Goal: Information Seeking & Learning: Check status

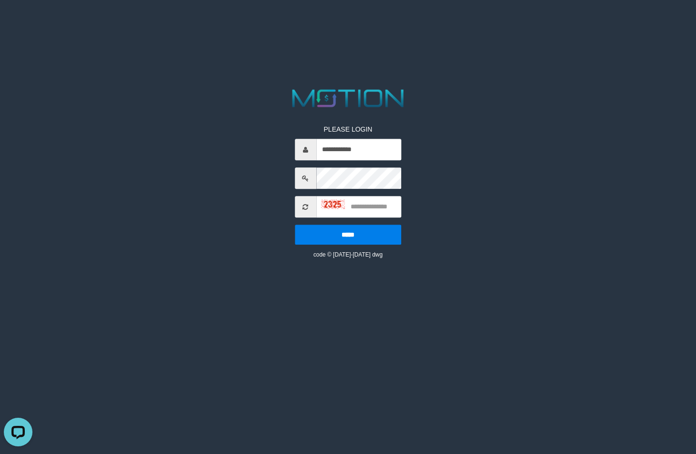
type input "**********"
type input "****"
click at [295, 225] on input "*****" at bounding box center [348, 235] width 106 height 20
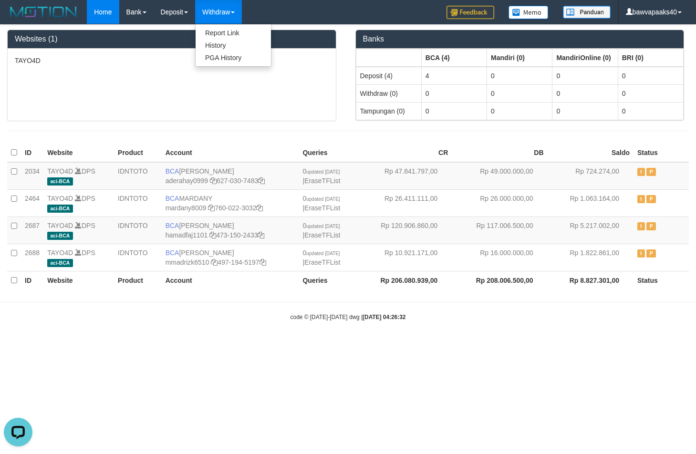
click at [208, 8] on link "Withdraw" at bounding box center [218, 12] width 47 height 24
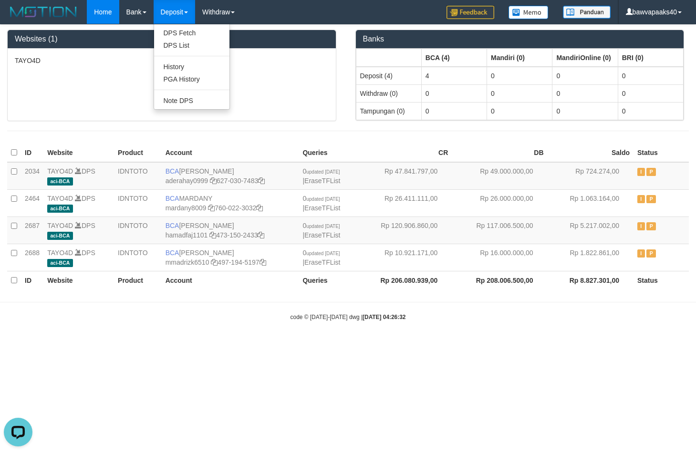
click at [183, 11] on link "Deposit" at bounding box center [174, 12] width 41 height 24
click at [168, 18] on link "Deposit" at bounding box center [174, 12] width 41 height 24
click at [174, 13] on link "Deposit" at bounding box center [174, 12] width 41 height 24
click at [181, 75] on link "PGA History" at bounding box center [191, 79] width 75 height 12
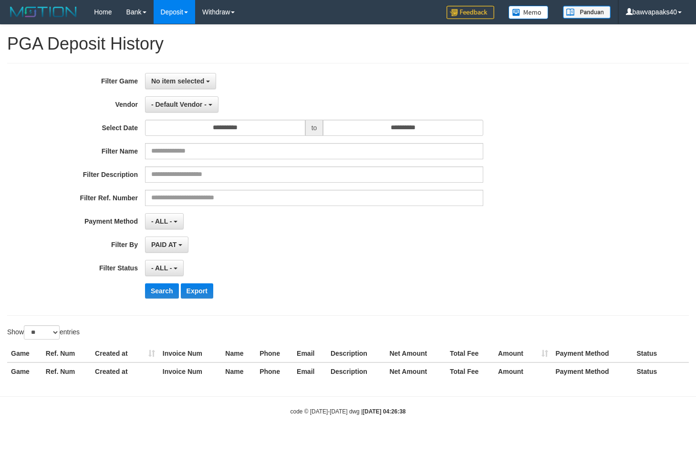
select select
select select "**"
click at [242, 142] on div "**********" at bounding box center [290, 189] width 580 height 233
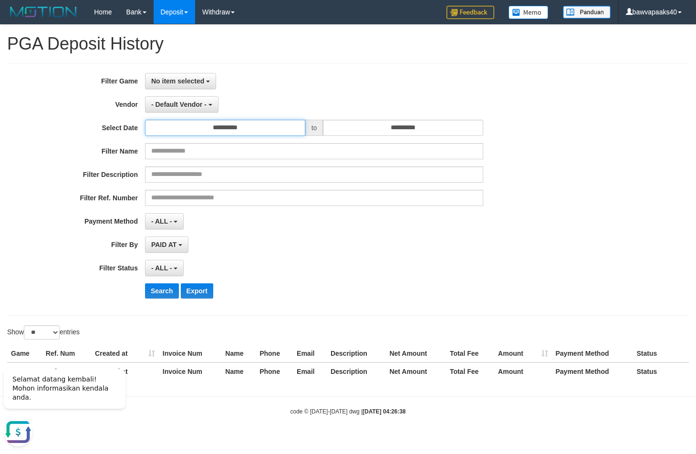
click at [258, 132] on input "**********" at bounding box center [225, 128] width 160 height 16
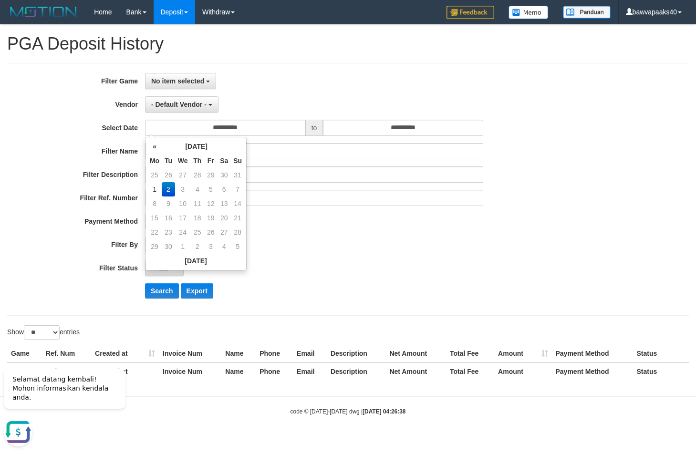
click at [163, 188] on td "2" at bounding box center [168, 189] width 13 height 14
click at [149, 189] on td "1" at bounding box center [154, 189] width 14 height 14
type input "**********"
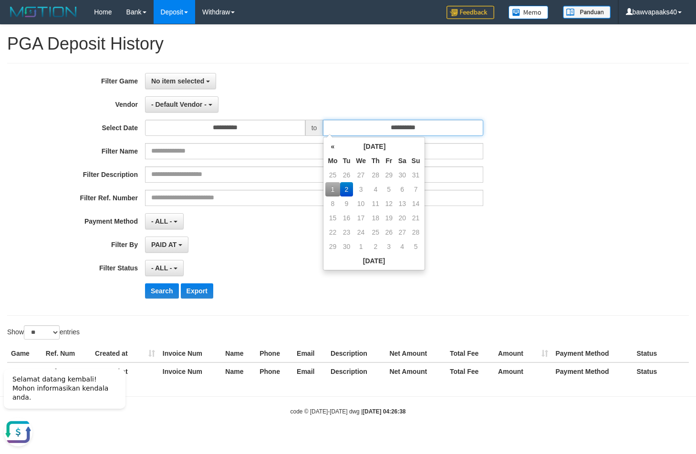
click at [415, 128] on input "**********" at bounding box center [403, 128] width 160 height 16
click at [328, 186] on td "1" at bounding box center [332, 189] width 14 height 14
type input "**********"
click at [278, 248] on div "PAID AT PAID AT CREATED AT" at bounding box center [314, 245] width 338 height 16
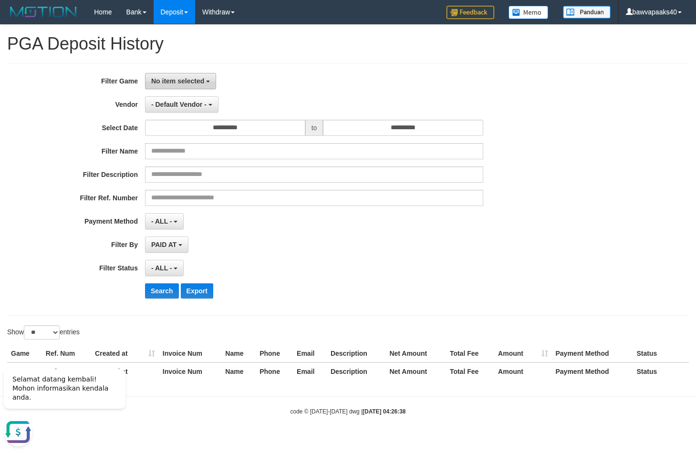
drag, startPoint x: 193, startPoint y: 93, endPoint x: 193, endPoint y: 85, distance: 7.2
click at [193, 88] on div "**********" at bounding box center [290, 189] width 580 height 233
click at [193, 84] on button "No item selected" at bounding box center [180, 81] width 71 height 16
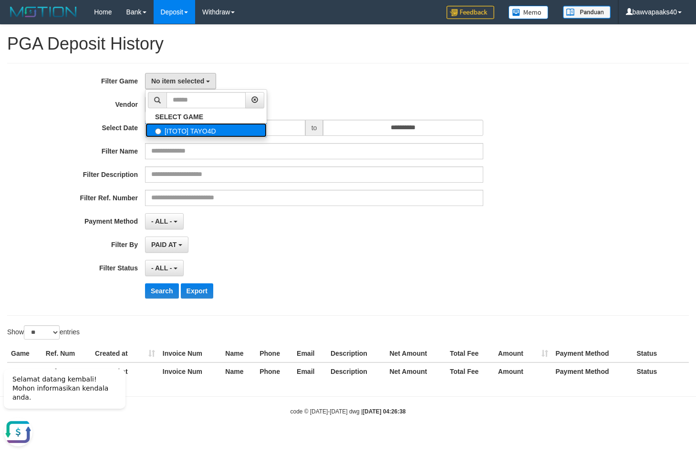
click at [187, 129] on label "[ITOTO] TAYO4D" at bounding box center [205, 130] width 121 height 14
select select "***"
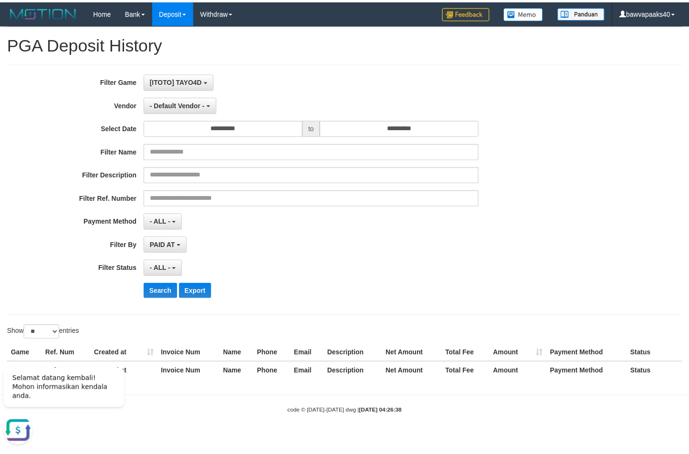
scroll to position [9, 0]
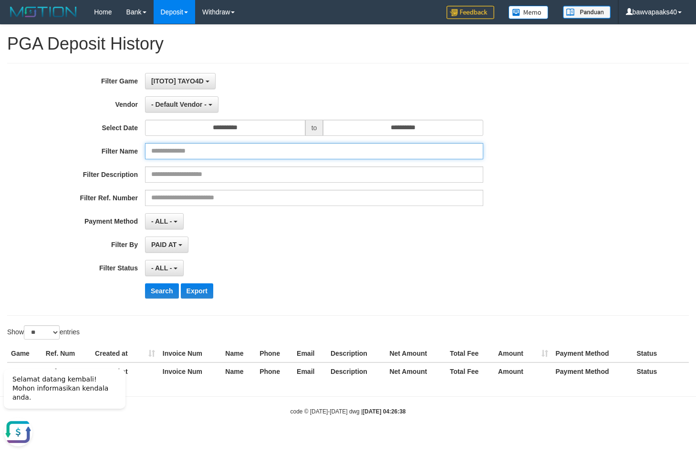
click at [232, 151] on input "text" at bounding box center [314, 151] width 338 height 16
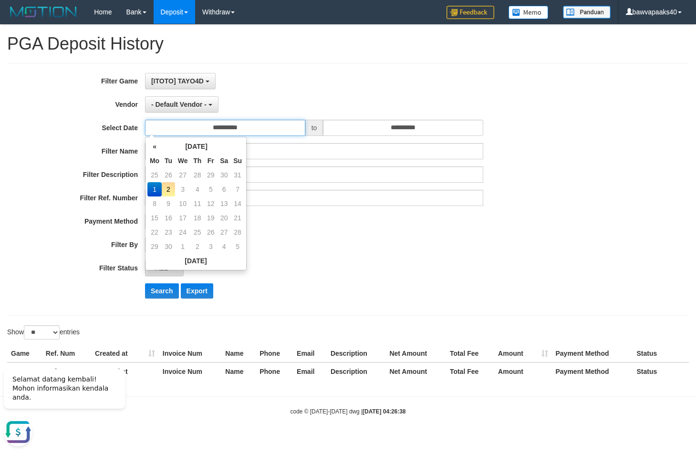
click at [237, 134] on input "**********" at bounding box center [225, 128] width 160 height 16
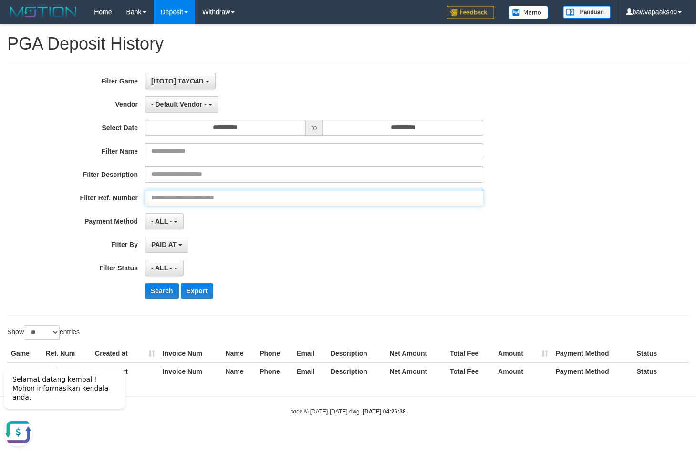
drag, startPoint x: 331, startPoint y: 202, endPoint x: 303, endPoint y: 183, distance: 33.7
click at [329, 200] on input "text" at bounding box center [314, 198] width 338 height 16
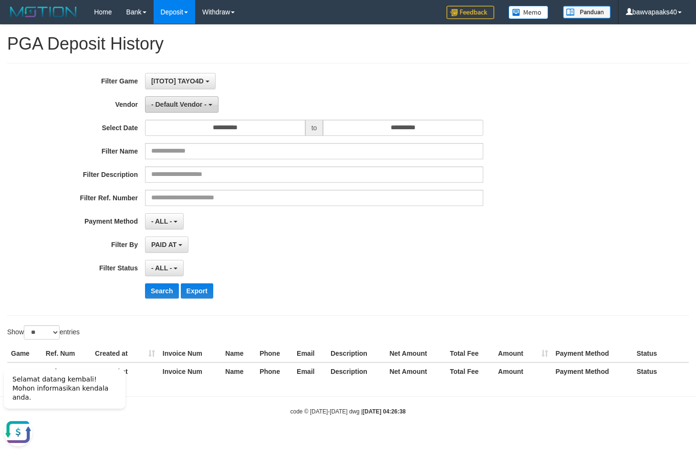
click at [179, 106] on span "- Default Vendor -" at bounding box center [178, 105] width 55 height 8
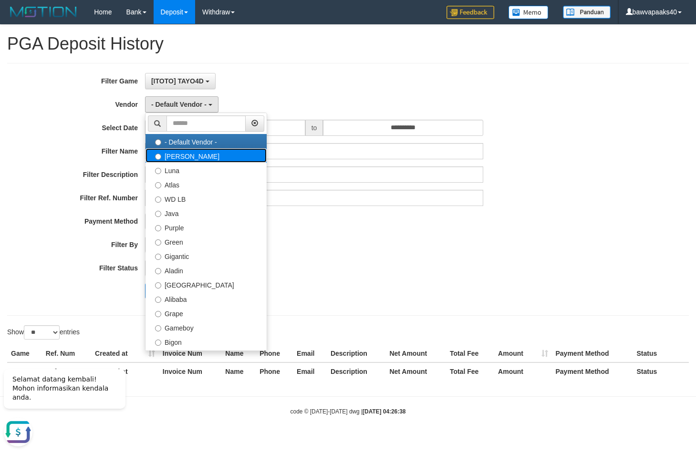
click at [187, 155] on label "Lucy" at bounding box center [205, 155] width 121 height 14
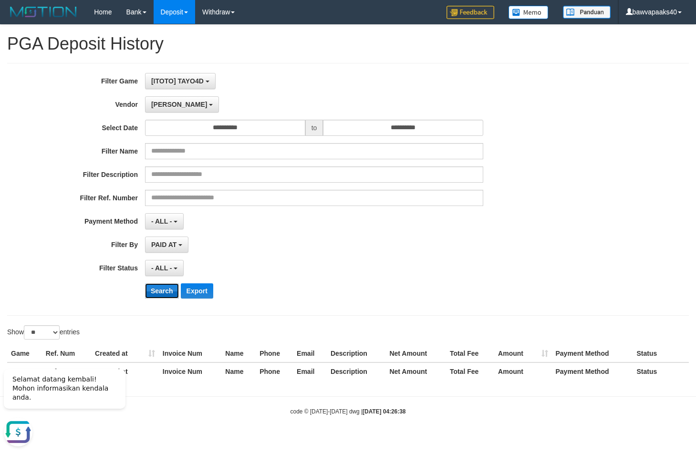
click at [162, 290] on button "Search" at bounding box center [162, 290] width 34 height 15
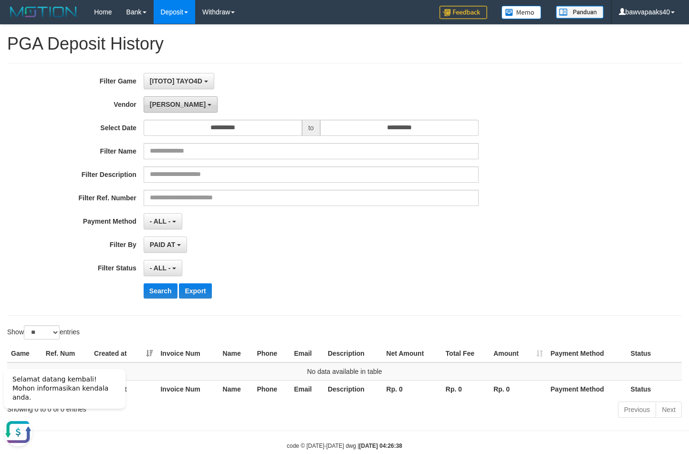
click at [160, 103] on span "Lucy" at bounding box center [178, 105] width 56 height 8
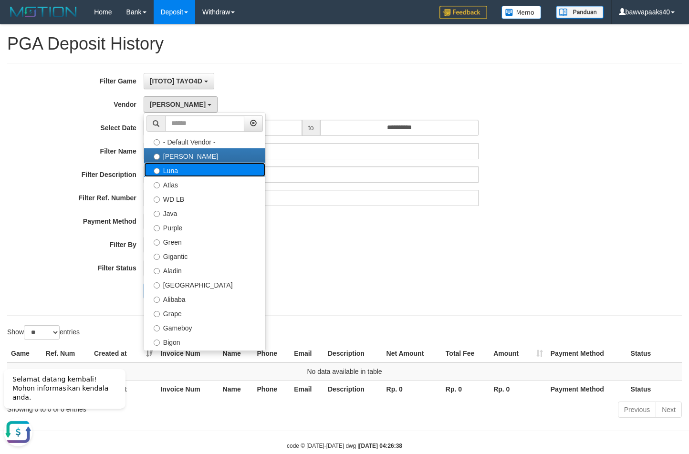
click at [188, 174] on label "Luna" at bounding box center [204, 170] width 121 height 14
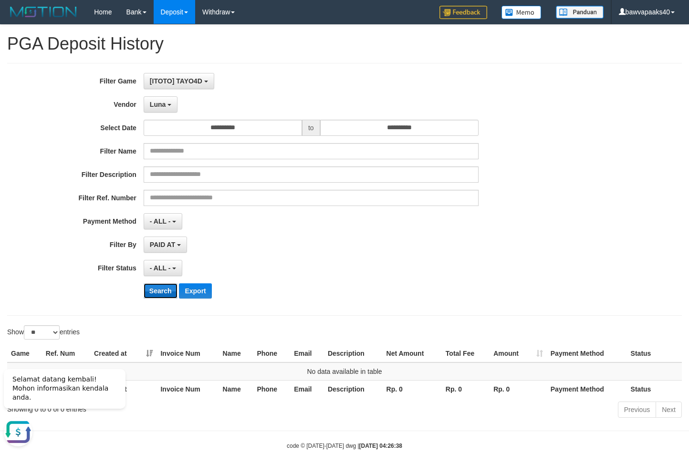
drag, startPoint x: 165, startPoint y: 292, endPoint x: 164, endPoint y: 286, distance: 6.7
click at [164, 293] on button "Search" at bounding box center [161, 290] width 34 height 15
click at [165, 103] on span "Luna" at bounding box center [158, 105] width 16 height 8
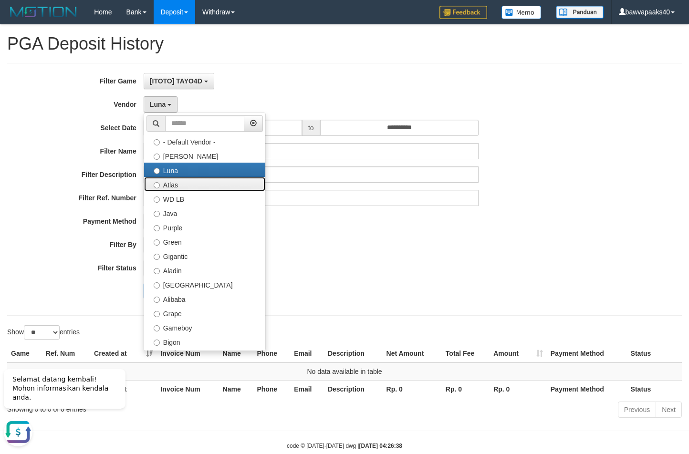
click at [174, 187] on label "Atlas" at bounding box center [204, 184] width 121 height 14
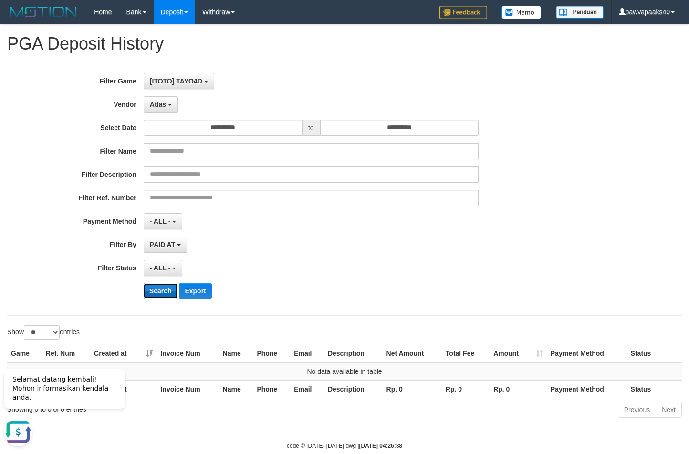
click at [157, 284] on button "Search" at bounding box center [161, 290] width 34 height 15
click at [158, 108] on button "Atlas" at bounding box center [161, 104] width 34 height 16
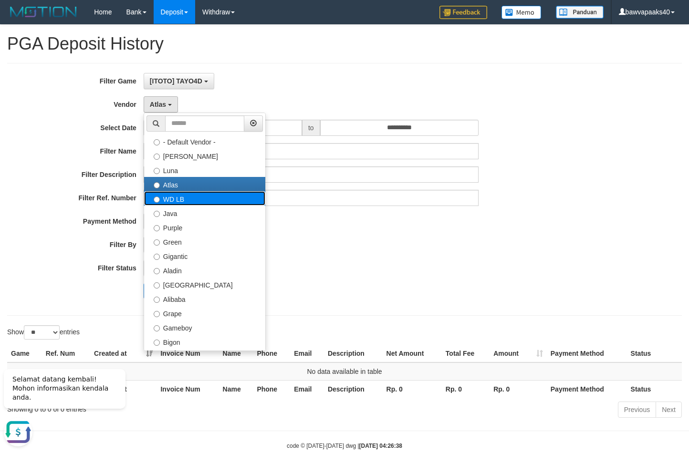
click at [165, 203] on label "WD LB" at bounding box center [204, 198] width 121 height 14
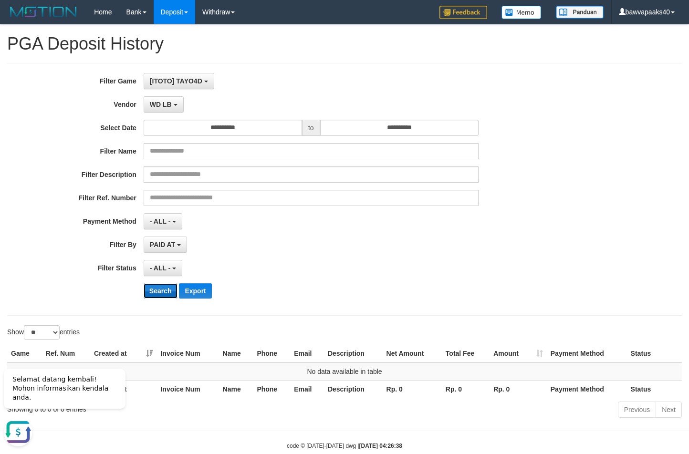
click at [158, 292] on button "Search" at bounding box center [161, 290] width 34 height 15
click at [170, 104] on span "WD LB" at bounding box center [161, 105] width 22 height 8
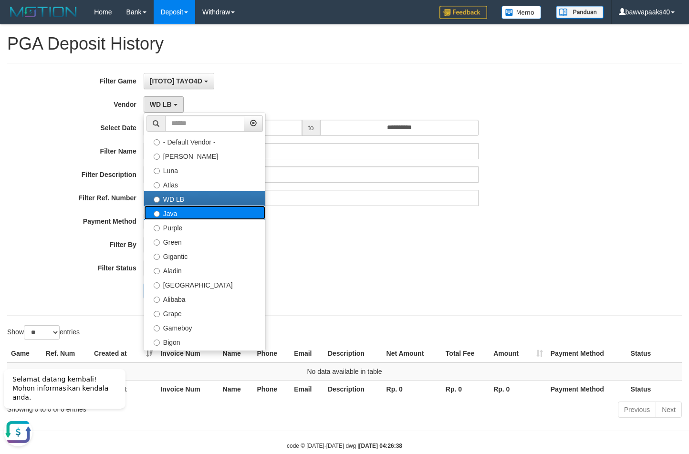
click at [187, 213] on label "Java" at bounding box center [204, 213] width 121 height 14
select select "**********"
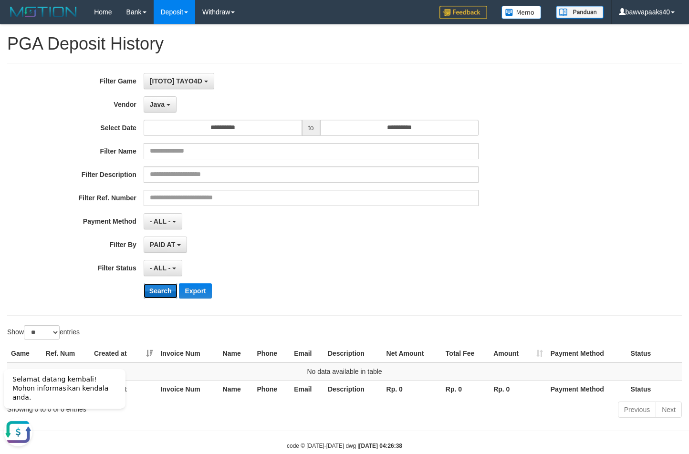
click at [157, 292] on button "Search" at bounding box center [161, 290] width 34 height 15
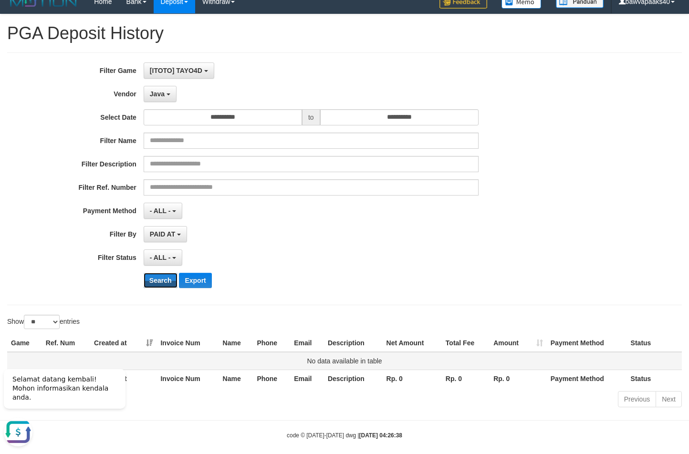
scroll to position [20, 0]
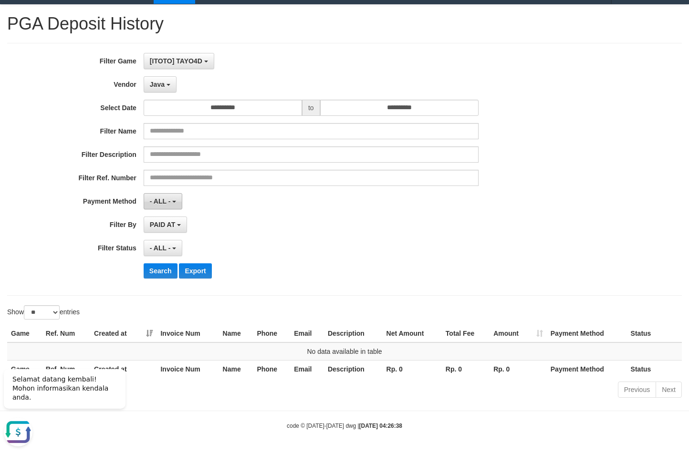
click at [158, 200] on span "- ALL -" at bounding box center [160, 201] width 21 height 8
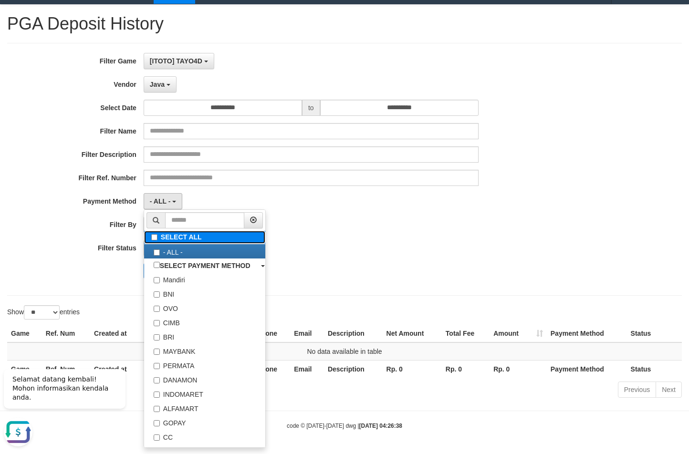
click at [191, 239] on label "SELECT ALL" at bounding box center [204, 237] width 121 height 13
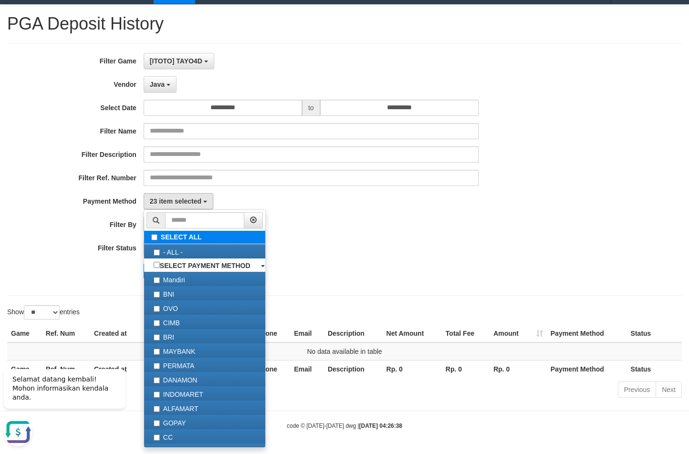
click at [191, 239] on label "SELECT ALL" at bounding box center [204, 237] width 121 height 13
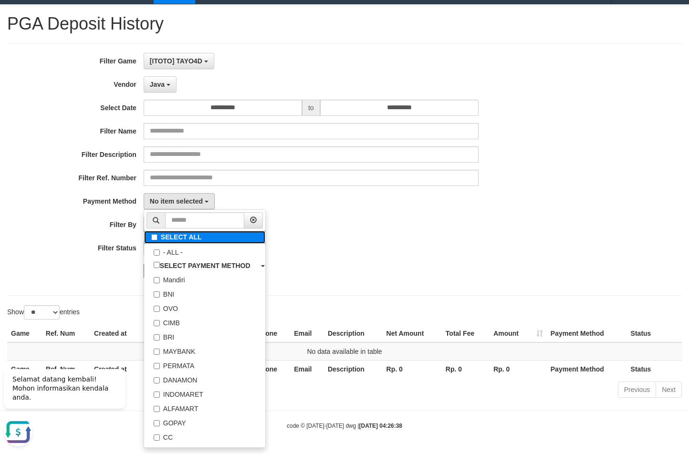
click at [191, 239] on label "SELECT ALL" at bounding box center [204, 237] width 121 height 13
select select "***"
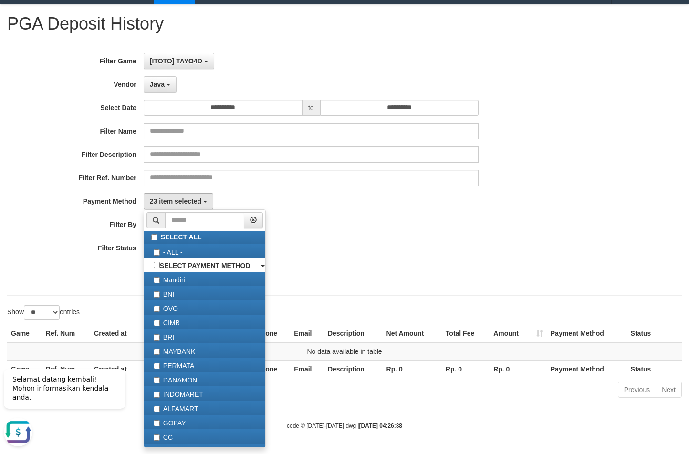
click at [374, 203] on div "23 item selected SELECT ALL - ALL - SELECT PAYMENT METHOD Mandiri BNI OVO CIMB …" at bounding box center [311, 201] width 335 height 16
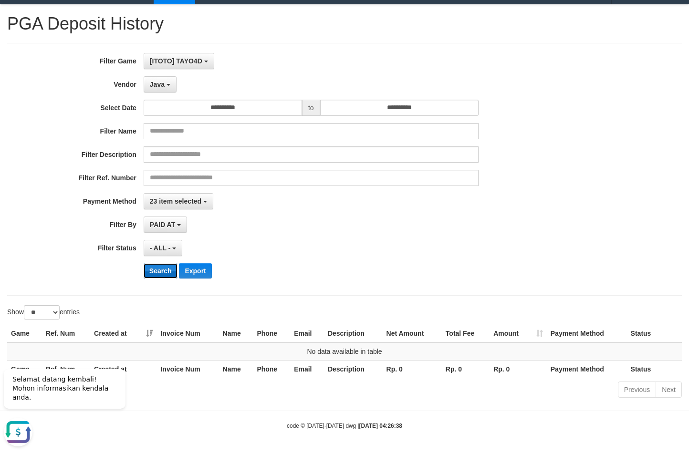
click at [166, 269] on button "Search" at bounding box center [161, 270] width 34 height 15
click at [153, 86] on span "Java" at bounding box center [157, 85] width 15 height 8
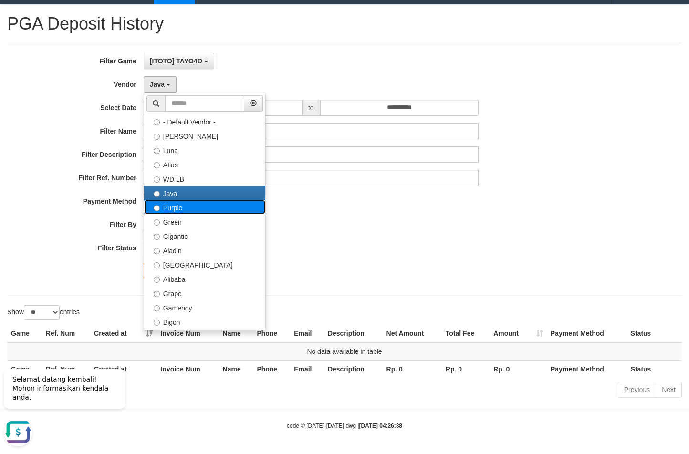
click at [192, 210] on label "Purple" at bounding box center [204, 207] width 121 height 14
select select "**********"
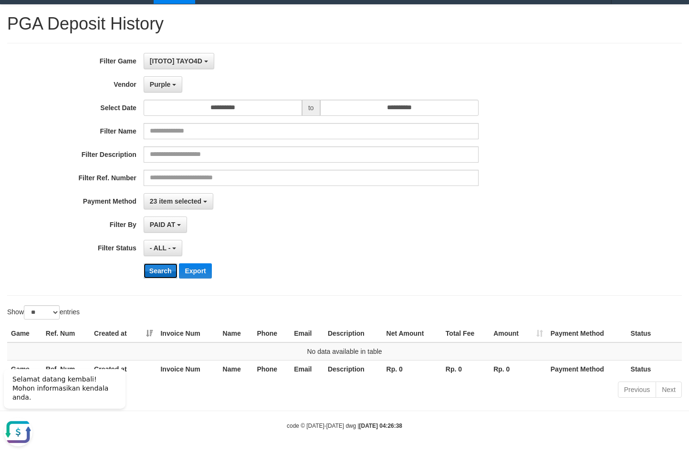
click at [156, 272] on button "Search" at bounding box center [161, 270] width 34 height 15
click at [164, 93] on div "**********" at bounding box center [287, 169] width 574 height 233
click at [158, 93] on div "**********" at bounding box center [287, 169] width 574 height 233
click at [168, 79] on button "Purple" at bounding box center [163, 84] width 39 height 16
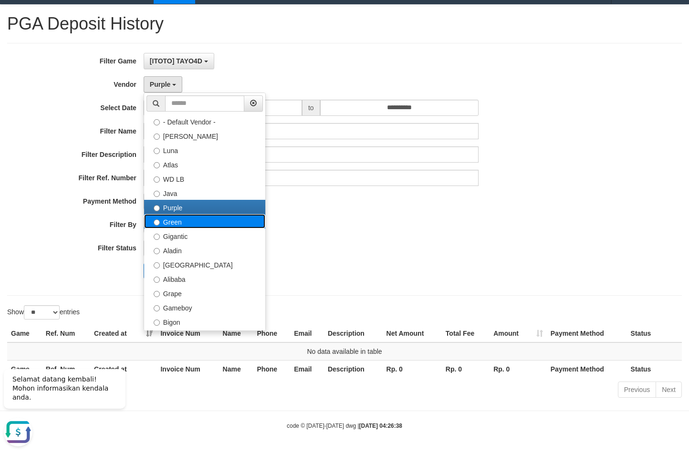
click at [171, 221] on label "Green" at bounding box center [204, 221] width 121 height 14
select select "**********"
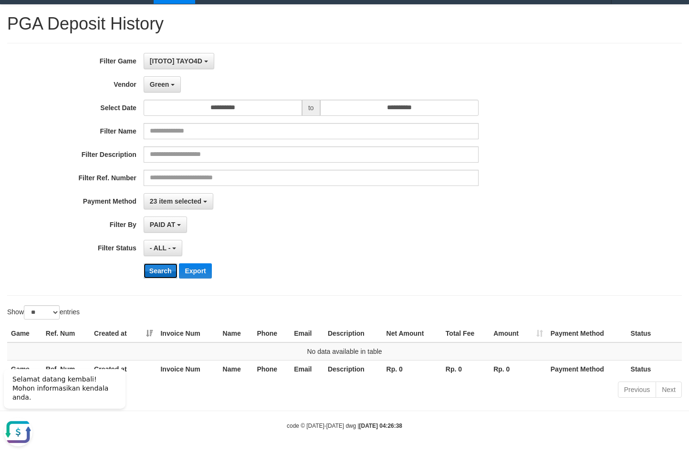
click at [153, 269] on button "Search" at bounding box center [161, 270] width 34 height 15
click at [171, 83] on button "Green" at bounding box center [162, 84] width 37 height 16
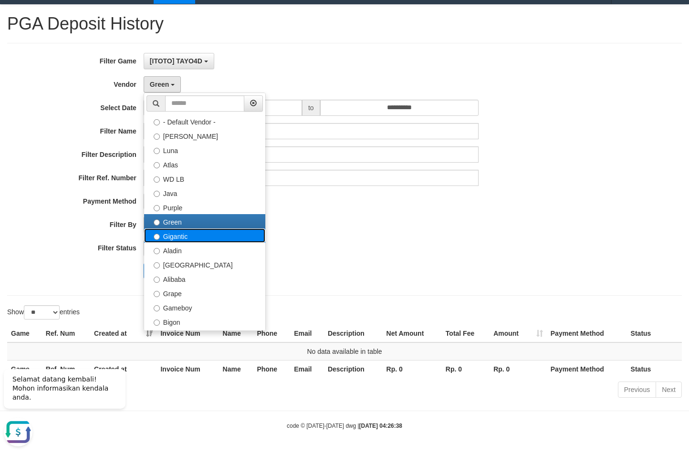
click at [181, 238] on label "Gigantic" at bounding box center [204, 235] width 121 height 14
select select "**********"
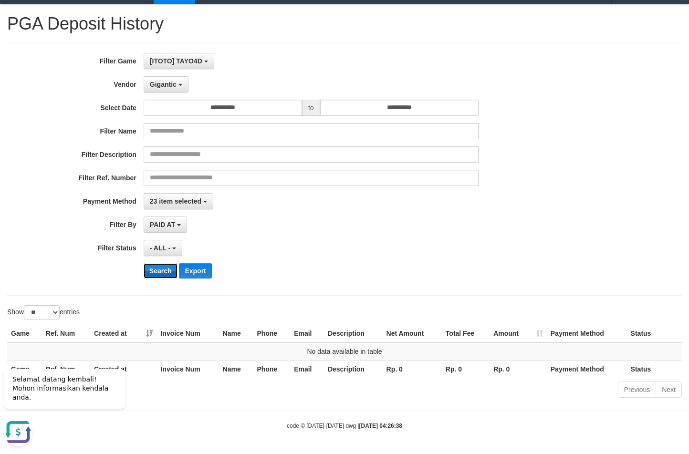
click at [164, 277] on button "Search" at bounding box center [161, 270] width 34 height 15
click at [168, 81] on span "Gigantic" at bounding box center [163, 85] width 27 height 8
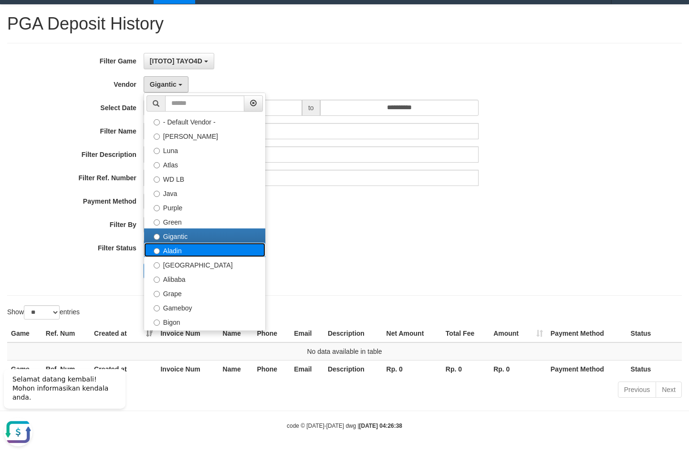
click at [200, 252] on label "Aladin" at bounding box center [204, 250] width 121 height 14
select select "**********"
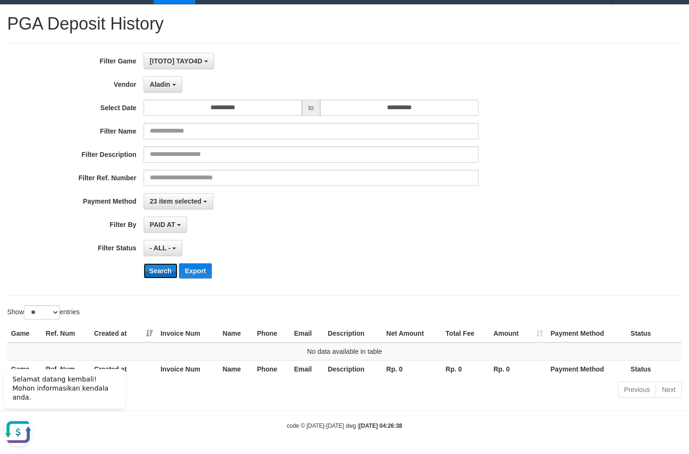
click at [165, 272] on button "Search" at bounding box center [161, 270] width 34 height 15
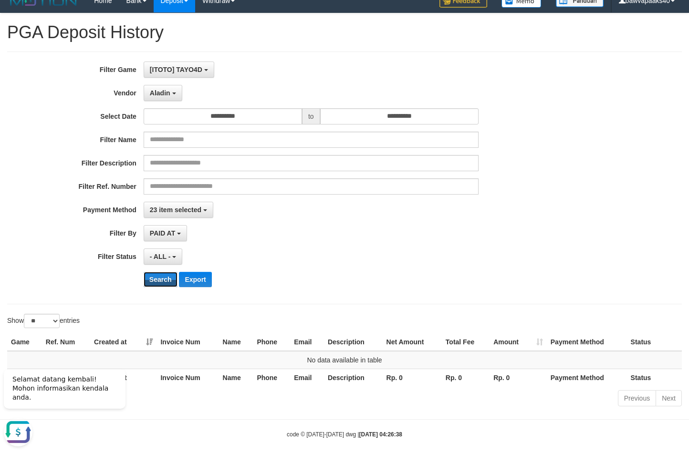
scroll to position [0, 0]
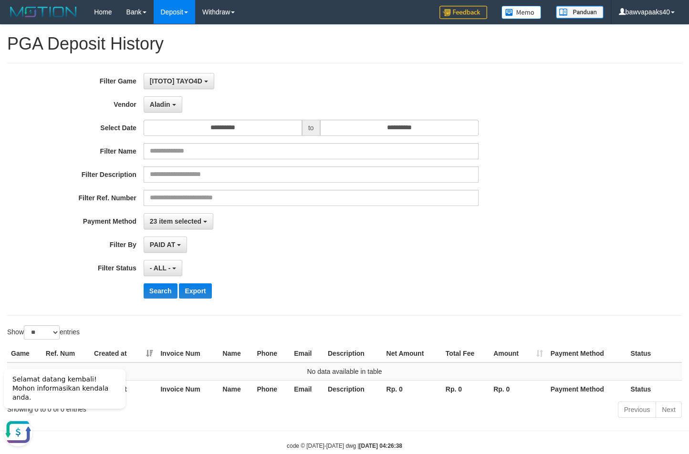
click at [345, 236] on div "**********" at bounding box center [287, 189] width 574 height 233
click at [176, 110] on button "Aladin" at bounding box center [163, 104] width 39 height 16
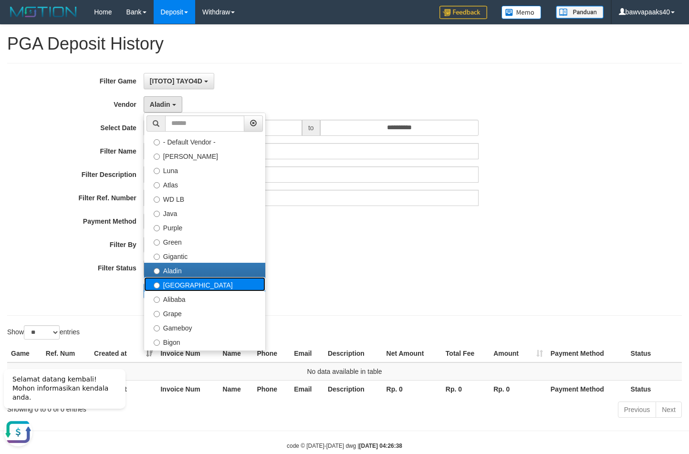
click at [194, 282] on label "Dubai" at bounding box center [204, 284] width 121 height 14
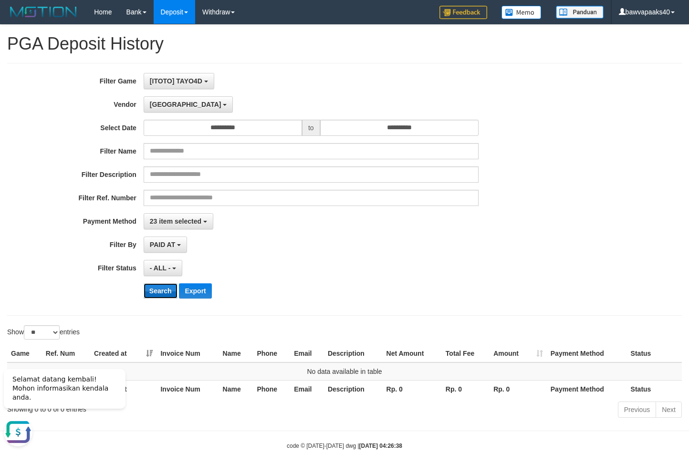
click at [165, 289] on button "Search" at bounding box center [161, 290] width 34 height 15
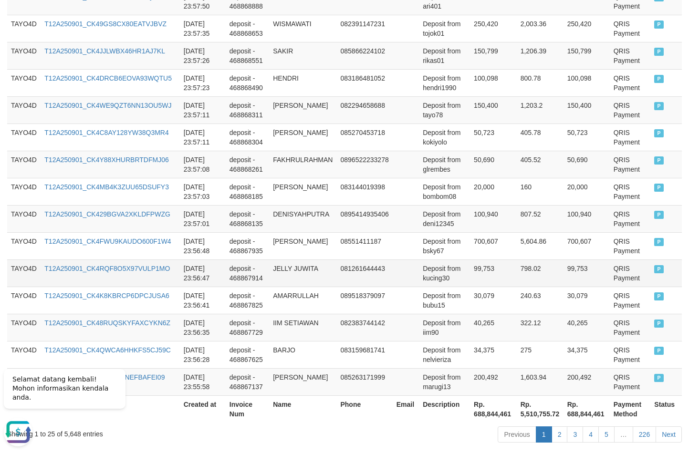
scroll to position [720, 0]
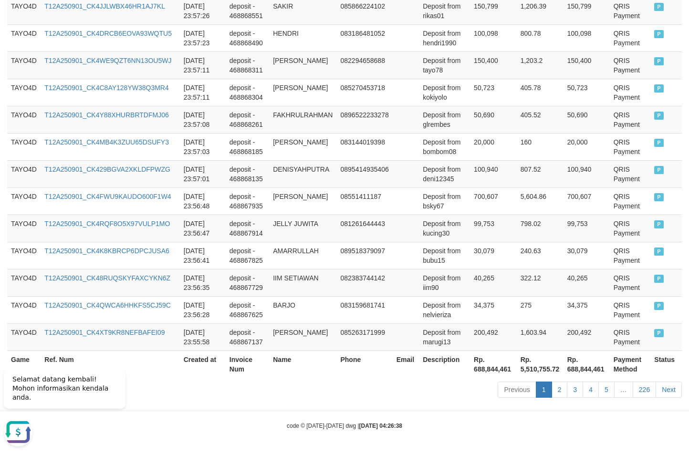
drag, startPoint x: 435, startPoint y: 407, endPoint x: 447, endPoint y: 401, distance: 13.9
click at [490, 365] on th "Rp. 688,844,461" at bounding box center [493, 364] width 47 height 27
copy th "688,844,461"
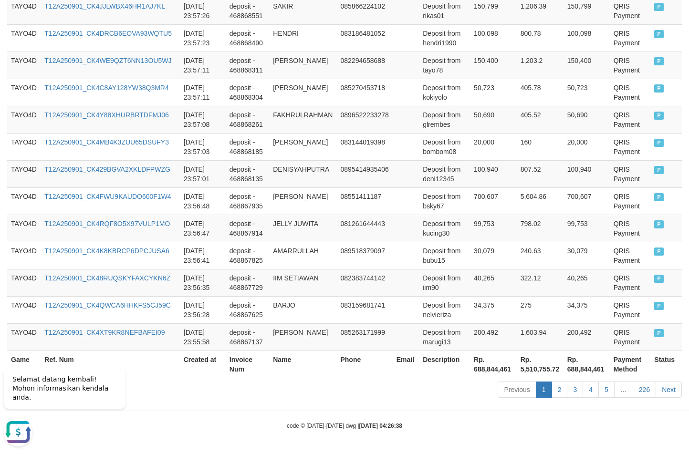
click at [184, 372] on th "Created at" at bounding box center [203, 364] width 46 height 27
click at [39, 398] on span "Selamat datang kembali! Mohon informasikan kendala anda." at bounding box center [60, 388] width 96 height 26
click at [7, 367] on icon "Hide greeting" at bounding box center [9, 361] width 11 height 11
click at [66, 390] on div "Showing 1 to 25 of 5,648 entries" at bounding box center [143, 387] width 273 height 13
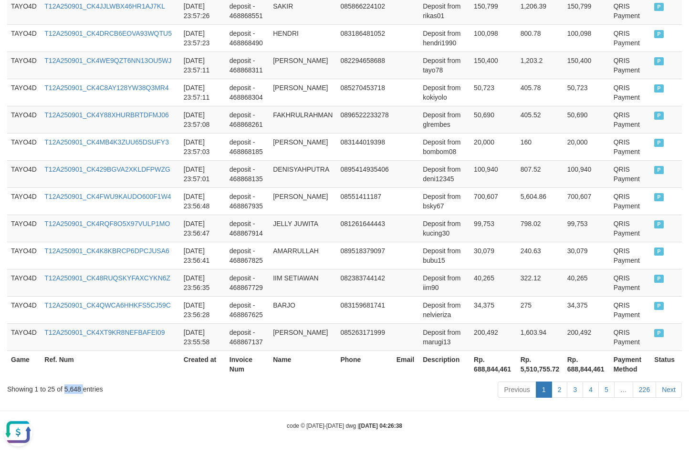
click at [66, 390] on div "Showing 1 to 25 of 5,648 entries" at bounding box center [143, 387] width 273 height 13
copy div "5,648"
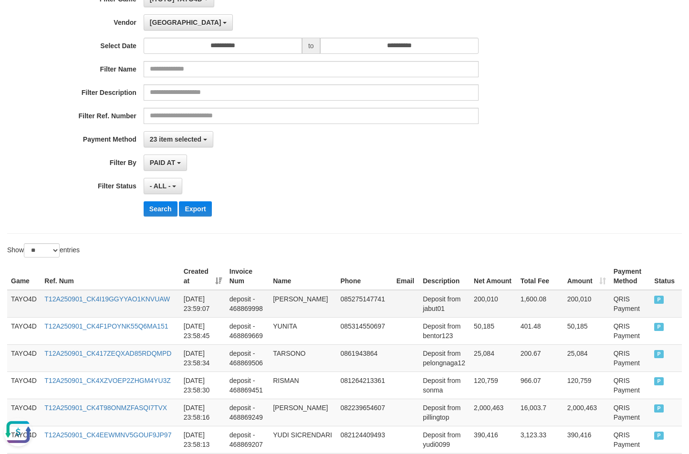
scroll to position [0, 0]
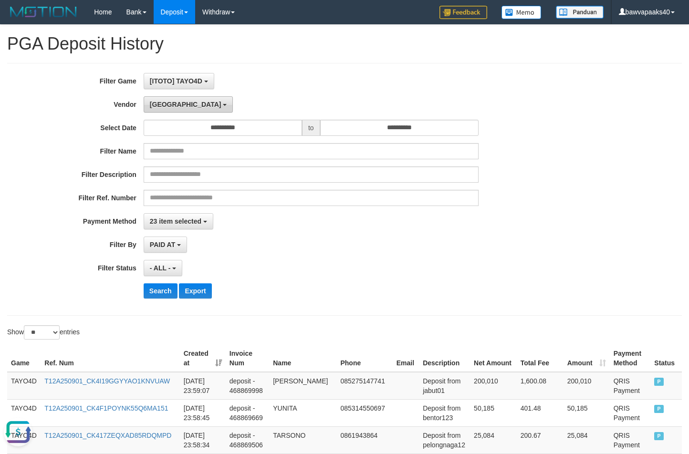
click at [162, 105] on span "Dubai" at bounding box center [186, 105] width 72 height 8
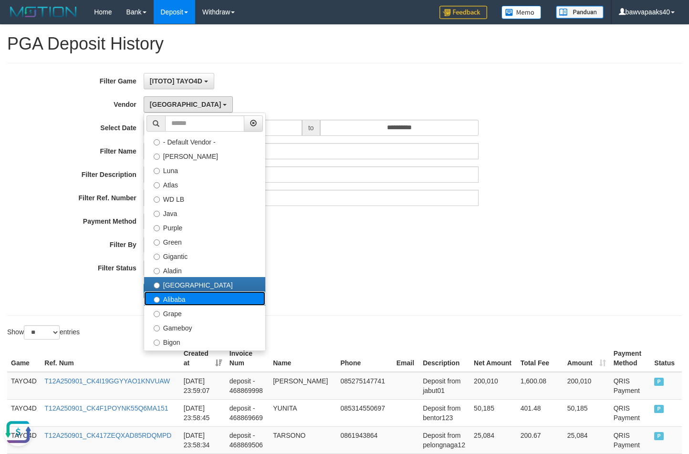
click at [189, 295] on label "Alibaba" at bounding box center [204, 298] width 121 height 14
select select "**********"
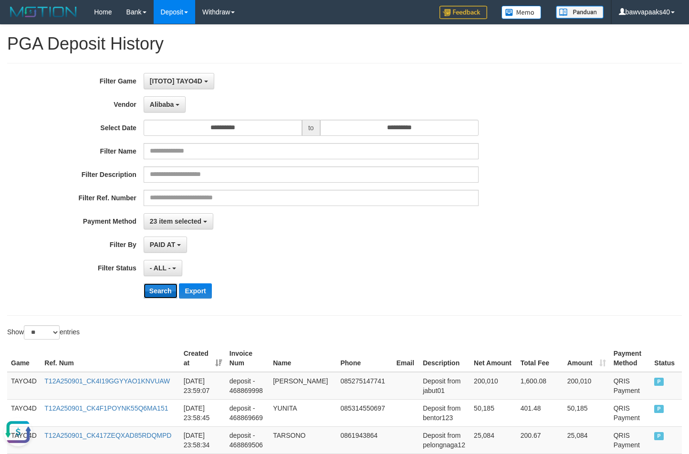
click at [165, 292] on button "Search" at bounding box center [161, 290] width 34 height 15
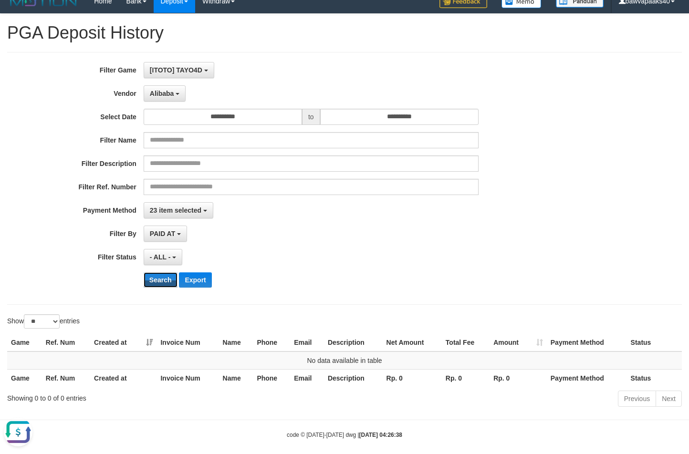
scroll to position [20, 0]
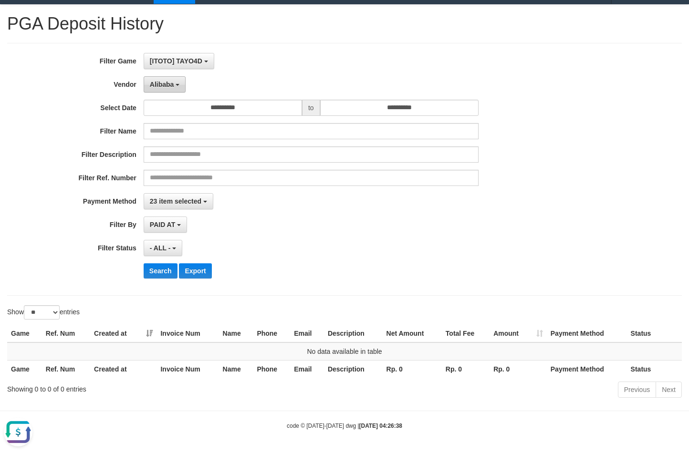
click at [166, 76] on button "Alibaba" at bounding box center [165, 84] width 42 height 16
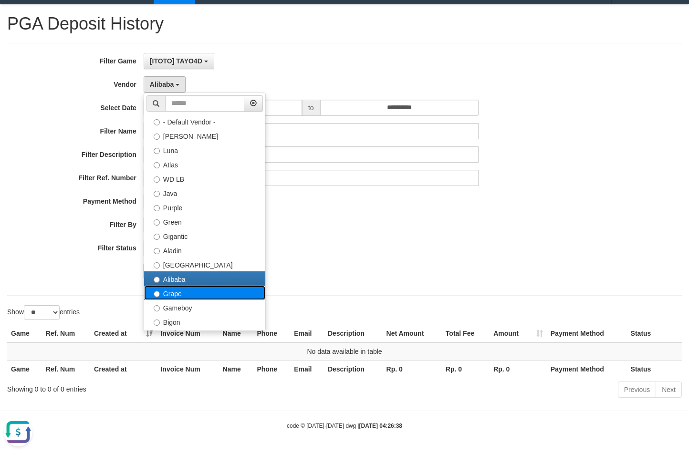
click at [182, 297] on label "Grape" at bounding box center [204, 293] width 121 height 14
select select "**********"
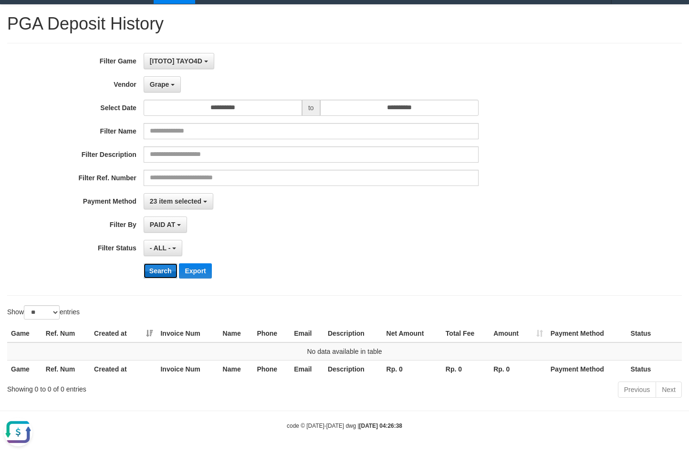
click at [157, 269] on button "Search" at bounding box center [161, 270] width 34 height 15
click at [162, 86] on span "Grape" at bounding box center [159, 85] width 19 height 8
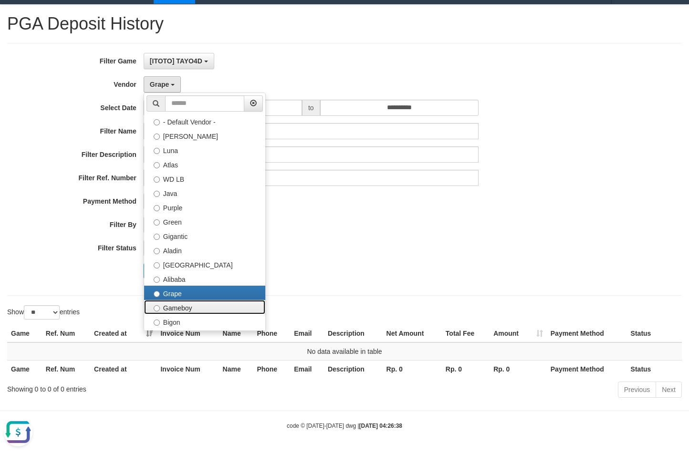
click at [193, 305] on label "Gameboy" at bounding box center [204, 307] width 121 height 14
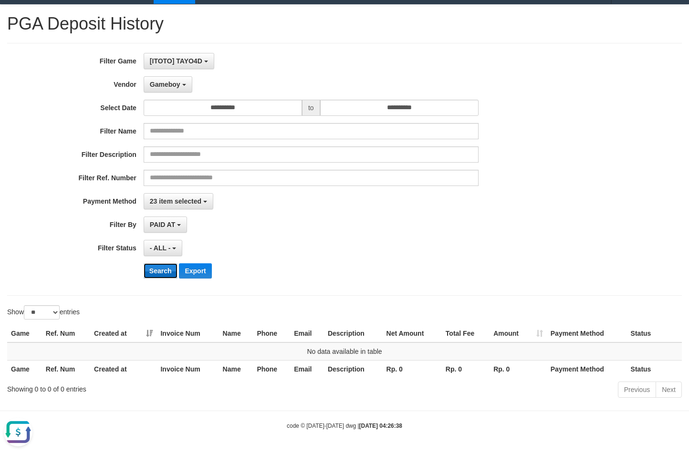
click at [155, 267] on button "Search" at bounding box center [161, 270] width 34 height 15
click at [169, 91] on button "Gameboy" at bounding box center [168, 84] width 49 height 16
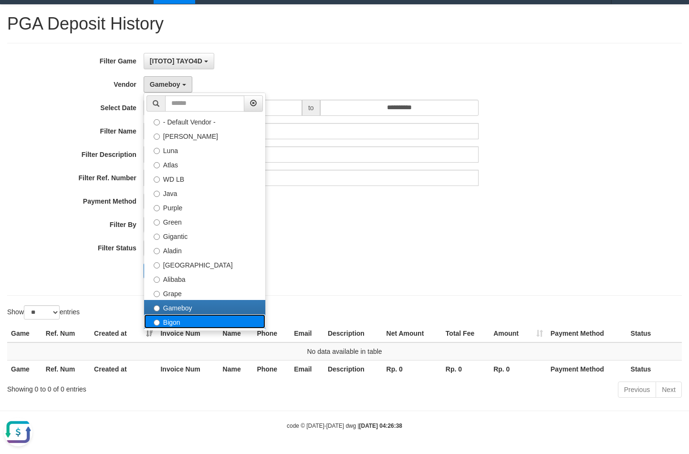
drag, startPoint x: 172, startPoint y: 320, endPoint x: 159, endPoint y: 288, distance: 35.3
click at [171, 321] on label "Bigon" at bounding box center [204, 321] width 121 height 14
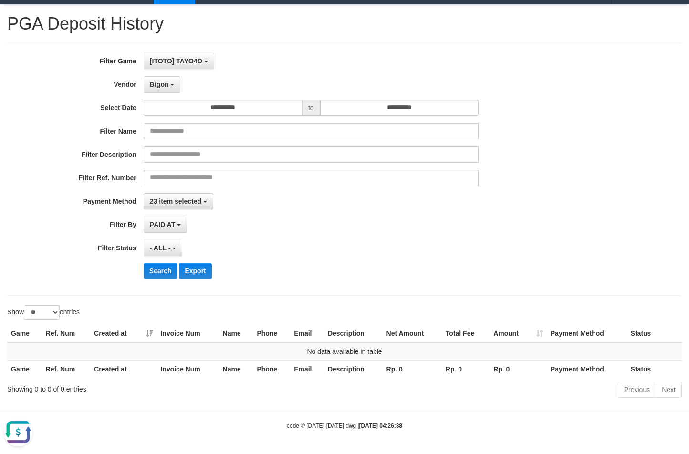
click at [155, 279] on div "**********" at bounding box center [287, 169] width 574 height 233
click at [157, 272] on button "Search" at bounding box center [161, 270] width 34 height 15
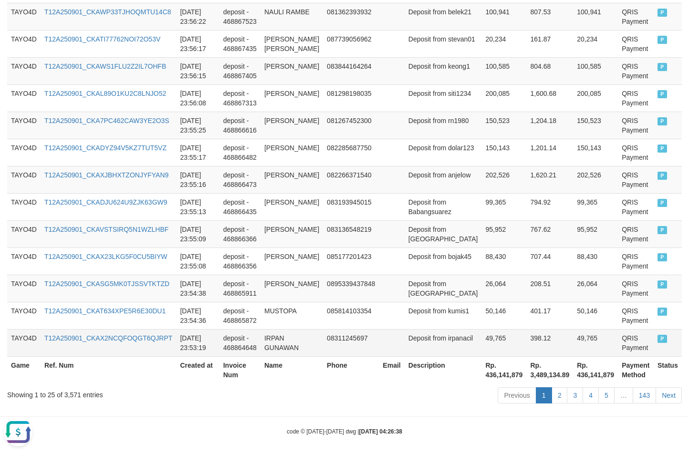
scroll to position [730, 0]
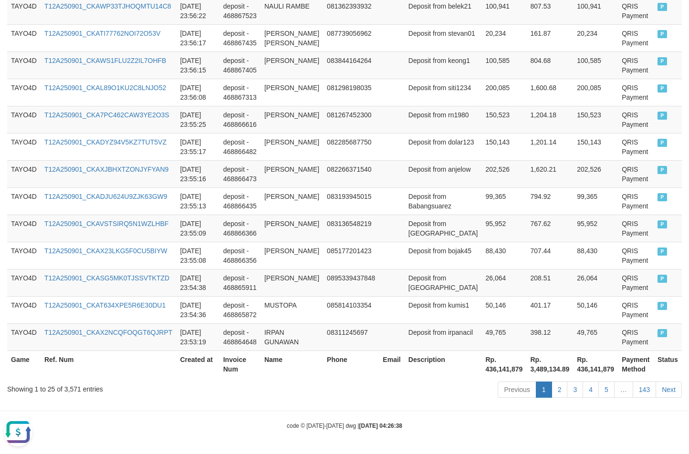
click at [71, 388] on div "Showing 1 to 25 of 3,571 entries" at bounding box center [143, 387] width 273 height 13
click at [72, 389] on div "Showing 1 to 25 of 3,571 entries" at bounding box center [143, 387] width 273 height 13
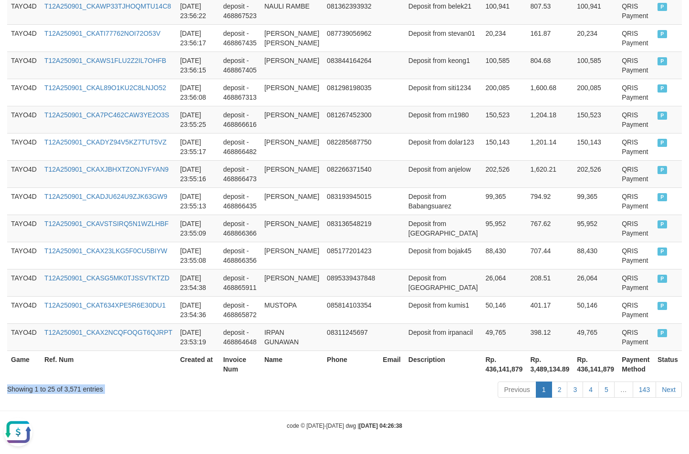
copy div "Showing 1 to 25 of 3,571 entries"
drag, startPoint x: 72, startPoint y: 404, endPoint x: 67, endPoint y: 390, distance: 15.5
click at [67, 390] on div "Showing 1 to 25 of 3,571 entries" at bounding box center [143, 387] width 273 height 13
copy div "3,571"
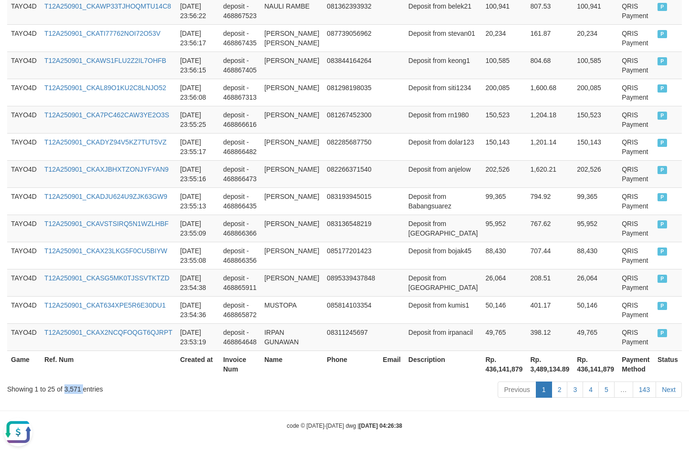
click at [67, 390] on div "Showing 1 to 25 of 3,571 entries" at bounding box center [143, 387] width 273 height 13
click at [482, 371] on th "Rp. 436,141,879" at bounding box center [504, 364] width 45 height 27
copy th "436,141,879"
click at [482, 371] on th "Rp. 436,141,879" at bounding box center [504, 364] width 45 height 27
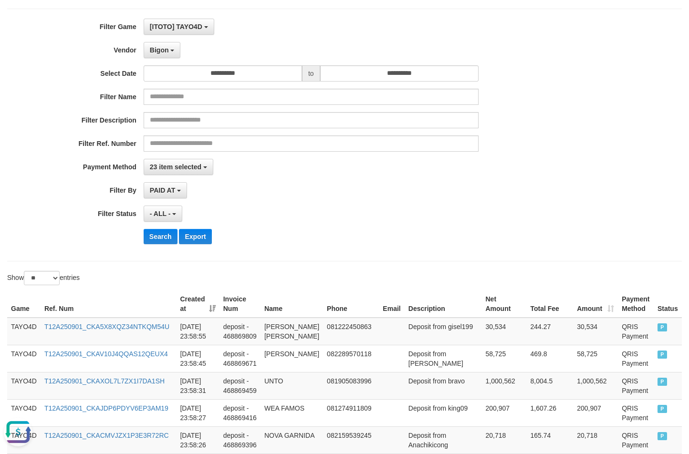
scroll to position [0, 0]
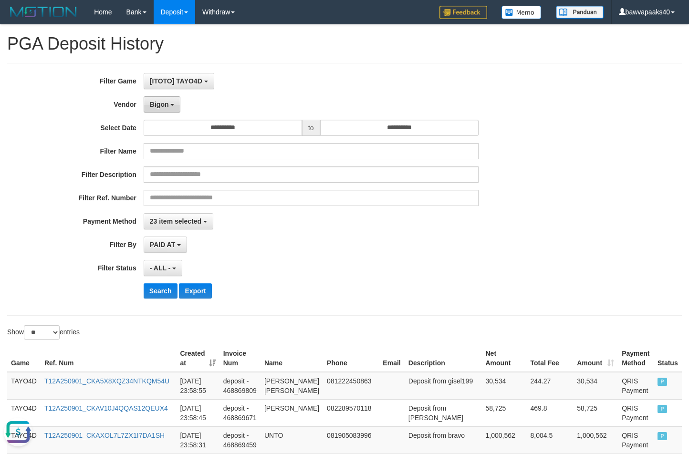
click at [165, 105] on span "Bigon" at bounding box center [159, 105] width 19 height 8
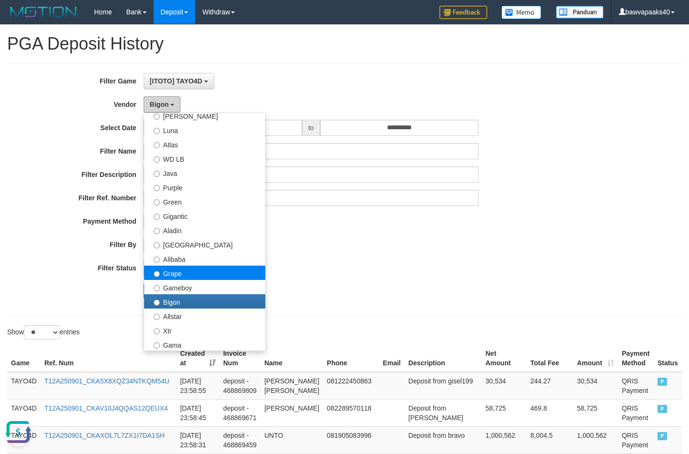
scroll to position [95, 0]
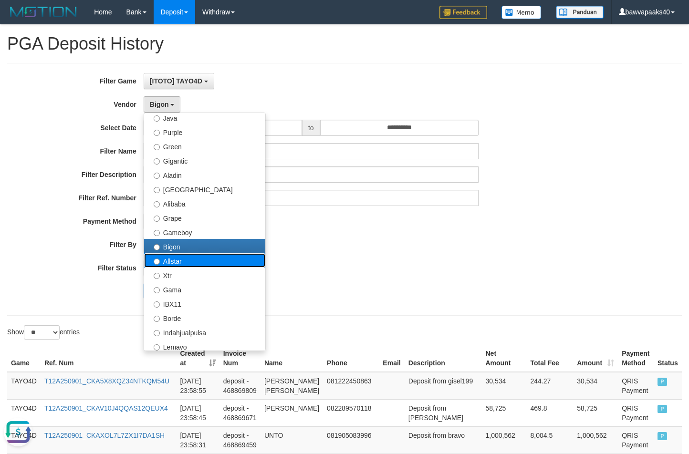
click at [215, 263] on label "Allstar" at bounding box center [204, 260] width 121 height 14
select select "**********"
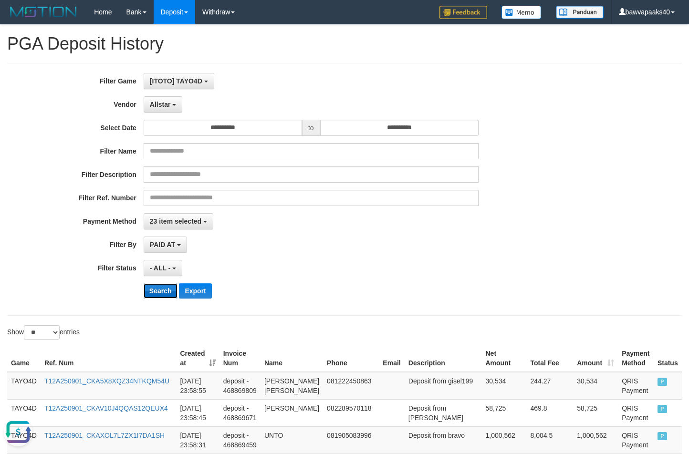
click at [165, 290] on button "Search" at bounding box center [161, 290] width 34 height 15
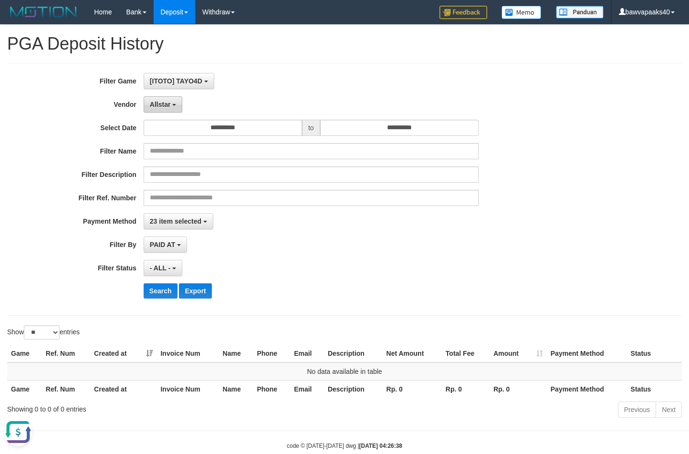
click at [170, 107] on button "Allstar" at bounding box center [163, 104] width 39 height 16
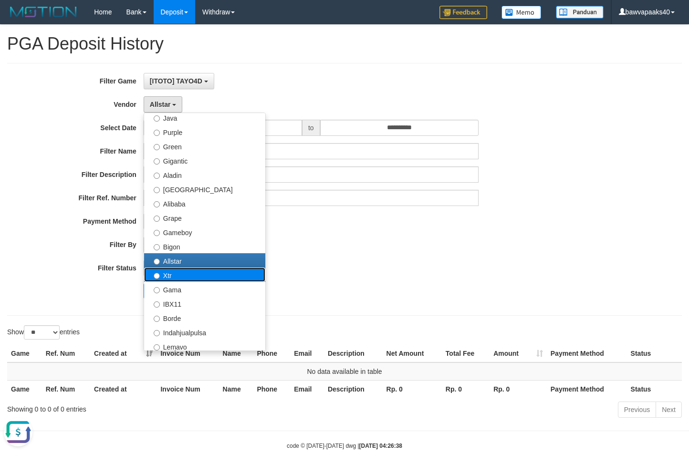
click at [181, 272] on label "Xtr" at bounding box center [204, 275] width 121 height 14
select select "**********"
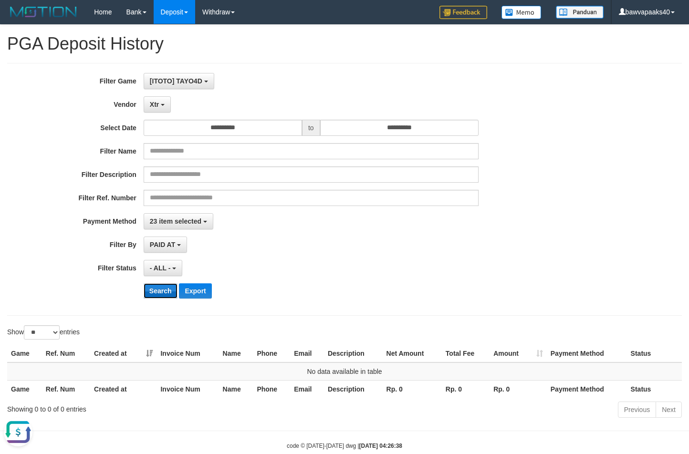
click at [160, 294] on button "Search" at bounding box center [161, 290] width 34 height 15
click at [160, 99] on button "Xtr" at bounding box center [157, 104] width 27 height 16
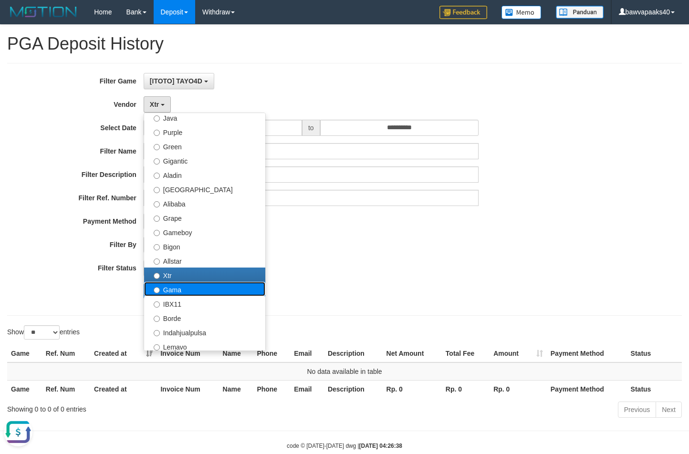
click at [193, 290] on label "Gama" at bounding box center [204, 289] width 121 height 14
select select "**********"
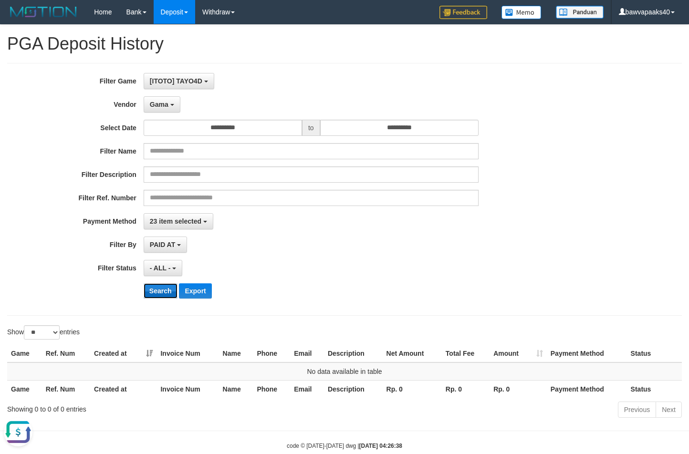
drag, startPoint x: 155, startPoint y: 296, endPoint x: 156, endPoint y: 291, distance: 5.3
click at [155, 296] on button "Search" at bounding box center [161, 290] width 34 height 15
drag, startPoint x: 166, startPoint y: 114, endPoint x: 165, endPoint y: 95, distance: 19.1
click at [165, 110] on div "**********" at bounding box center [287, 189] width 574 height 233
click at [165, 95] on div "**********" at bounding box center [287, 189] width 574 height 233
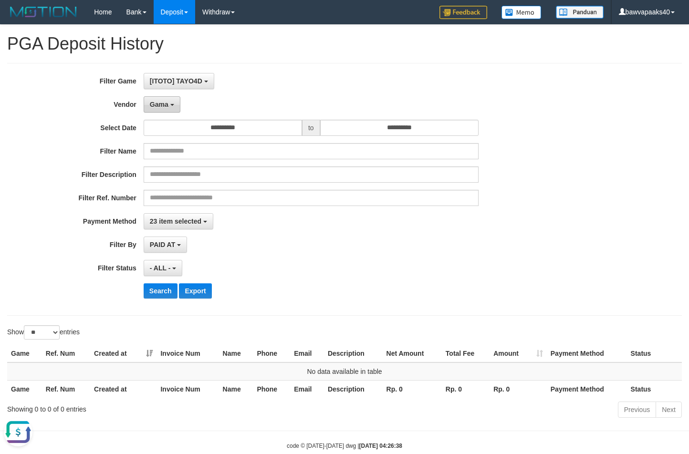
click at [158, 108] on button "Gama" at bounding box center [162, 104] width 37 height 16
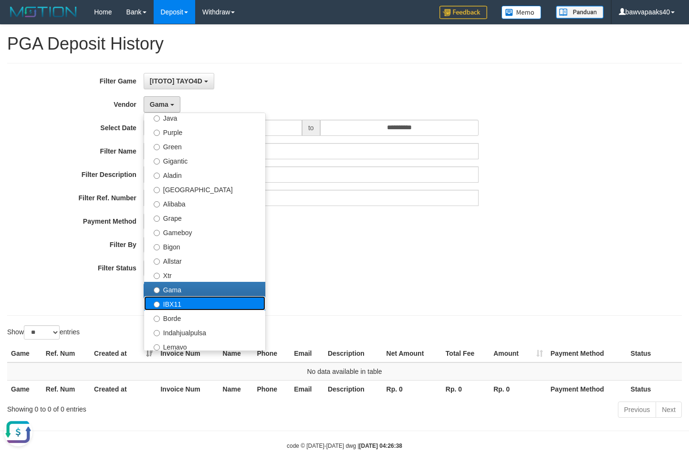
click at [174, 301] on label "IBX11" at bounding box center [204, 303] width 121 height 14
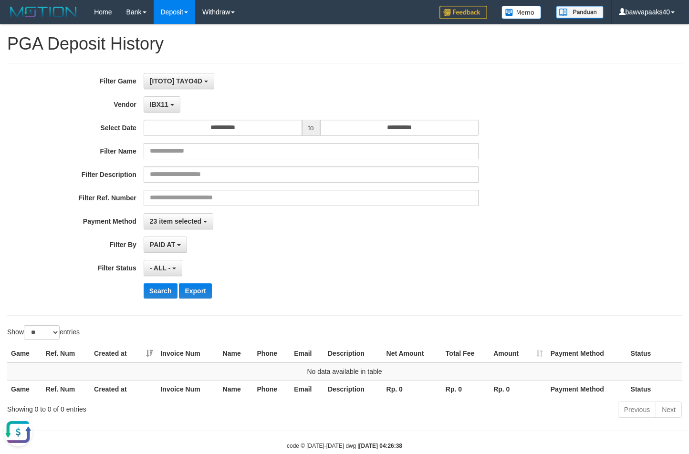
click at [165, 299] on div "**********" at bounding box center [287, 189] width 574 height 233
click at [163, 289] on button "Search" at bounding box center [161, 290] width 34 height 15
click at [170, 108] on button "IBX11" at bounding box center [162, 104] width 37 height 16
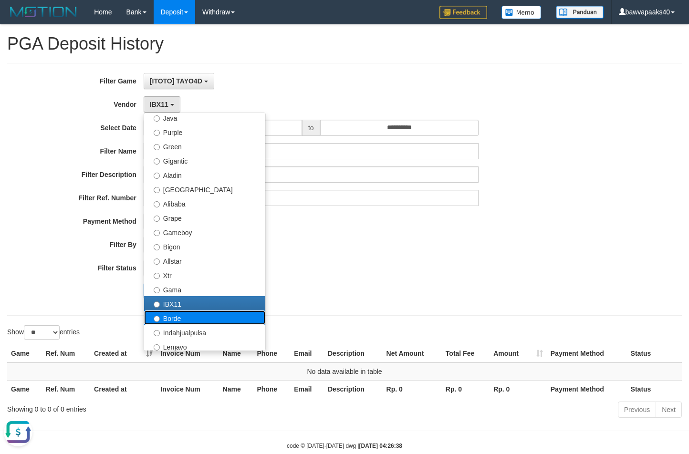
click at [185, 316] on label "Borde" at bounding box center [204, 317] width 121 height 14
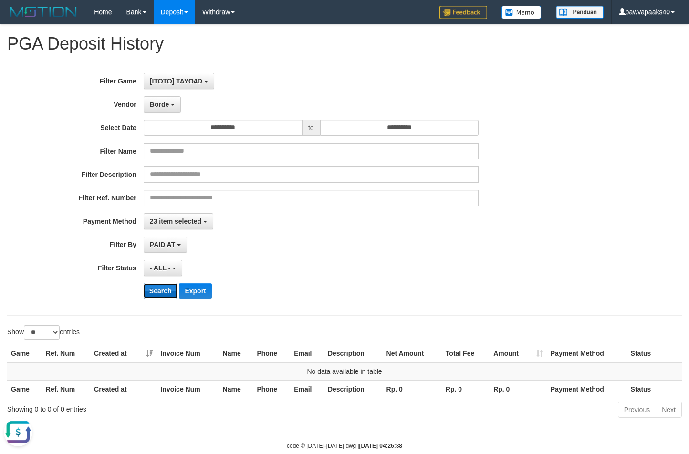
click at [162, 294] on button "Search" at bounding box center [161, 290] width 34 height 15
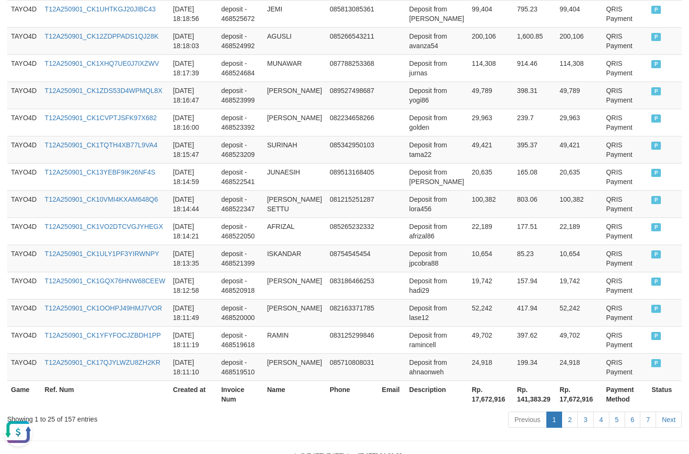
scroll to position [730, 0]
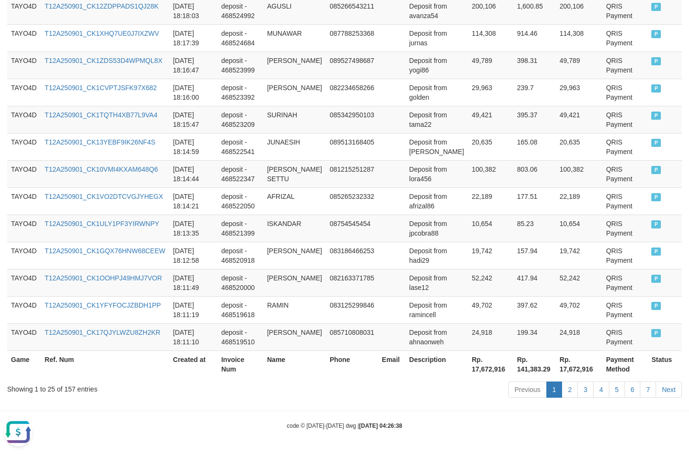
click at [73, 391] on div "Showing 1 to 25 of 157 entries" at bounding box center [143, 387] width 273 height 13
copy div "157"
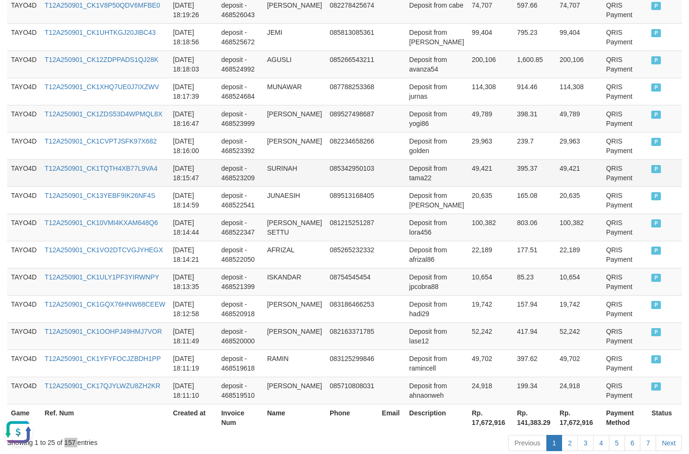
scroll to position [539, 0]
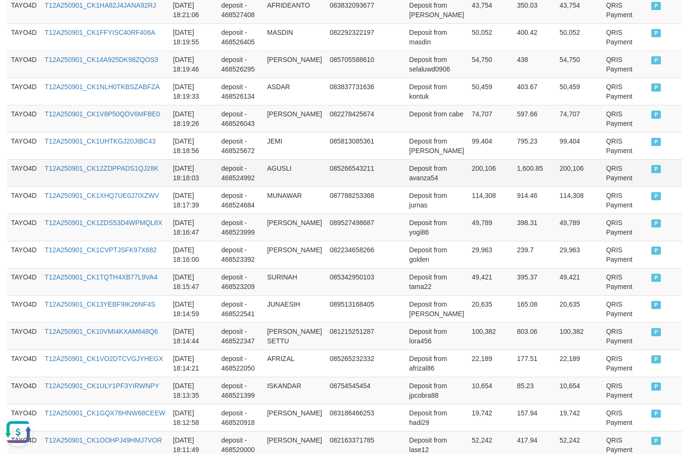
click at [340, 167] on td "085266543211" at bounding box center [352, 172] width 52 height 27
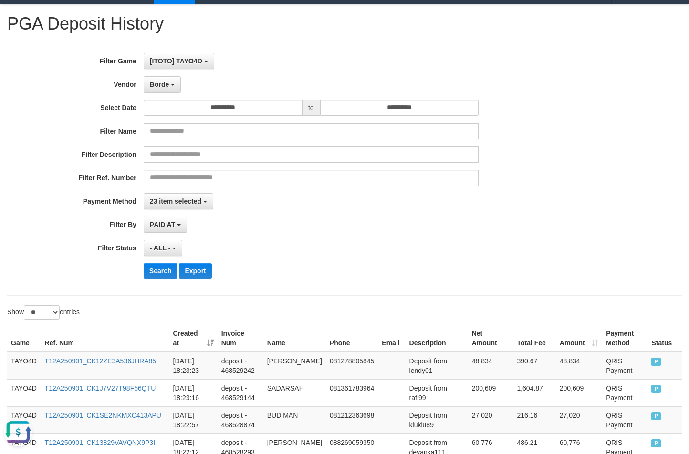
scroll to position [0, 0]
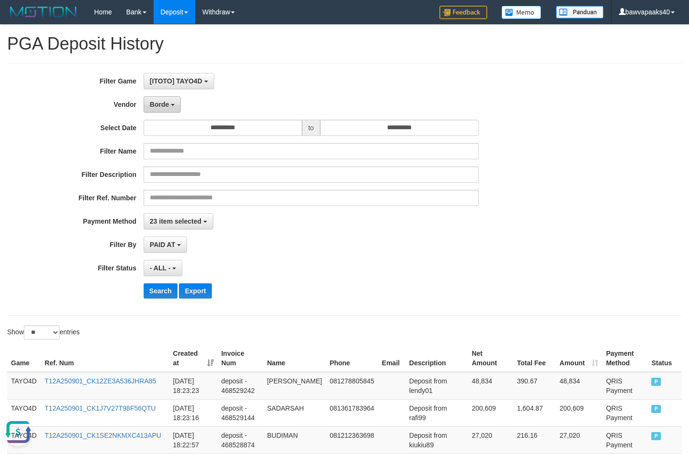
click at [162, 108] on button "Borde" at bounding box center [162, 104] width 37 height 16
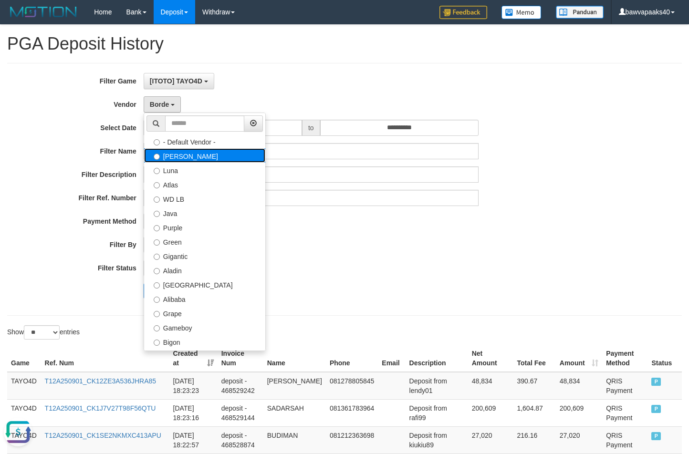
click at [184, 156] on label "Lucy" at bounding box center [204, 155] width 121 height 14
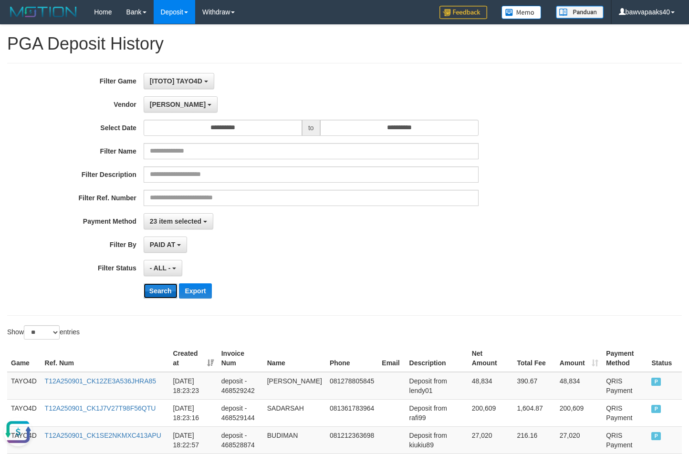
click at [162, 295] on button "Search" at bounding box center [161, 290] width 34 height 15
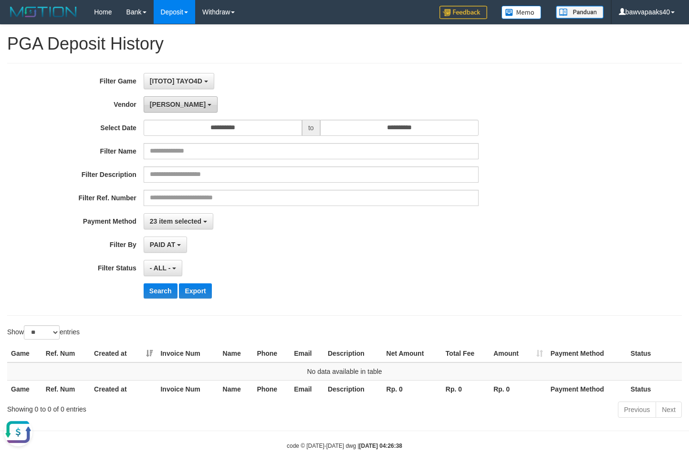
click at [168, 100] on button "Lucy" at bounding box center [181, 104] width 74 height 16
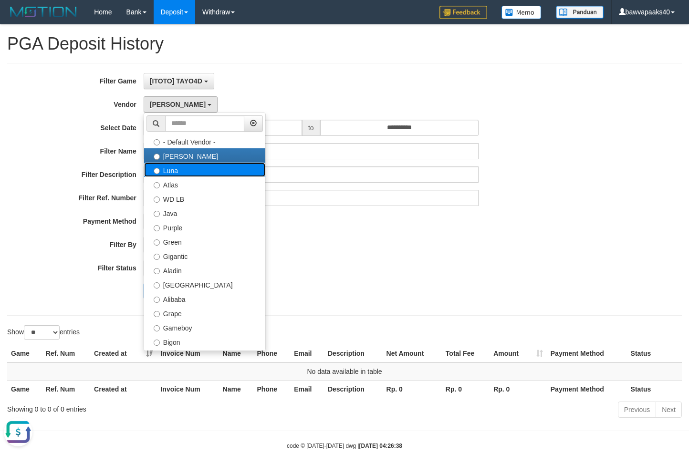
click at [175, 176] on label "Luna" at bounding box center [204, 170] width 121 height 14
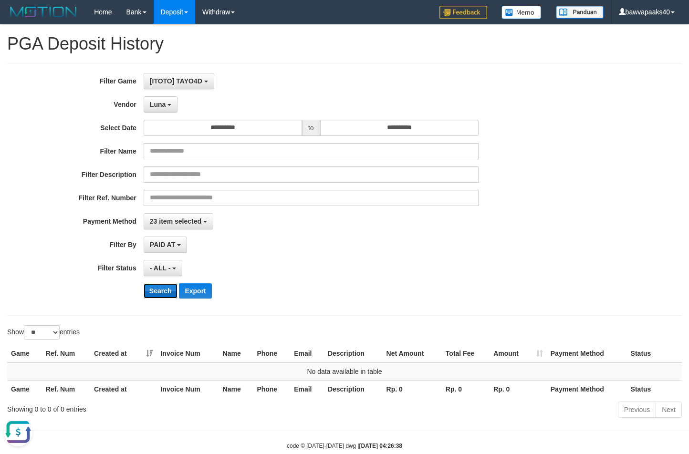
click at [148, 291] on button "Search" at bounding box center [161, 290] width 34 height 15
click at [153, 105] on span "Luna" at bounding box center [158, 105] width 16 height 8
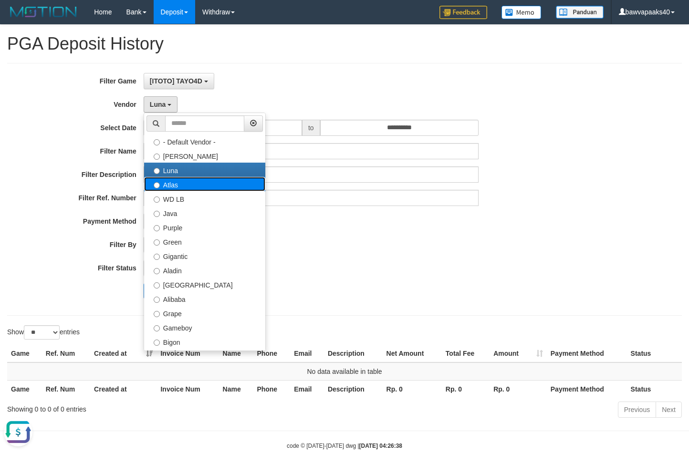
click at [190, 188] on label "Atlas" at bounding box center [204, 184] width 121 height 14
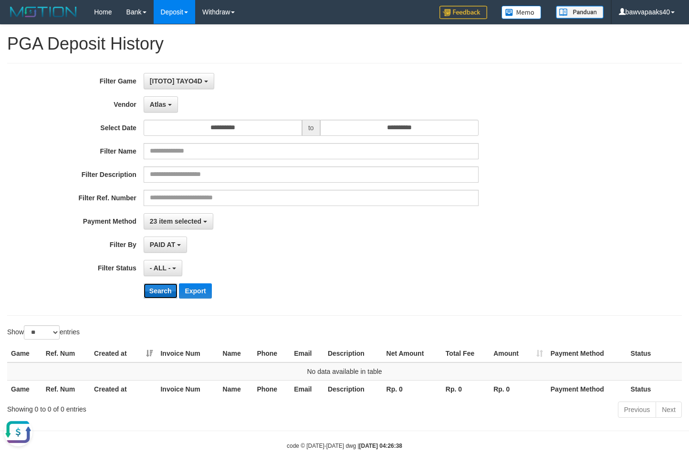
click at [167, 285] on button "Search" at bounding box center [161, 290] width 34 height 15
click at [153, 106] on span "Atlas" at bounding box center [158, 105] width 16 height 8
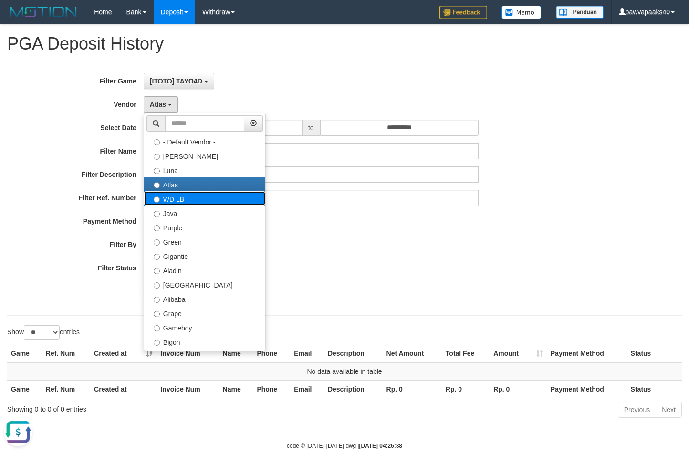
click at [198, 203] on label "WD LB" at bounding box center [204, 198] width 121 height 14
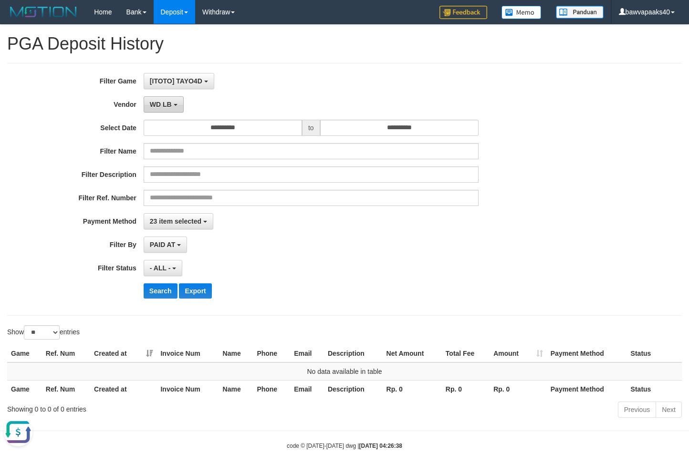
click at [163, 102] on span "WD LB" at bounding box center [161, 105] width 22 height 8
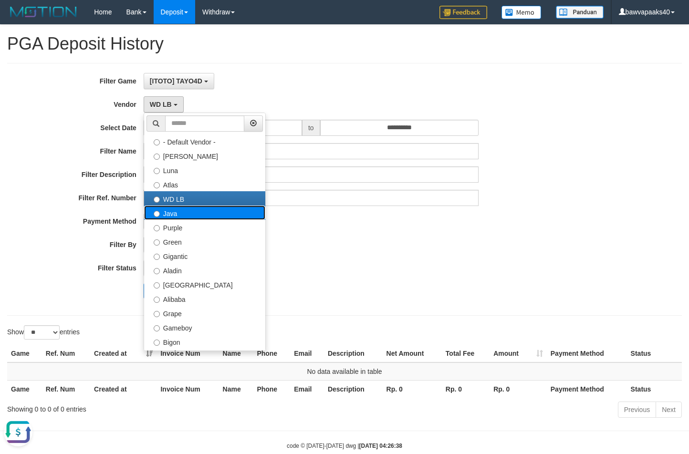
click at [171, 216] on label "Java" at bounding box center [204, 213] width 121 height 14
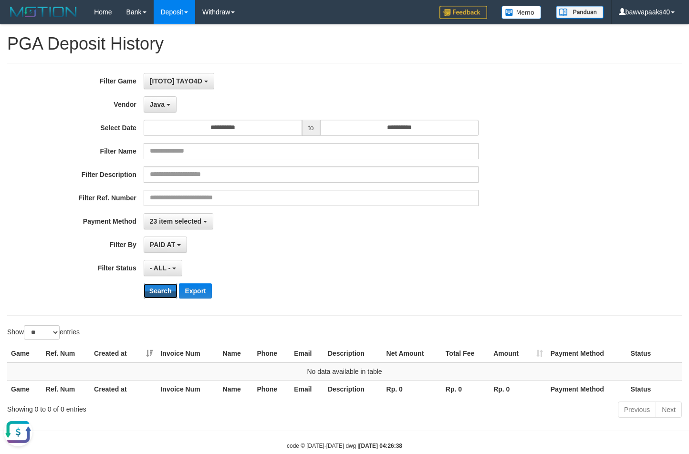
drag, startPoint x: 161, startPoint y: 284, endPoint x: 161, endPoint y: 279, distance: 5.2
click at [161, 284] on button "Search" at bounding box center [161, 290] width 34 height 15
click at [164, 105] on span "Java" at bounding box center [157, 105] width 15 height 8
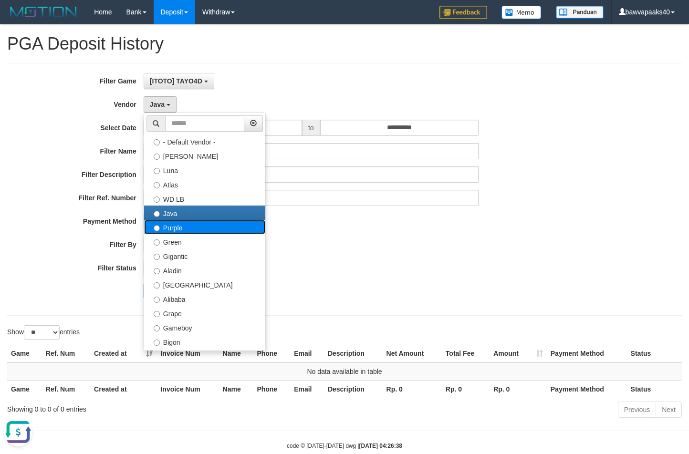
click at [200, 229] on label "Purple" at bounding box center [204, 227] width 121 height 14
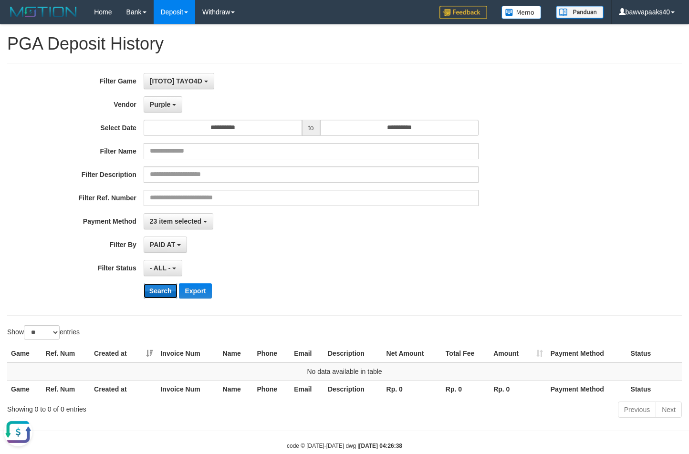
click at [155, 292] on button "Search" at bounding box center [161, 290] width 34 height 15
click at [162, 105] on span "Purple" at bounding box center [160, 105] width 21 height 8
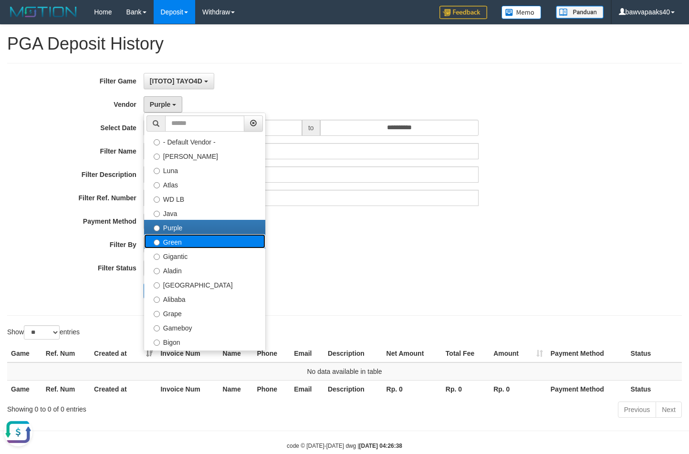
click at [211, 238] on label "Green" at bounding box center [204, 241] width 121 height 14
select select "**********"
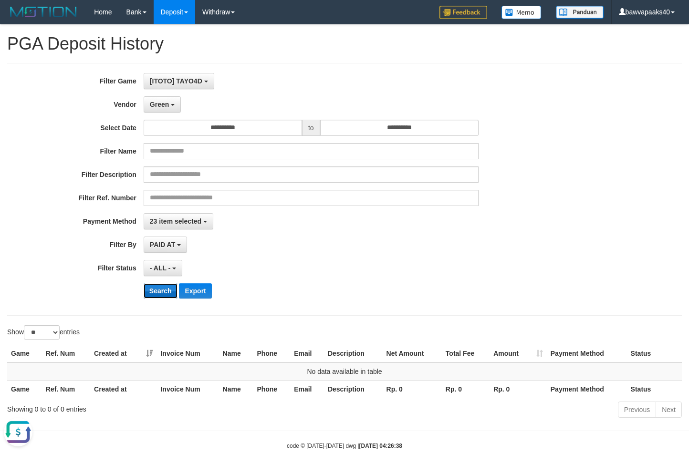
click at [151, 289] on button "Search" at bounding box center [161, 290] width 34 height 15
click at [155, 103] on span "Green" at bounding box center [159, 105] width 19 height 8
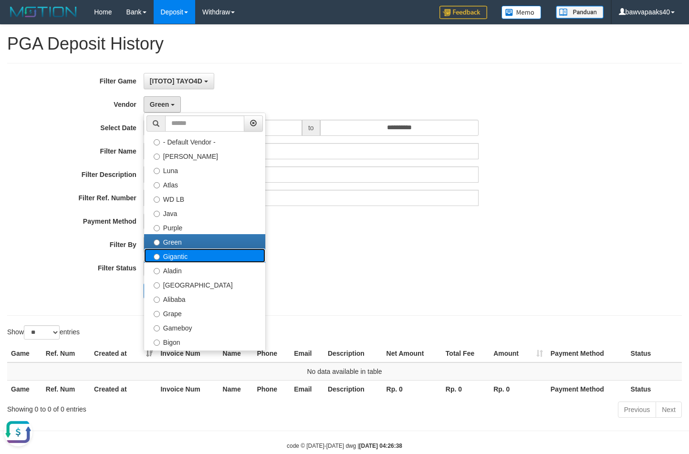
click at [183, 257] on label "Gigantic" at bounding box center [204, 255] width 121 height 14
select select "**********"
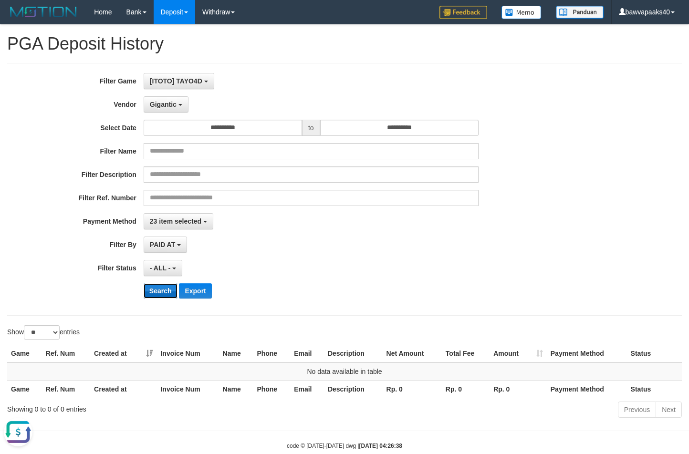
click at [157, 293] on button "Search" at bounding box center [161, 290] width 34 height 15
click at [159, 107] on span "Gigantic" at bounding box center [163, 105] width 27 height 8
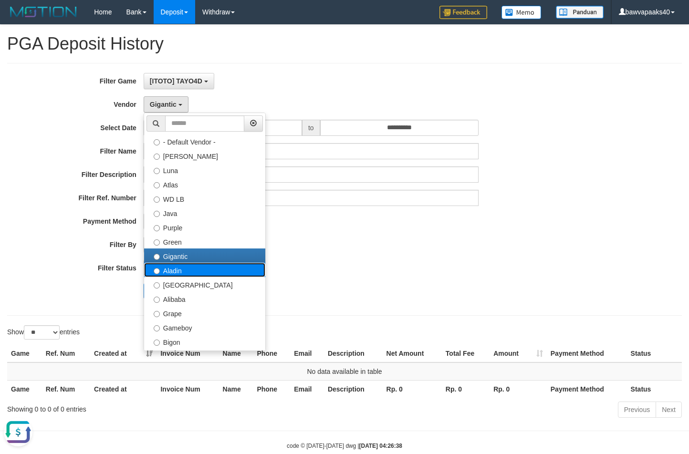
click at [175, 271] on label "Aladin" at bounding box center [204, 270] width 121 height 14
select select "**********"
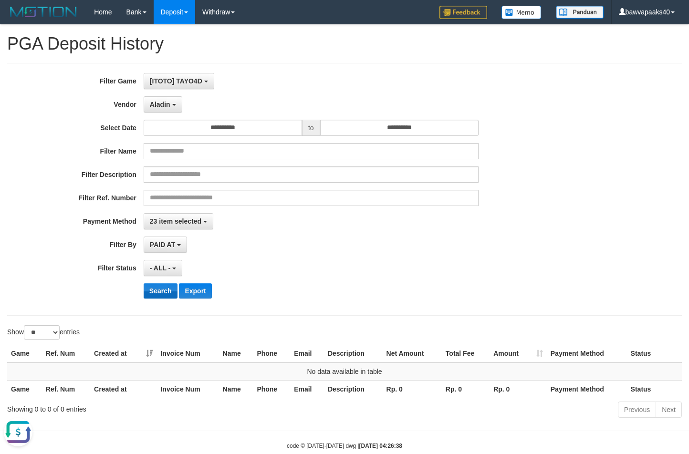
drag, startPoint x: 168, startPoint y: 276, endPoint x: 164, endPoint y: 287, distance: 11.6
click at [164, 287] on div "**********" at bounding box center [287, 189] width 574 height 233
click at [164, 287] on button "Search" at bounding box center [161, 290] width 34 height 15
click at [162, 108] on span "Aladin" at bounding box center [160, 105] width 21 height 8
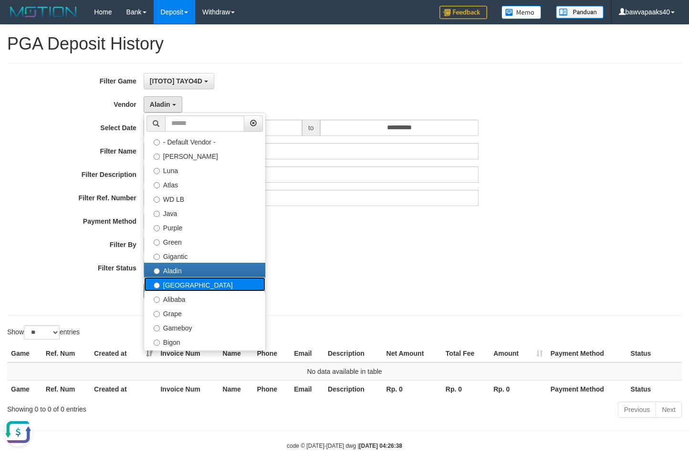
click at [188, 282] on label "Dubai" at bounding box center [204, 284] width 121 height 14
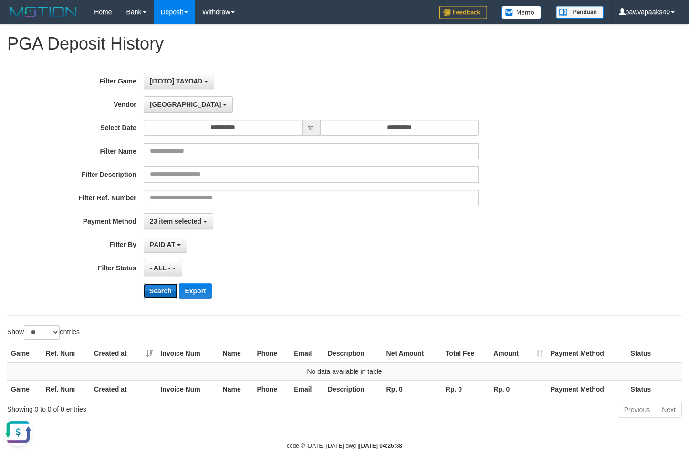
click at [155, 291] on button "Search" at bounding box center [161, 290] width 34 height 15
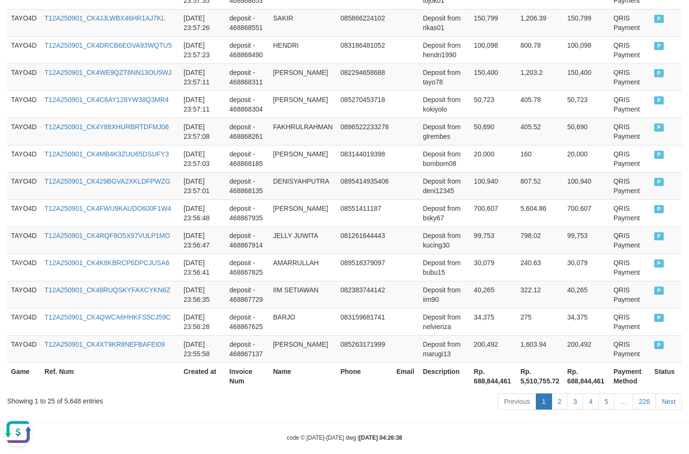
scroll to position [720, 0]
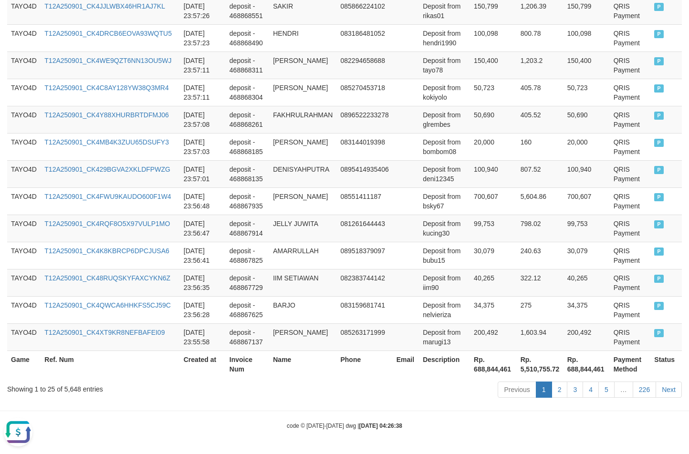
click at [72, 388] on div "Showing 1 to 25 of 5,648 entries" at bounding box center [143, 387] width 273 height 13
copy div "5,648"
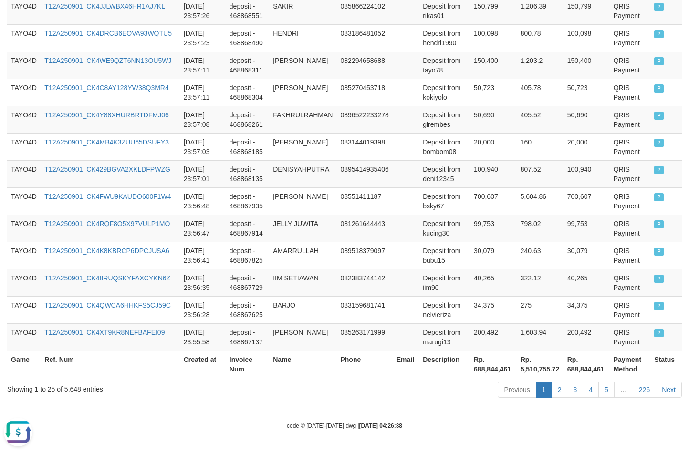
click at [484, 366] on th "Rp. 688,844,461" at bounding box center [493, 364] width 47 height 27
copy th "688,844,461"
click at [484, 366] on th "Rp. 688,844,461" at bounding box center [493, 364] width 47 height 27
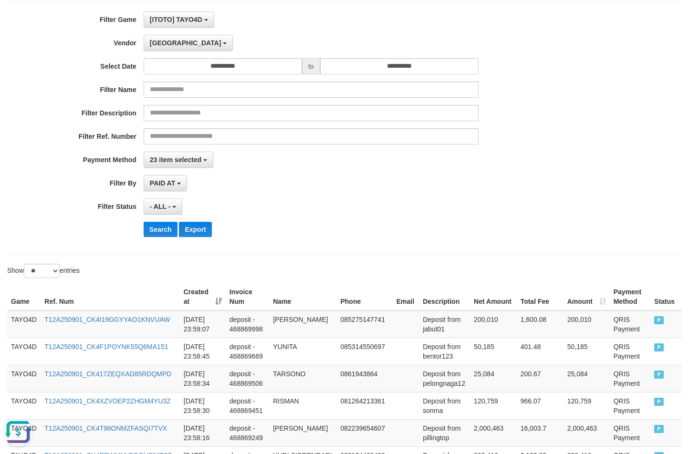
scroll to position [0, 0]
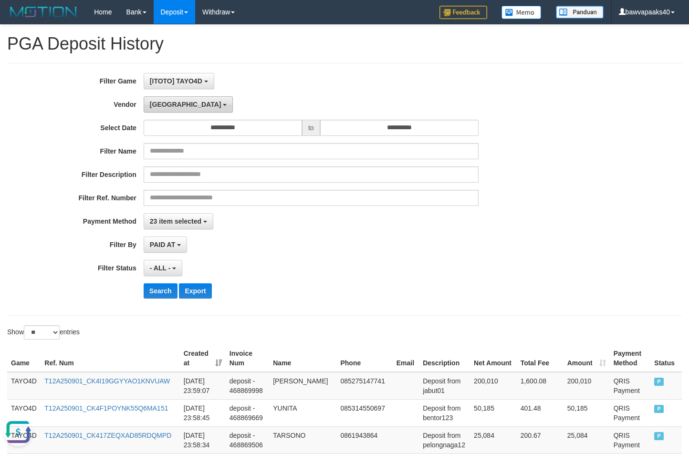
click at [154, 103] on span "Dubai" at bounding box center [186, 105] width 72 height 8
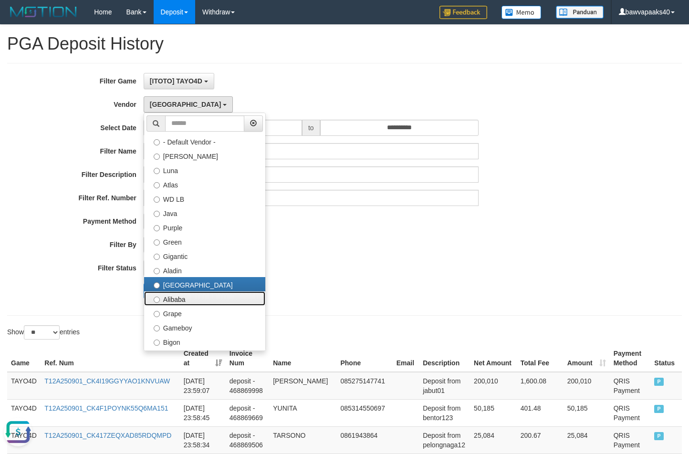
click at [189, 301] on label "Alibaba" at bounding box center [204, 298] width 121 height 14
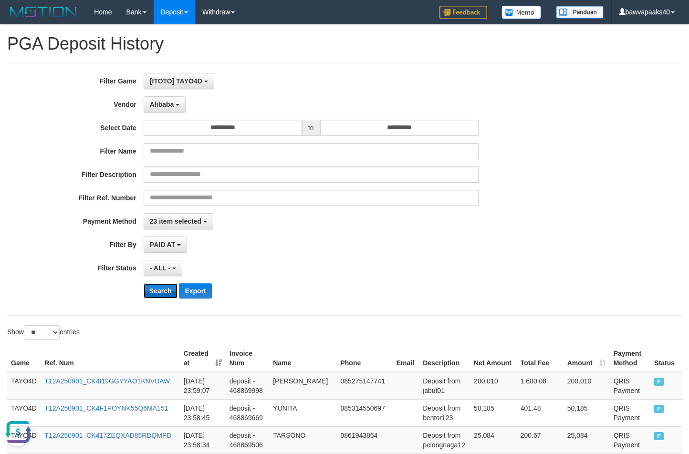
click at [163, 296] on button "Search" at bounding box center [161, 290] width 34 height 15
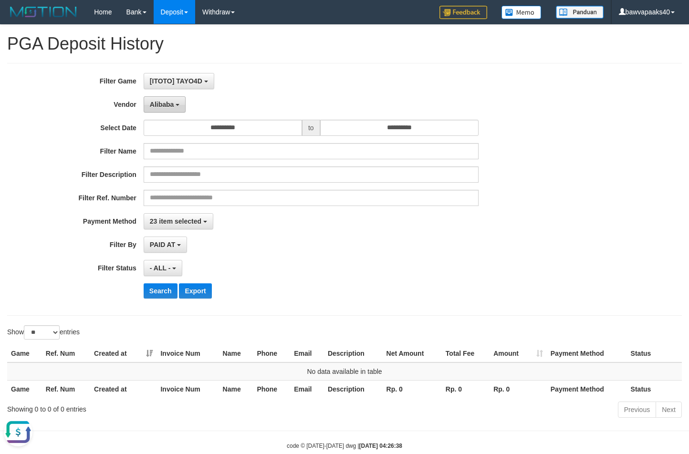
click at [155, 111] on button "Alibaba" at bounding box center [165, 104] width 42 height 16
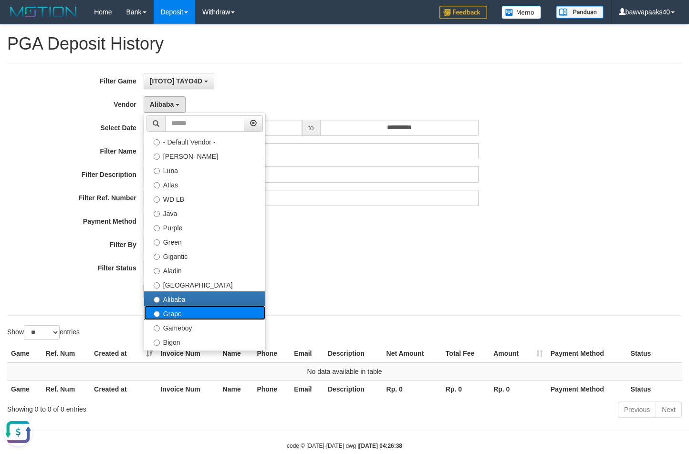
click at [185, 318] on label "Grape" at bounding box center [204, 313] width 121 height 14
select select "**********"
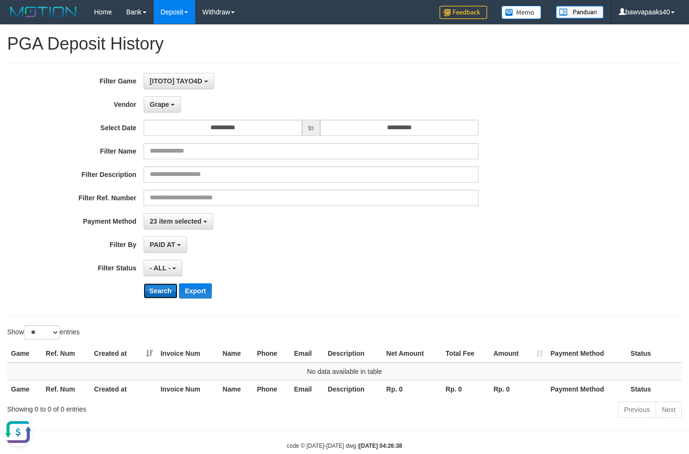
click at [156, 292] on button "Search" at bounding box center [161, 290] width 34 height 15
click at [165, 105] on span "Grape" at bounding box center [159, 105] width 19 height 8
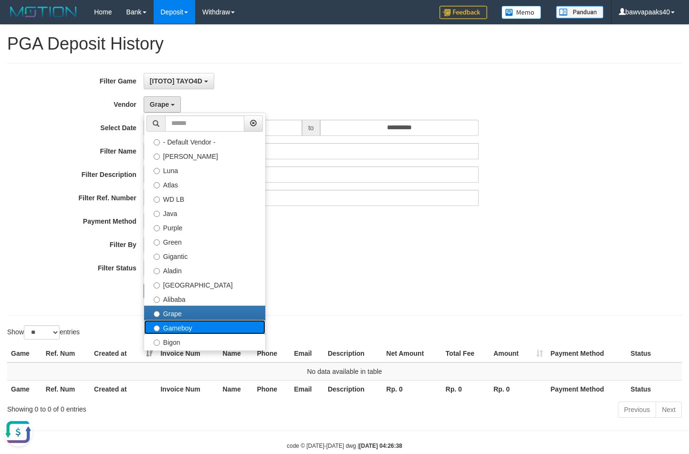
click at [189, 324] on label "Gameboy" at bounding box center [204, 327] width 121 height 14
select select "**********"
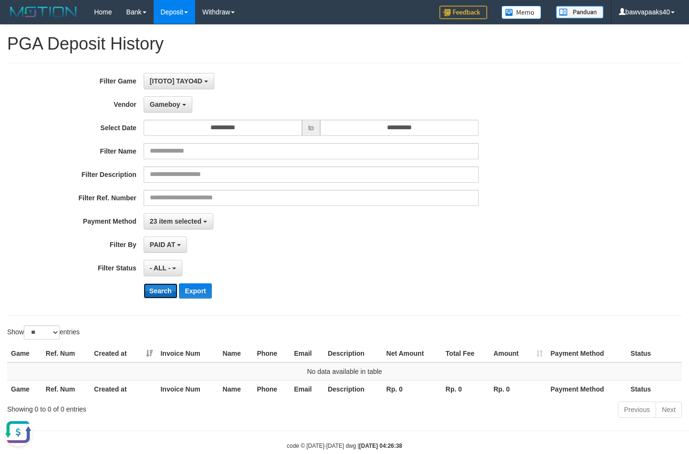
click at [152, 288] on button "Search" at bounding box center [161, 290] width 34 height 15
click at [162, 103] on span "Gameboy" at bounding box center [165, 105] width 31 height 8
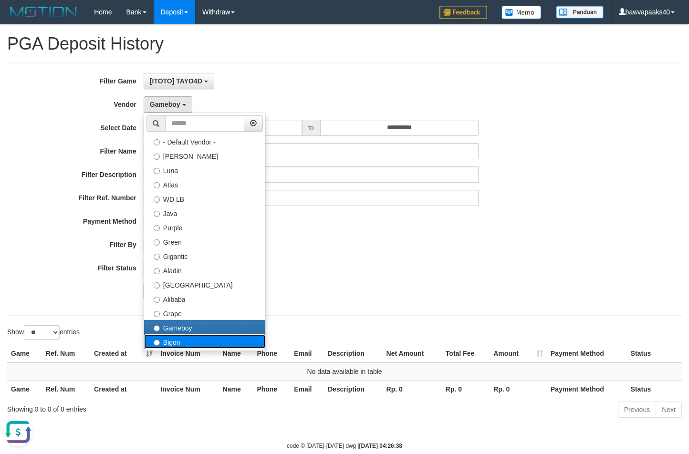
click at [188, 340] on label "Bigon" at bounding box center [204, 341] width 121 height 14
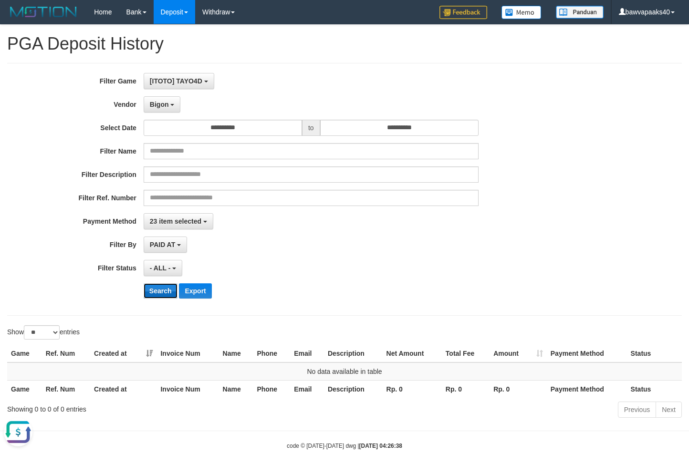
click at [156, 291] on button "Search" at bounding box center [161, 290] width 34 height 15
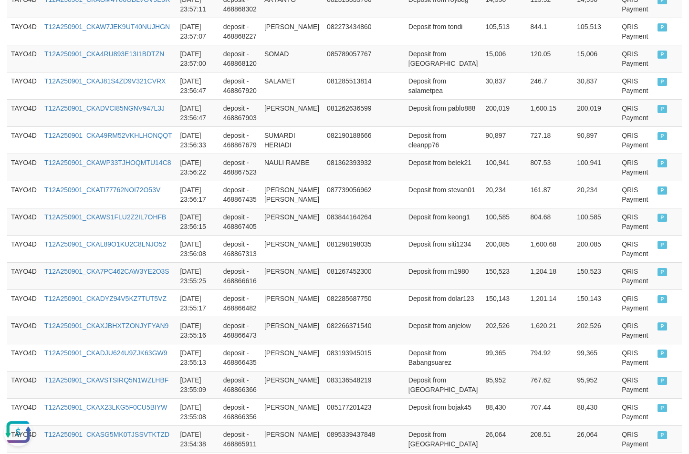
scroll to position [730, 0]
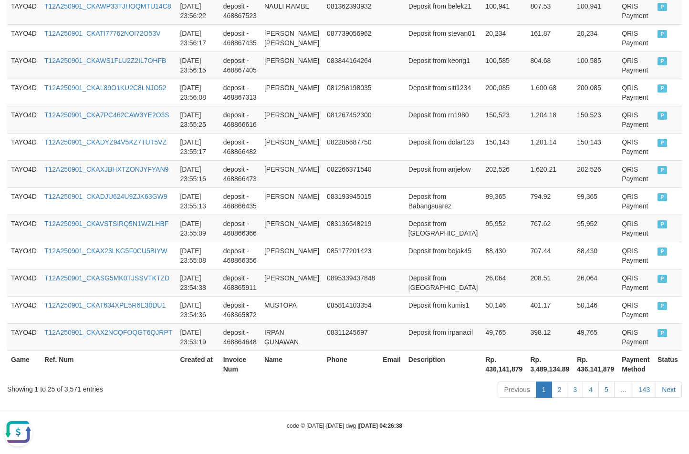
click at [67, 387] on div "Showing 1 to 25 of 3,571 entries" at bounding box center [143, 387] width 273 height 13
copy div "3,571"
click at [67, 387] on div "Showing 1 to 25 of 3,571 entries" at bounding box center [143, 387] width 273 height 13
click at [482, 373] on th "Rp. 436,141,879" at bounding box center [504, 364] width 45 height 27
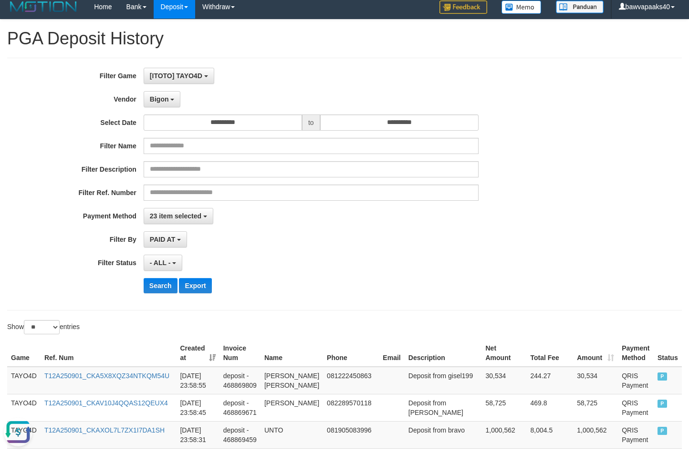
scroll to position [0, 0]
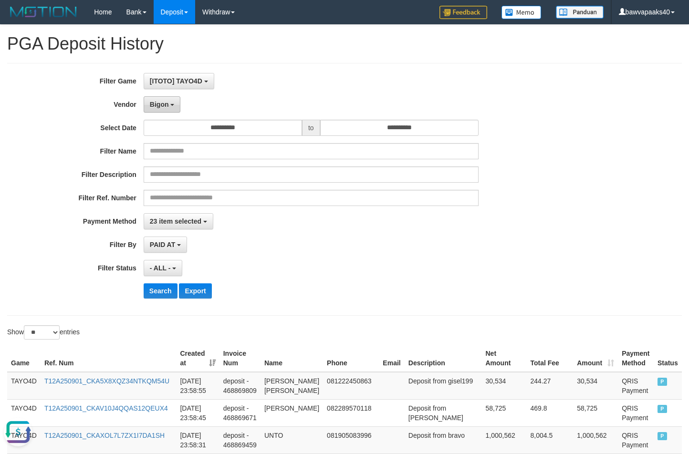
click at [159, 103] on span "Bigon" at bounding box center [159, 105] width 19 height 8
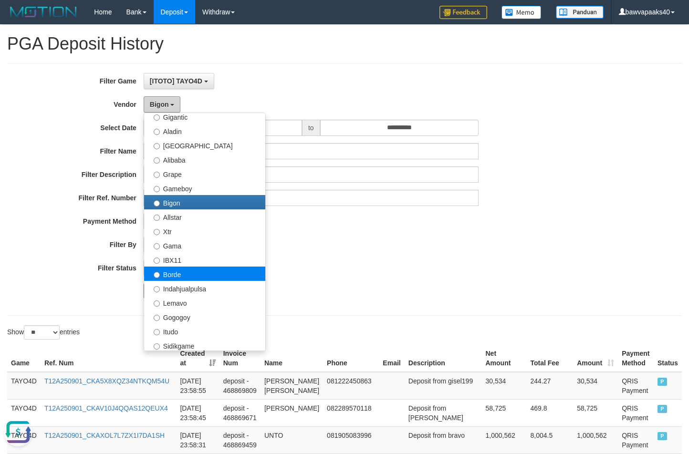
scroll to position [143, 0]
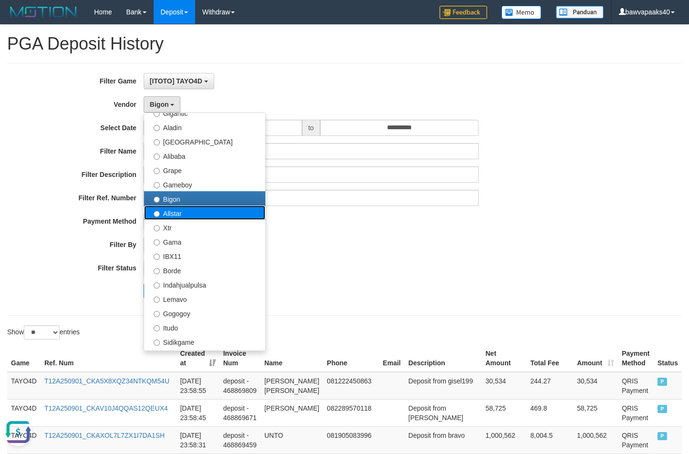
click at [186, 215] on label "Allstar" at bounding box center [204, 213] width 121 height 14
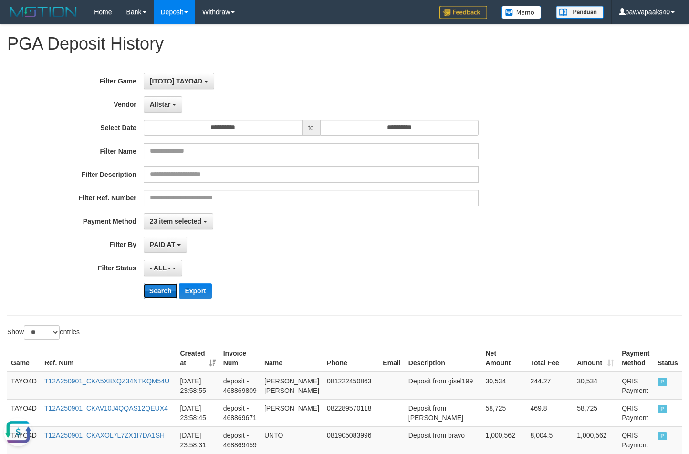
click at [157, 294] on button "Search" at bounding box center [161, 290] width 34 height 15
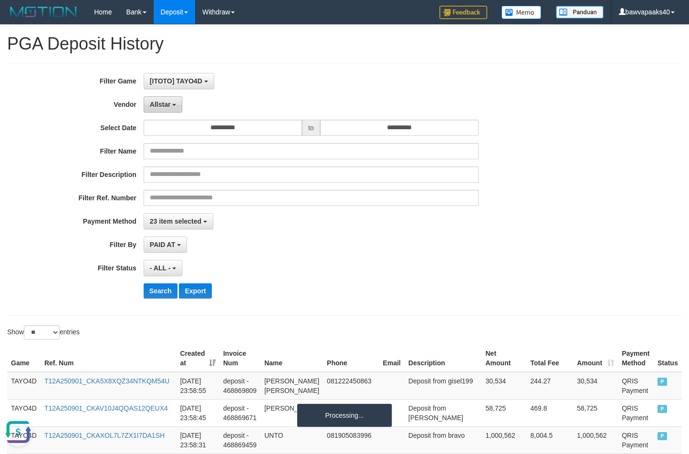
click at [172, 97] on button "Allstar" at bounding box center [163, 104] width 39 height 16
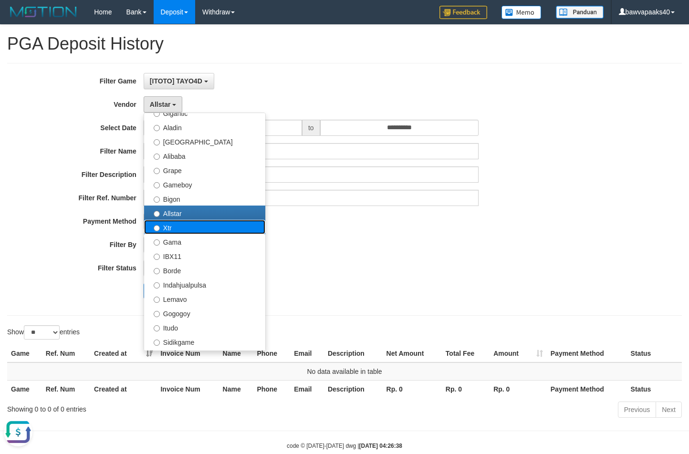
click at [187, 226] on label "Xtr" at bounding box center [204, 227] width 121 height 14
select select "**********"
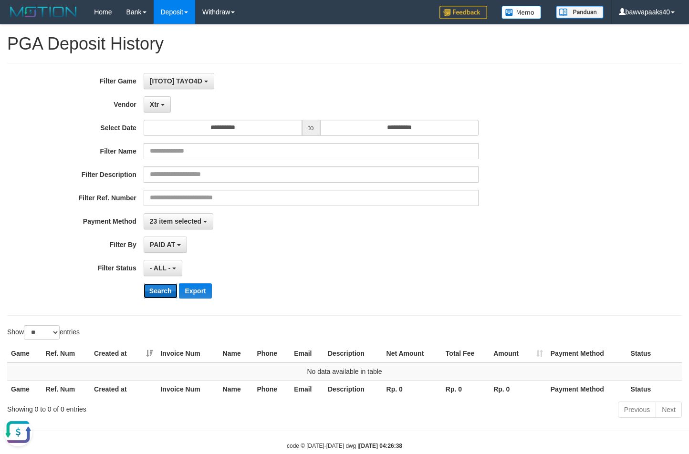
click at [164, 290] on button "Search" at bounding box center [161, 290] width 34 height 15
drag, startPoint x: 157, startPoint y: 107, endPoint x: 149, endPoint y: 192, distance: 85.7
click at [156, 106] on span "Xtr" at bounding box center [154, 105] width 9 height 8
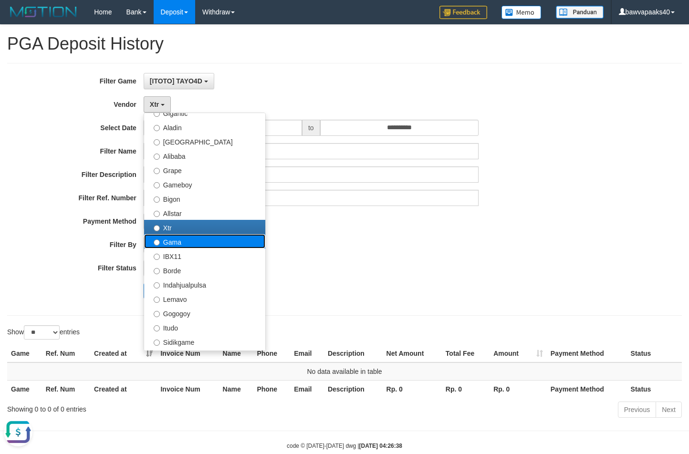
click at [175, 245] on label "Gama" at bounding box center [204, 241] width 121 height 14
select select "**********"
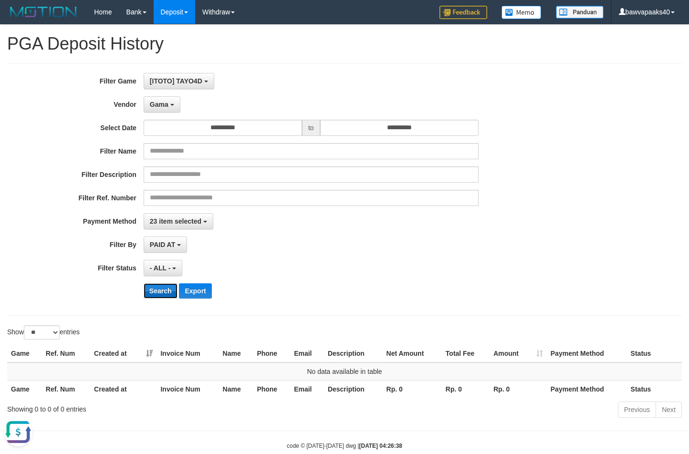
click at [163, 292] on button "Search" at bounding box center [161, 290] width 34 height 15
click at [168, 97] on button "Gama" at bounding box center [162, 104] width 37 height 16
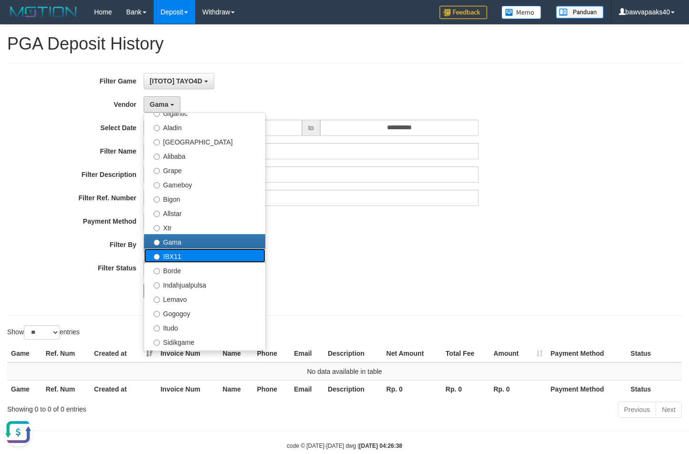
click at [176, 260] on label "IBX11" at bounding box center [204, 255] width 121 height 14
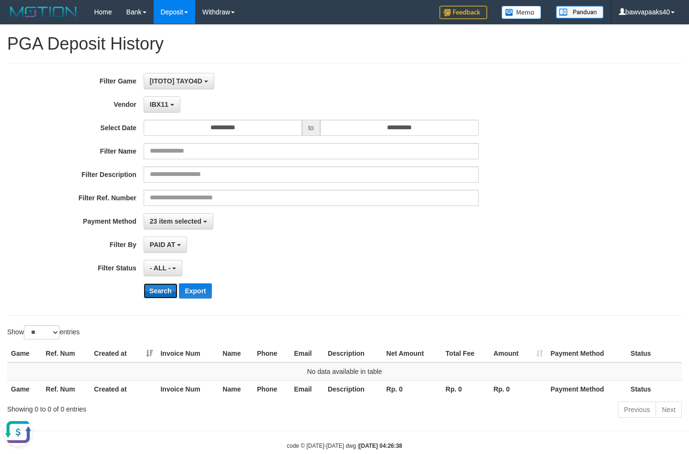
click at [155, 289] on button "Search" at bounding box center [161, 290] width 34 height 15
click at [164, 110] on button "IBX11" at bounding box center [162, 104] width 37 height 16
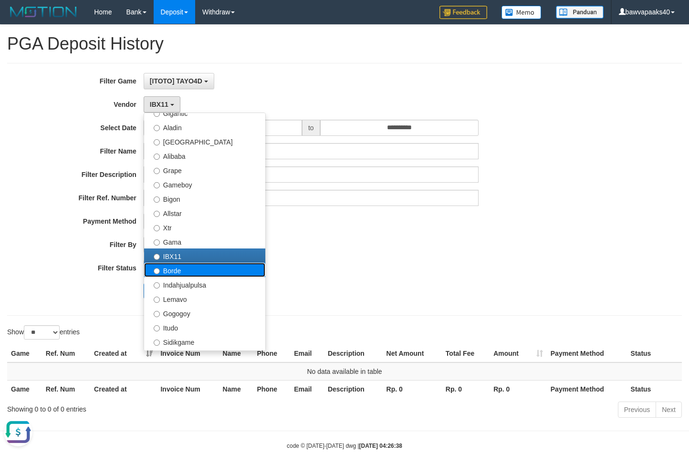
click at [191, 276] on label "Borde" at bounding box center [204, 270] width 121 height 14
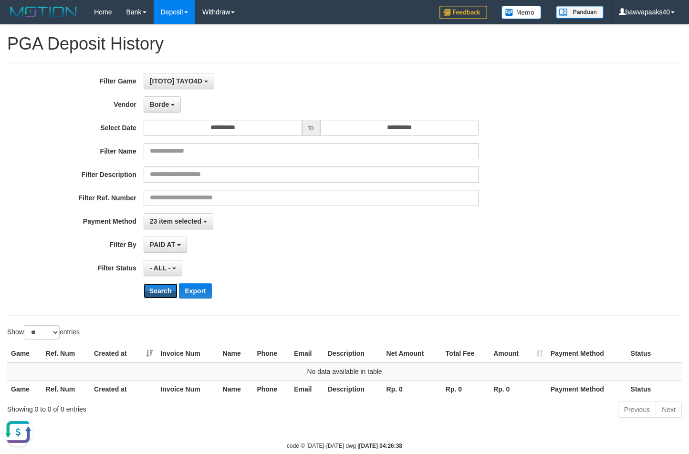
drag, startPoint x: 154, startPoint y: 287, endPoint x: 153, endPoint y: 277, distance: 10.0
click at [153, 287] on button "Search" at bounding box center [161, 290] width 34 height 15
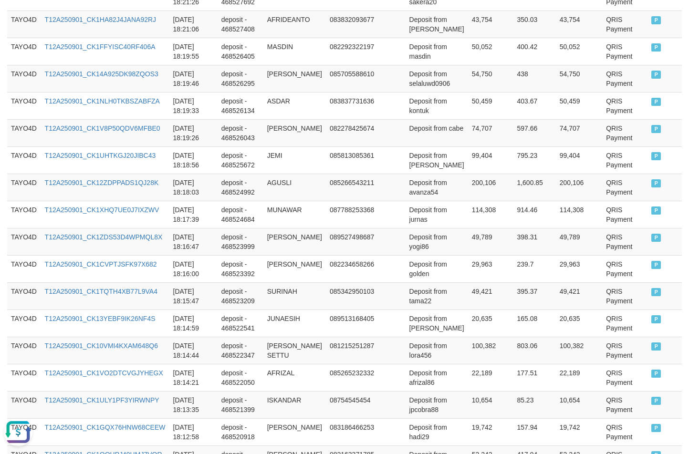
scroll to position [730, 0]
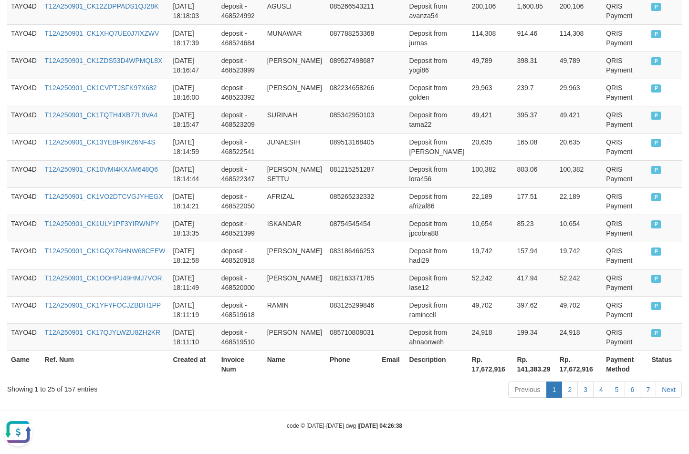
click at [67, 386] on div "Showing 1 to 25 of 157 entries" at bounding box center [143, 387] width 273 height 13
click at [65, 392] on div "Showing 1 to 25 of 157 entries" at bounding box center [143, 387] width 273 height 13
click at [473, 375] on th "Rp. 17,672,916" at bounding box center [490, 364] width 45 height 27
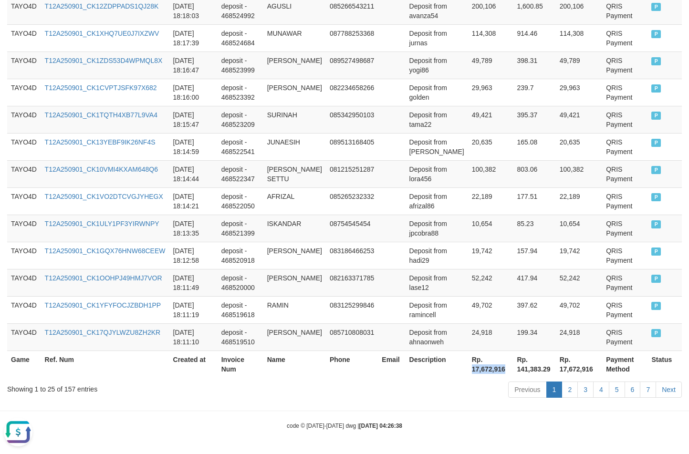
click at [473, 375] on th "Rp. 17,672,916" at bounding box center [490, 364] width 45 height 27
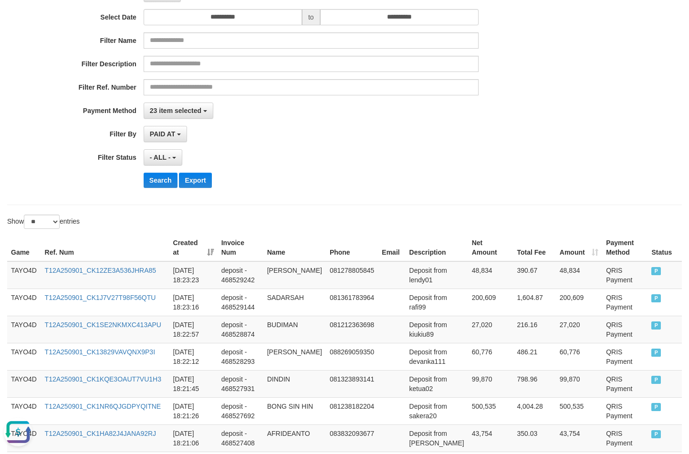
scroll to position [0, 0]
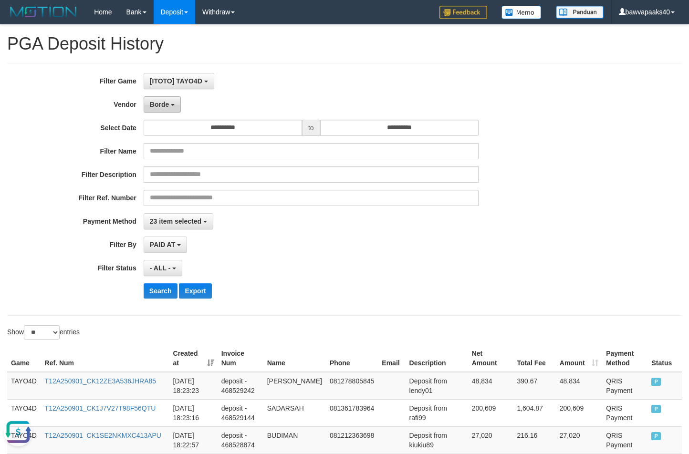
click at [165, 105] on span "Borde" at bounding box center [159, 105] width 19 height 8
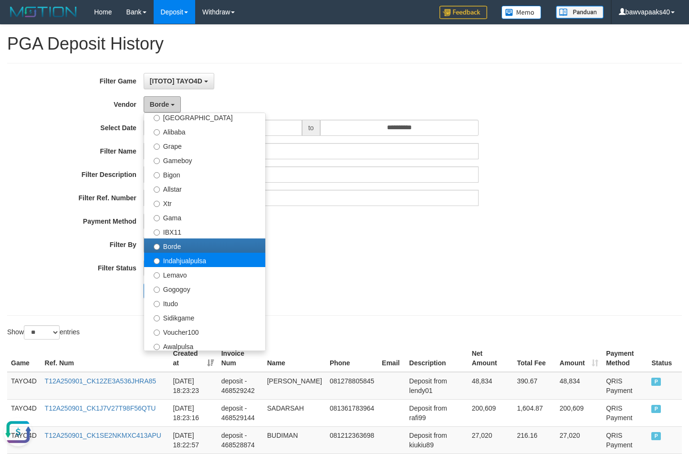
scroll to position [191, 0]
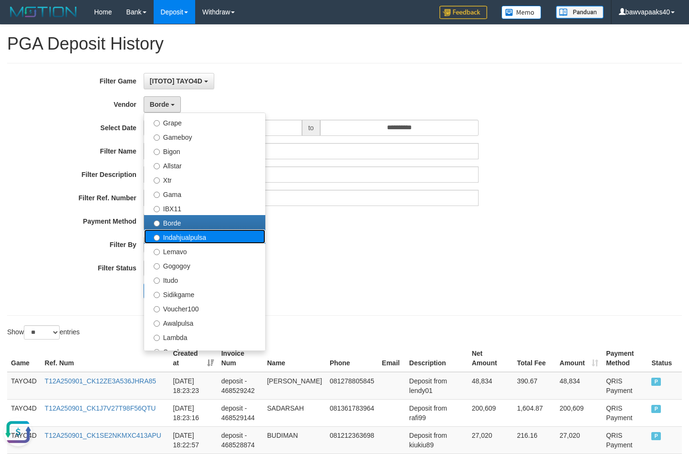
click at [193, 237] on label "Indahjualpulsa" at bounding box center [204, 236] width 121 height 14
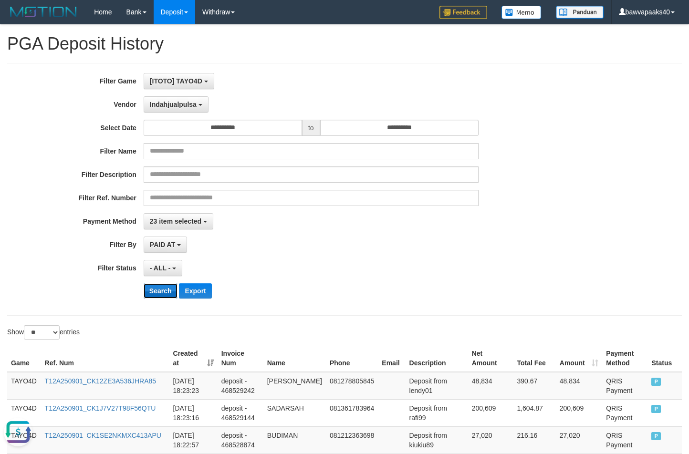
click at [155, 288] on button "Search" at bounding box center [161, 290] width 34 height 15
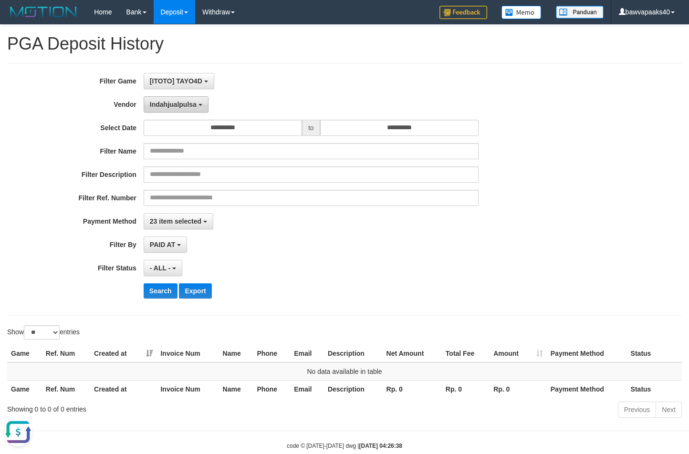
click at [190, 109] on button "Indahjualpulsa" at bounding box center [176, 104] width 65 height 16
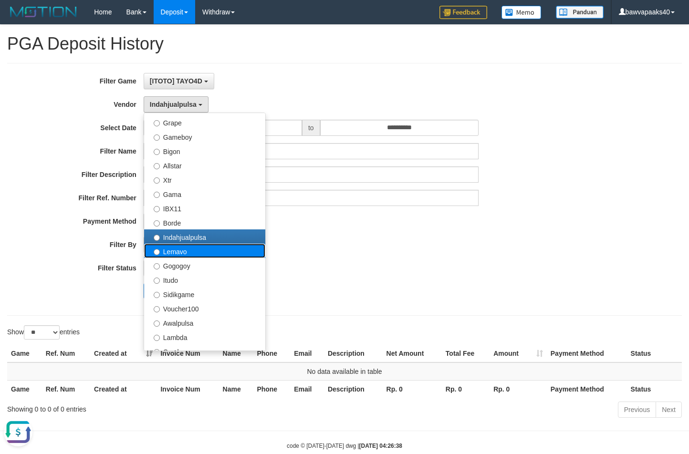
drag, startPoint x: 183, startPoint y: 255, endPoint x: 179, endPoint y: 263, distance: 9.2
click at [183, 256] on label "Lemavo" at bounding box center [204, 251] width 121 height 14
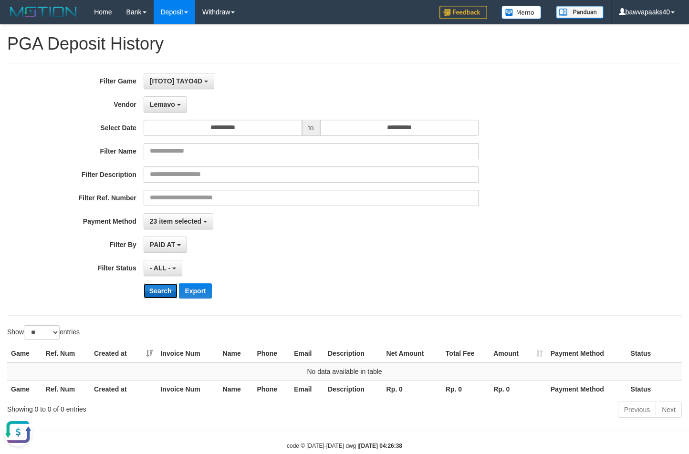
click at [161, 293] on button "Search" at bounding box center [161, 290] width 34 height 15
click at [168, 113] on div "**********" at bounding box center [287, 189] width 574 height 233
click at [168, 108] on span "Lemavo" at bounding box center [162, 105] width 25 height 8
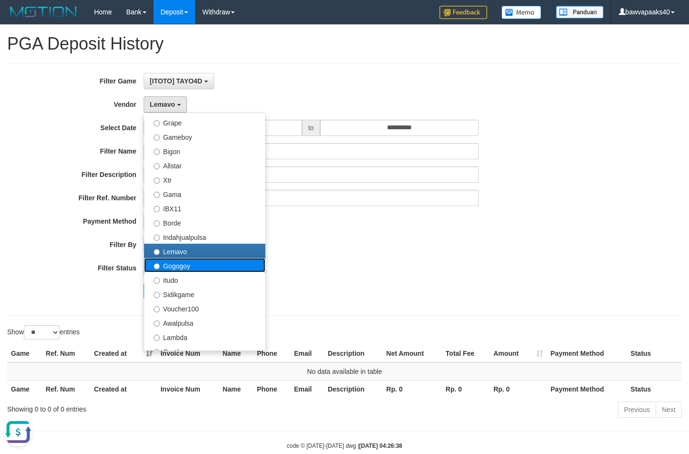
click at [178, 269] on label "Gogogoy" at bounding box center [204, 265] width 121 height 14
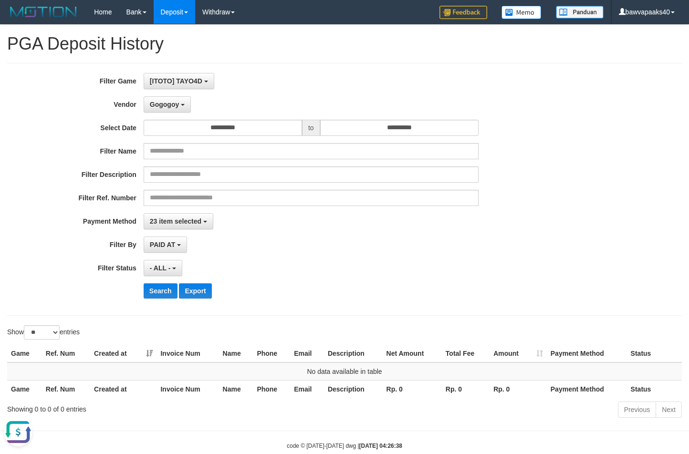
click at [159, 299] on div "**********" at bounding box center [287, 189] width 574 height 233
click at [155, 287] on button "Search" at bounding box center [161, 290] width 34 height 15
click at [177, 109] on button "Gogogoy" at bounding box center [167, 104] width 47 height 16
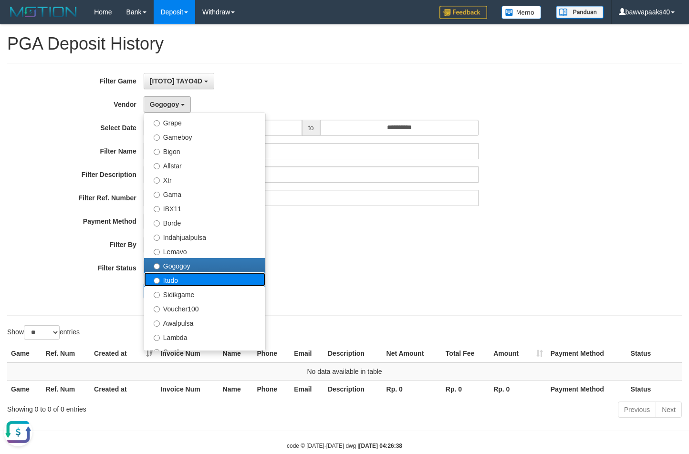
click at [172, 282] on label "Itudo" at bounding box center [204, 279] width 121 height 14
select select "**********"
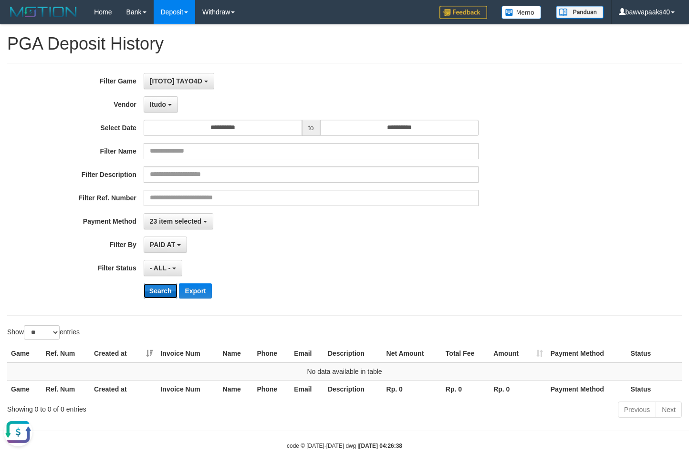
click at [163, 296] on button "Search" at bounding box center [161, 290] width 34 height 15
click at [163, 113] on div "**********" at bounding box center [287, 189] width 574 height 233
click at [164, 106] on span "Itudo" at bounding box center [158, 105] width 16 height 8
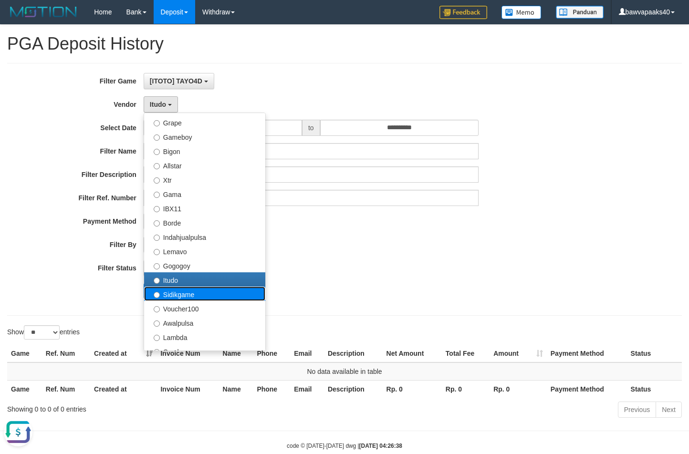
click at [167, 292] on label "Sidikgame" at bounding box center [204, 294] width 121 height 14
select select "**********"
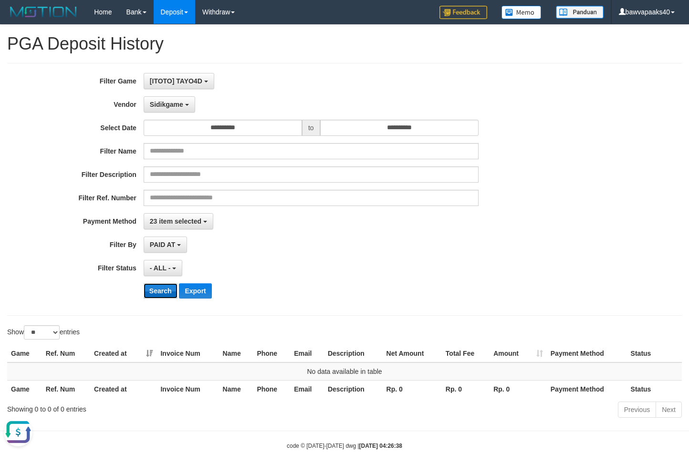
click at [156, 287] on button "Search" at bounding box center [161, 290] width 34 height 15
click at [172, 99] on button "Sidikgame" at bounding box center [170, 104] width 52 height 16
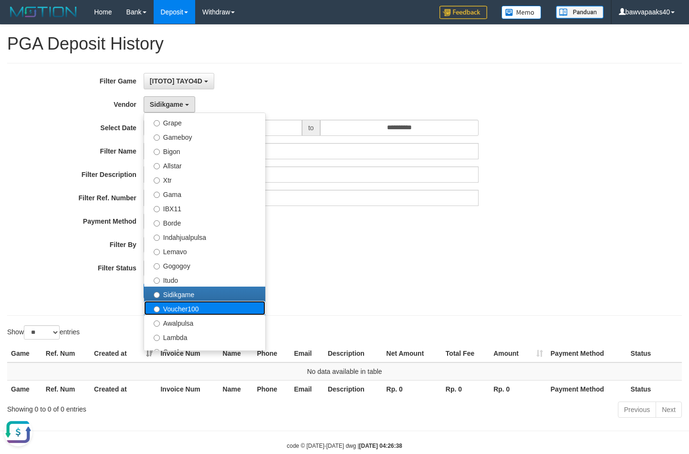
click at [179, 307] on label "Voucher100" at bounding box center [204, 308] width 121 height 14
select select "**********"
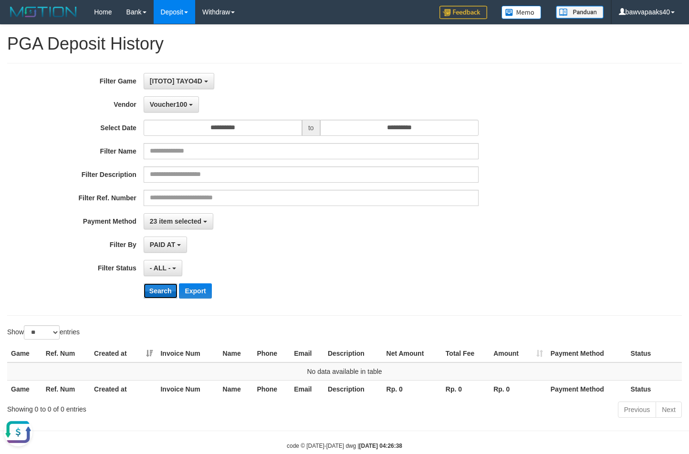
click at [162, 295] on button "Search" at bounding box center [161, 290] width 34 height 15
drag, startPoint x: 182, startPoint y: 114, endPoint x: 182, endPoint y: 103, distance: 10.5
click at [181, 113] on div "**********" at bounding box center [287, 189] width 574 height 233
click at [182, 103] on span "Voucher100" at bounding box center [168, 105] width 37 height 8
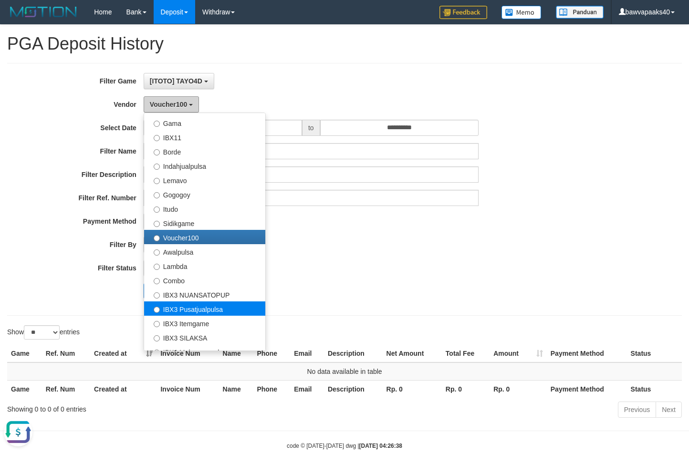
scroll to position [286, 0]
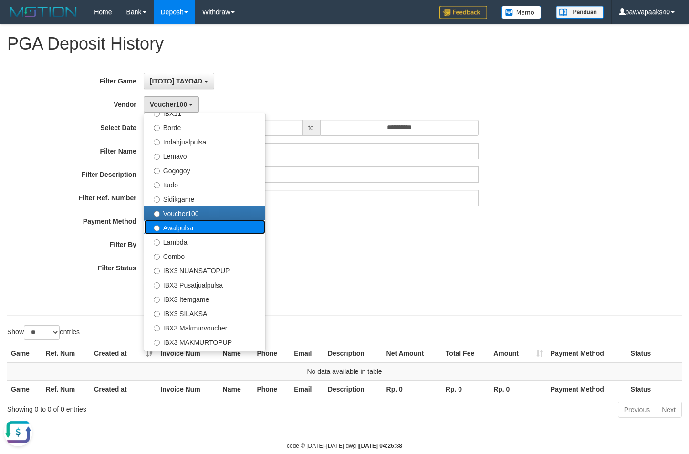
click at [188, 228] on label "Awalpulsa" at bounding box center [204, 227] width 121 height 14
select select "**********"
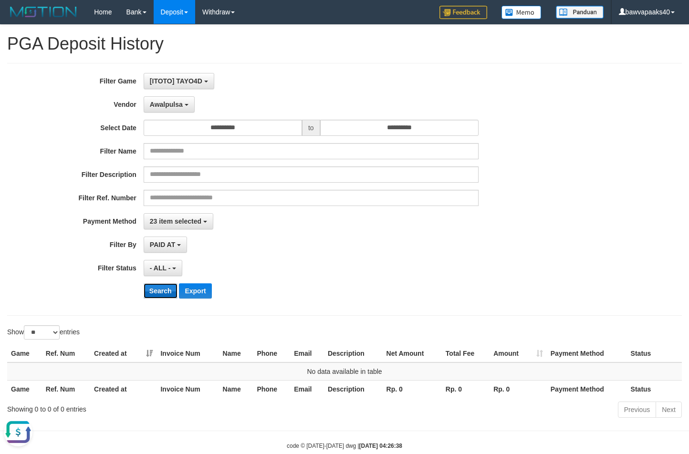
click at [163, 295] on button "Search" at bounding box center [161, 290] width 34 height 15
click at [180, 112] on button "Awalpulsa" at bounding box center [169, 104] width 51 height 16
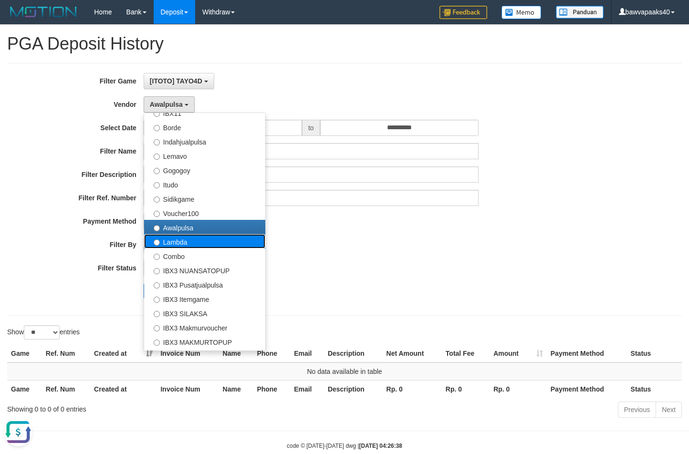
click at [198, 247] on label "Lambda" at bounding box center [204, 241] width 121 height 14
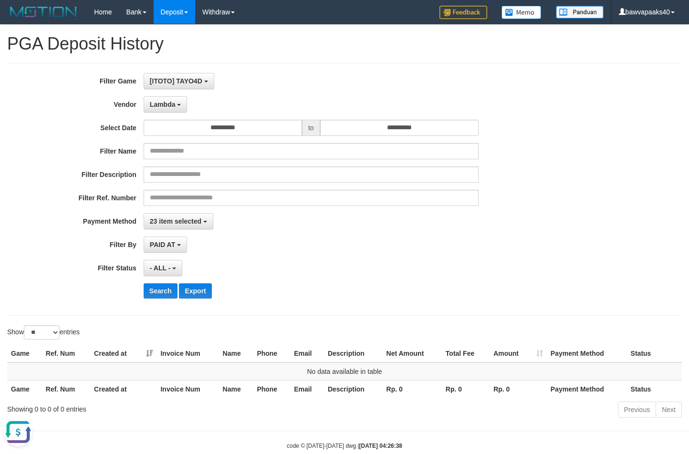
click at [161, 300] on div "**********" at bounding box center [287, 189] width 574 height 233
click at [162, 295] on button "Search" at bounding box center [161, 290] width 34 height 15
click at [175, 102] on span "Lambda" at bounding box center [163, 105] width 26 height 8
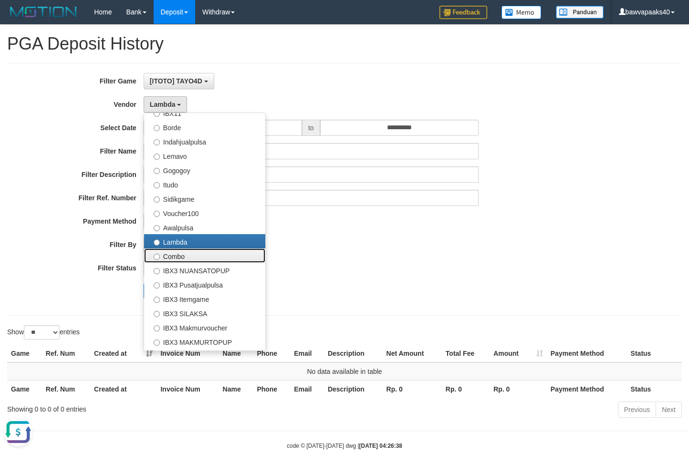
click at [207, 259] on label "Combo" at bounding box center [204, 255] width 121 height 14
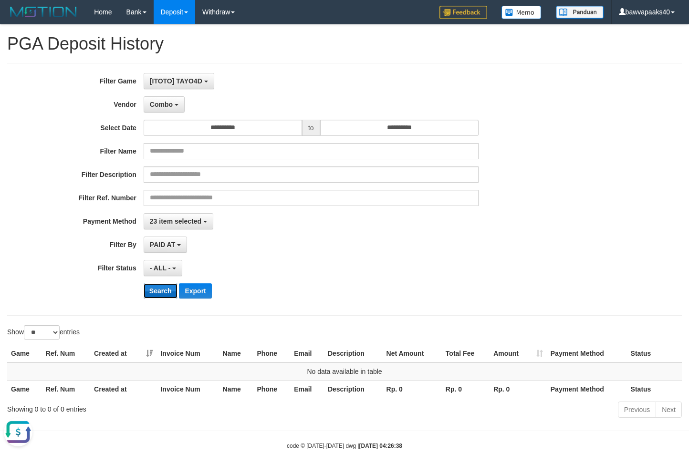
click at [151, 289] on button "Search" at bounding box center [161, 290] width 34 height 15
click at [159, 99] on button "Combo" at bounding box center [164, 104] width 41 height 16
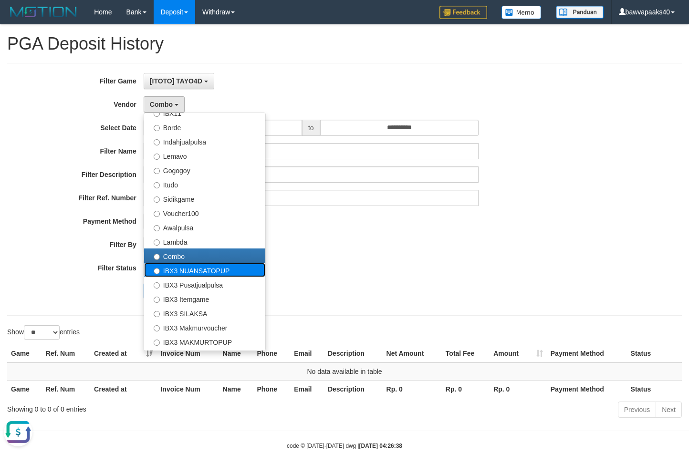
click at [207, 272] on label "IBX3 NUANSATOPUP" at bounding box center [204, 270] width 121 height 14
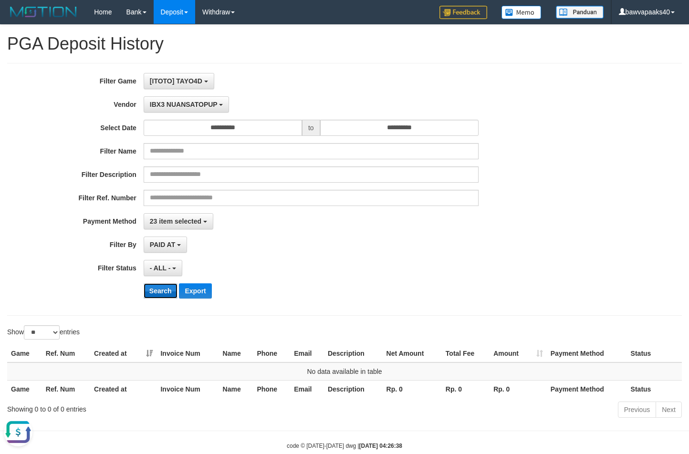
click at [163, 296] on button "Search" at bounding box center [161, 290] width 34 height 15
click at [187, 111] on button "IBX3 NUANSATOPUP" at bounding box center [186, 104] width 85 height 16
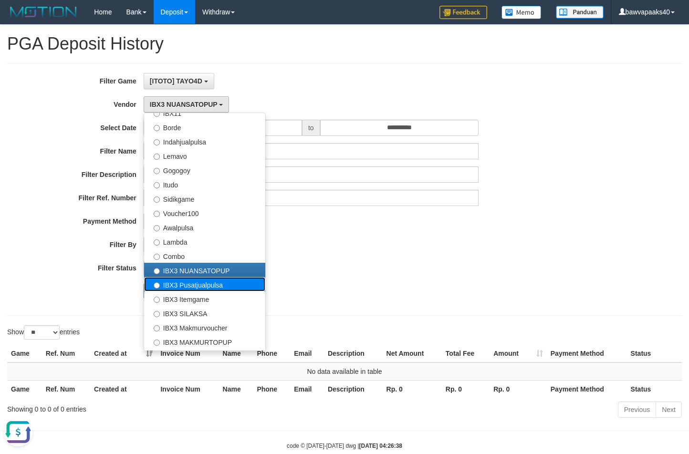
click at [204, 283] on label "IBX3 Pusatjualpulsa" at bounding box center [204, 284] width 121 height 14
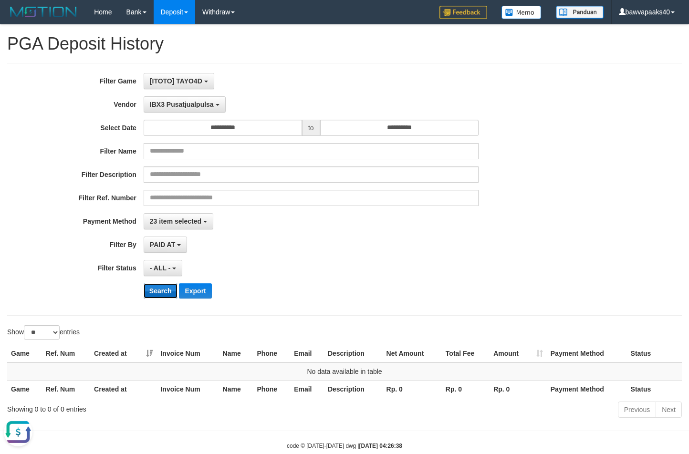
click at [157, 296] on button "Search" at bounding box center [161, 290] width 34 height 15
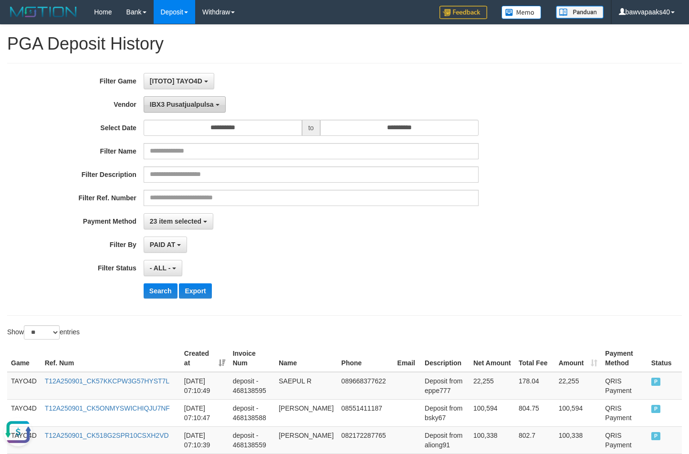
click at [186, 104] on span "IBX3 Pusatjualpulsa" at bounding box center [182, 105] width 64 height 8
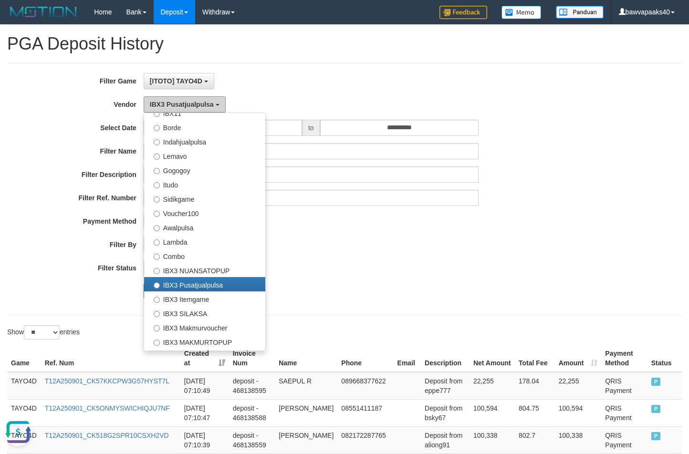
click at [186, 104] on span "IBX3 Pusatjualpulsa" at bounding box center [182, 105] width 64 height 8
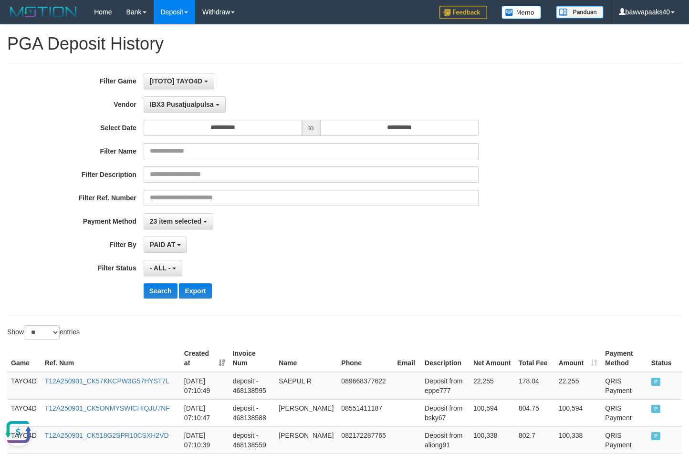
click at [465, 238] on div "PAID AT PAID AT CREATED AT" at bounding box center [311, 245] width 335 height 16
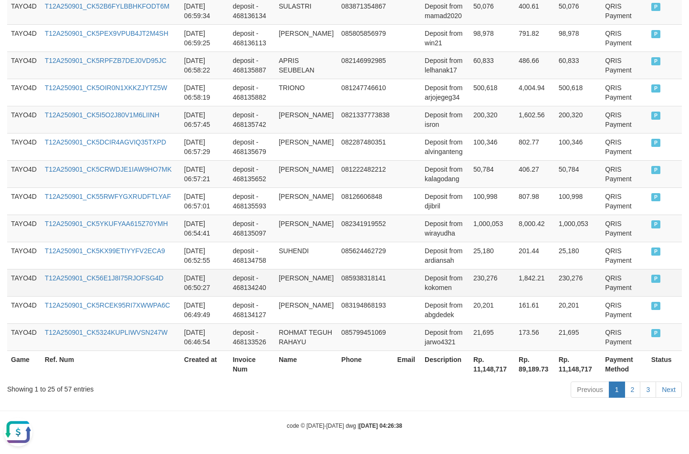
scroll to position [749, 0]
click at [61, 390] on div "Showing 1 to 25 of 57 entries" at bounding box center [143, 387] width 273 height 13
click at [64, 390] on div "Showing 1 to 25 of 57 entries" at bounding box center [143, 387] width 273 height 13
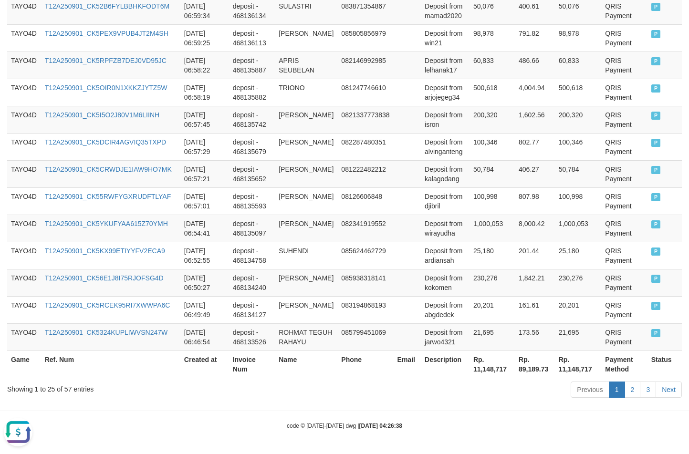
click at [483, 367] on th "Rp. 11,148,717" at bounding box center [491, 364] width 45 height 27
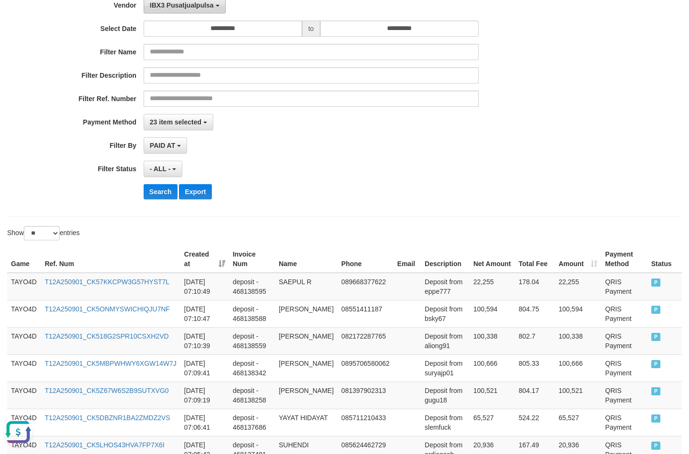
scroll to position [0, 0]
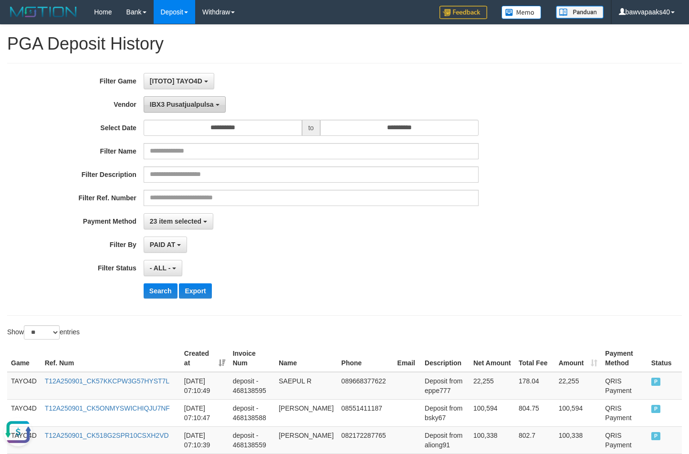
click at [173, 106] on span "IBX3 Pusatjualpulsa" at bounding box center [182, 105] width 64 height 8
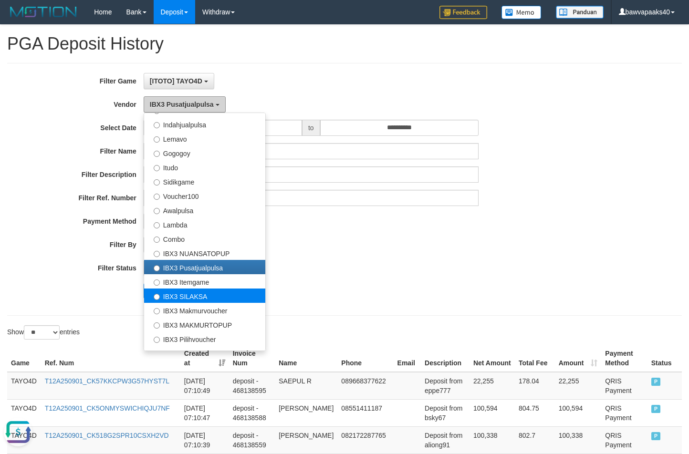
scroll to position [313, 0]
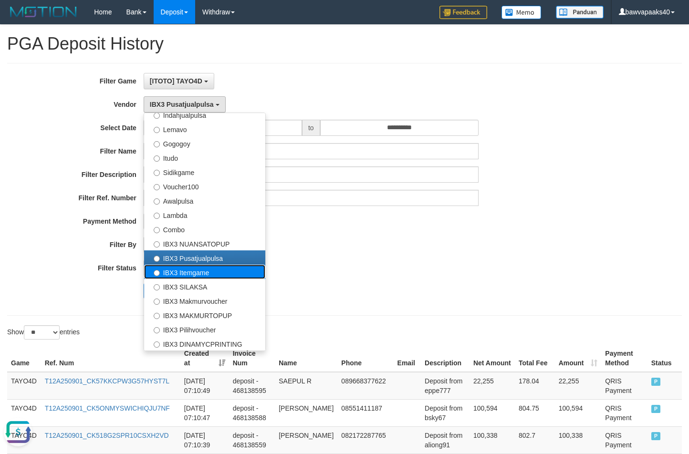
click at [205, 276] on label "IBX3 Itemgame" at bounding box center [204, 272] width 121 height 14
select select "**********"
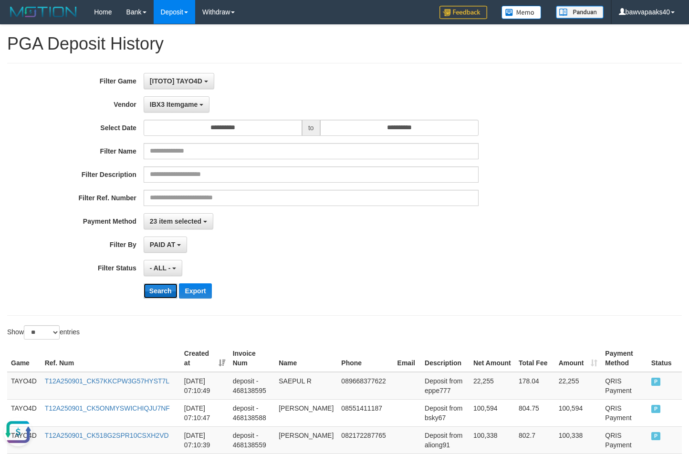
click at [165, 294] on button "Search" at bounding box center [161, 290] width 34 height 15
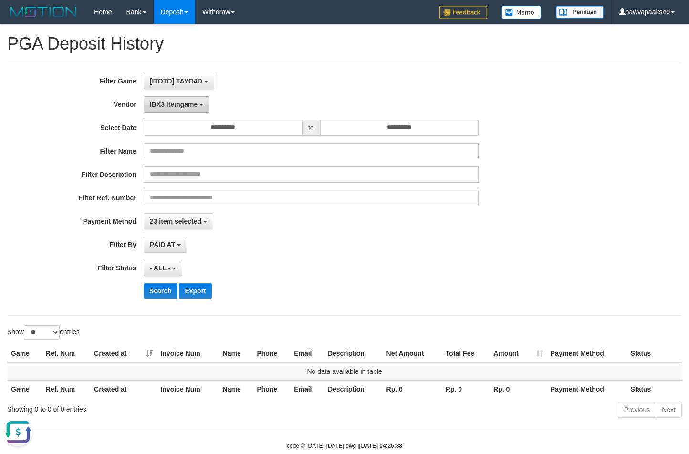
click at [176, 107] on span "IBX3 Itemgame" at bounding box center [174, 105] width 48 height 8
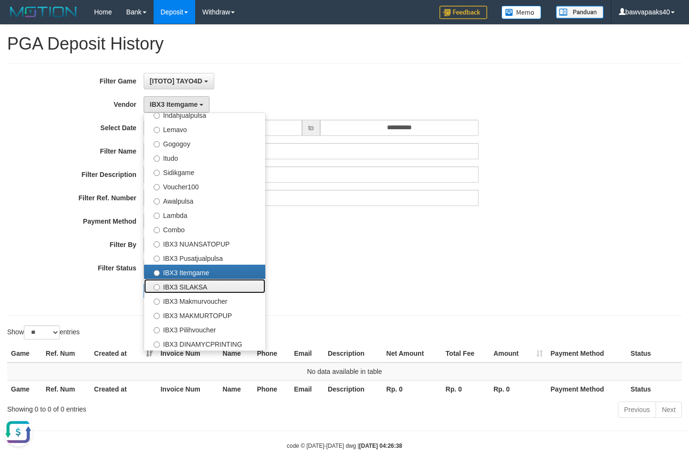
click at [192, 290] on label "IBX3 SILAKSA" at bounding box center [204, 286] width 121 height 14
select select "**********"
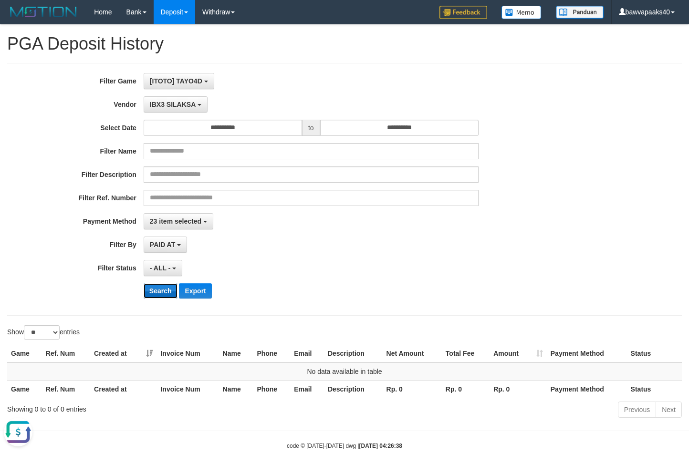
click at [163, 291] on button "Search" at bounding box center [161, 290] width 34 height 15
click at [180, 108] on span "IBX3 SILAKSA" at bounding box center [173, 105] width 46 height 8
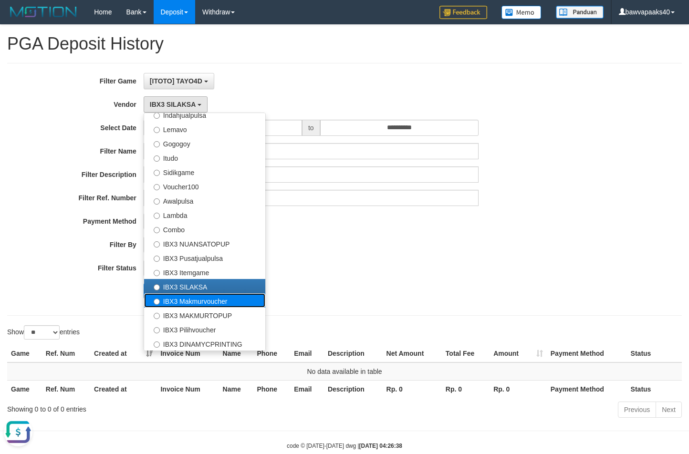
click at [195, 302] on label "IBX3 Makmurvoucher" at bounding box center [204, 300] width 121 height 14
click at [162, 302] on label "IBX3 Makmurvoucher" at bounding box center [204, 300] width 121 height 14
select select "**********"
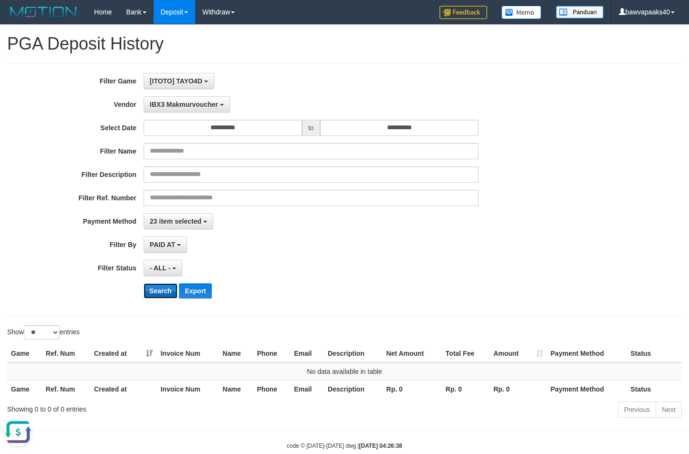
click at [146, 291] on button "Search" at bounding box center [161, 290] width 34 height 15
click at [194, 107] on span "IBX3 Makmurvoucher" at bounding box center [184, 105] width 68 height 8
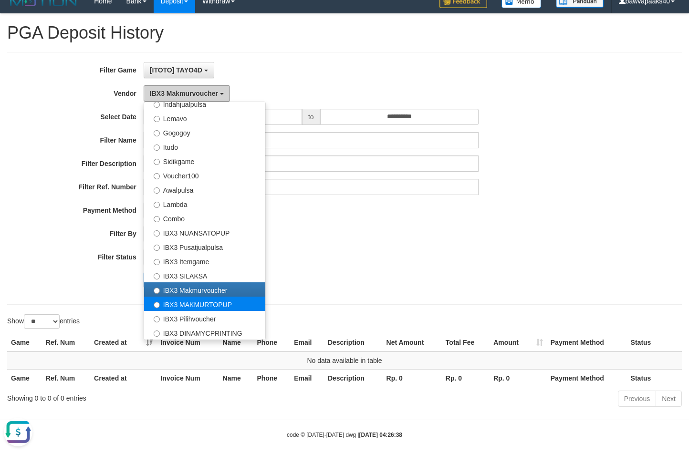
scroll to position [20, 0]
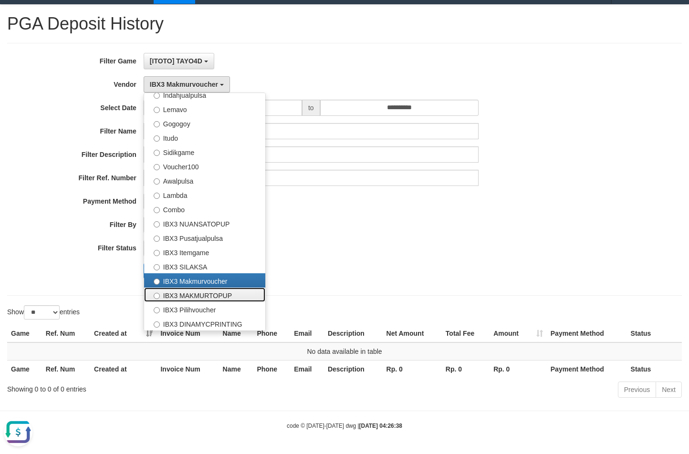
click at [219, 294] on label "IBX3 MAKMURTOPUP" at bounding box center [204, 295] width 121 height 14
select select "**********"
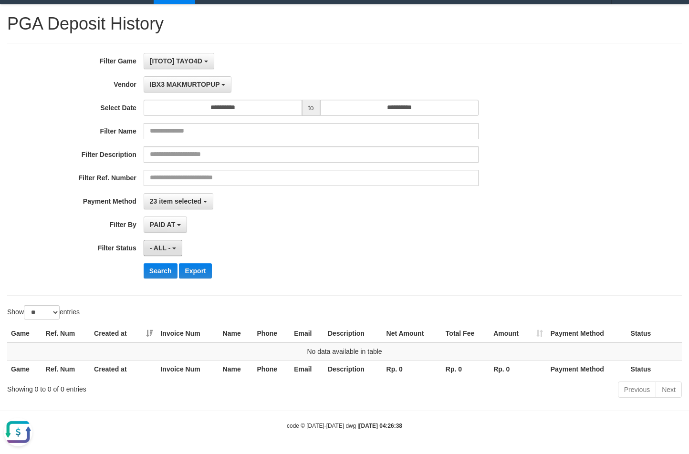
click at [154, 255] on button "- ALL -" at bounding box center [163, 248] width 39 height 16
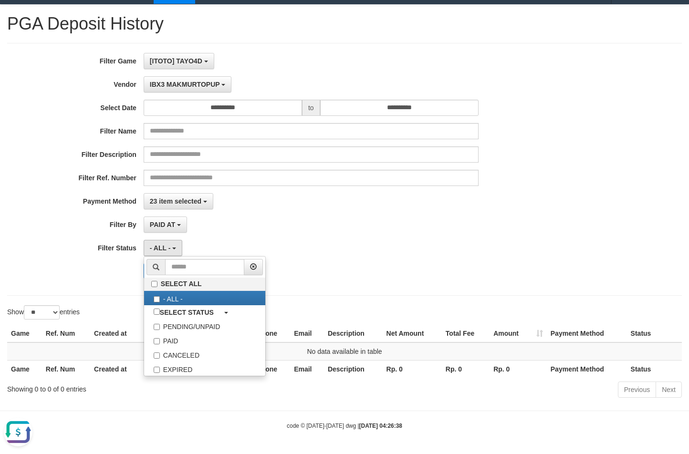
click at [101, 276] on div "Search Export" at bounding box center [287, 270] width 574 height 15
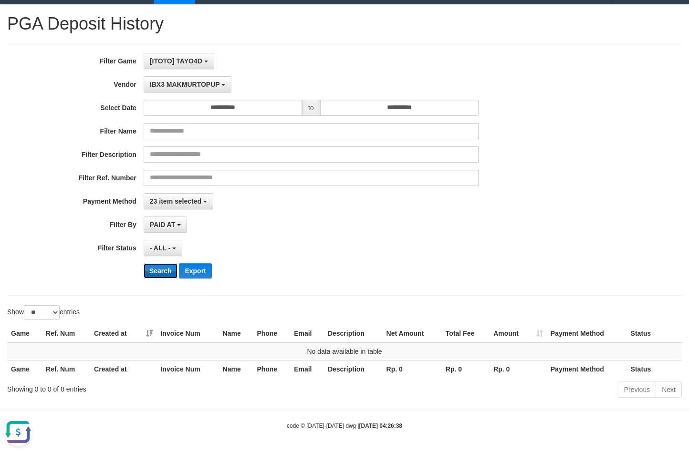
click at [159, 276] on button "Search" at bounding box center [161, 270] width 34 height 15
click at [185, 89] on button "IBX3 MAKMURTOPUP" at bounding box center [188, 84] width 88 height 16
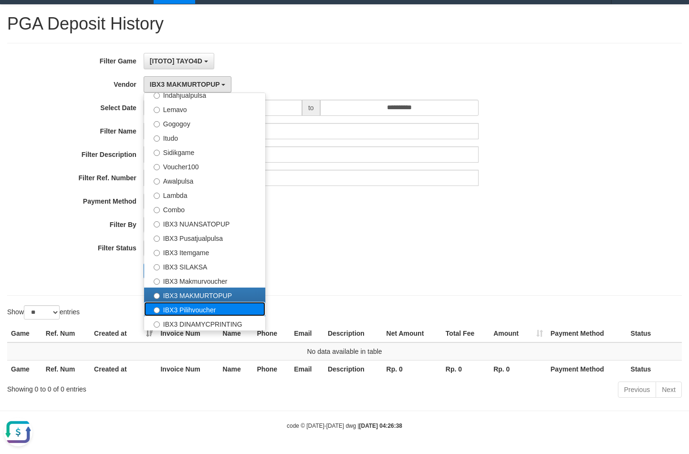
click at [208, 310] on label "IBX3 Pilihvoucher" at bounding box center [204, 309] width 121 height 14
select select "**********"
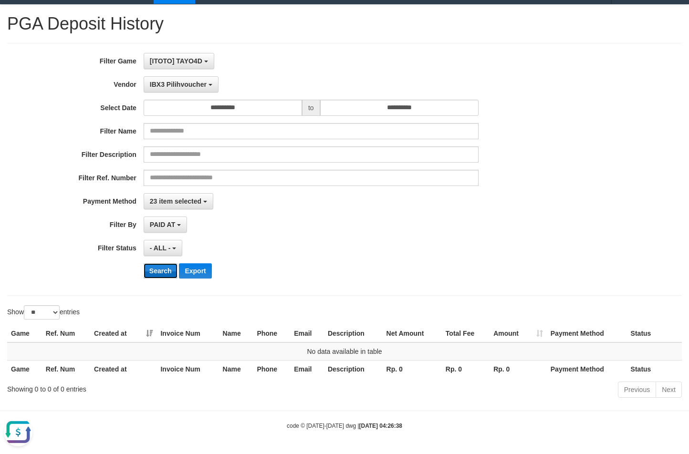
click at [156, 277] on button "Search" at bounding box center [161, 270] width 34 height 15
click at [156, 272] on button "Search" at bounding box center [161, 270] width 34 height 15
click at [191, 86] on span "IBX3 Pilihvoucher" at bounding box center [178, 85] width 57 height 8
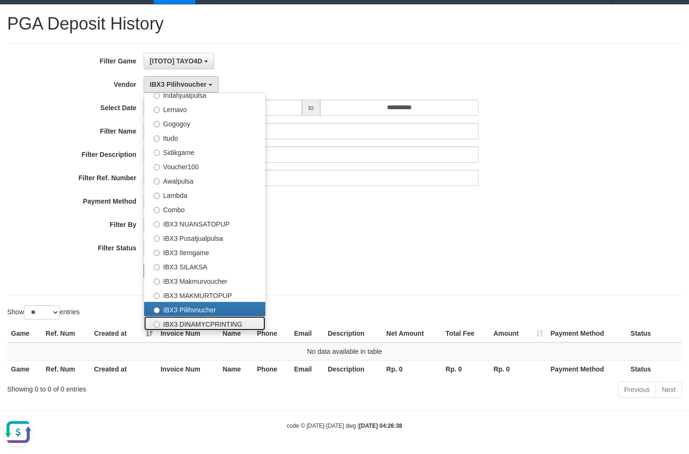
drag, startPoint x: 179, startPoint y: 322, endPoint x: 165, endPoint y: 305, distance: 22.0
click at [179, 323] on label "IBX3 DINAMYCPRINTING" at bounding box center [204, 323] width 121 height 14
select select "**********"
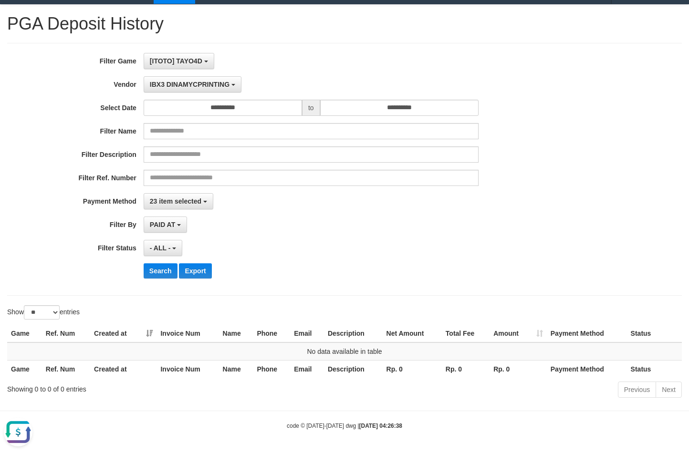
click at [142, 267] on div "Search Export" at bounding box center [287, 270] width 574 height 15
click at [146, 269] on button "Search" at bounding box center [161, 270] width 34 height 15
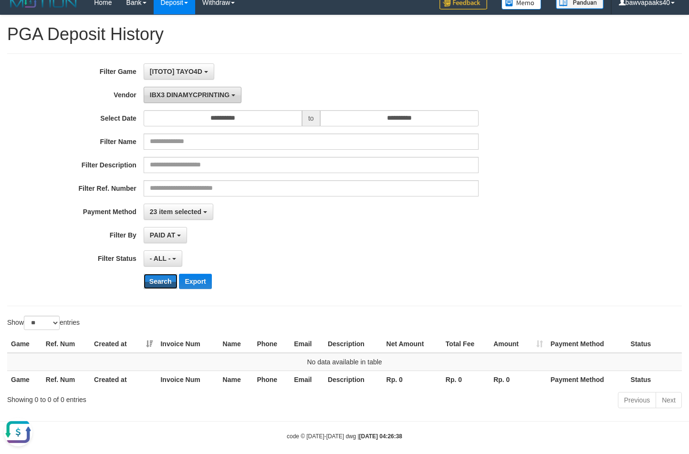
scroll to position [0, 0]
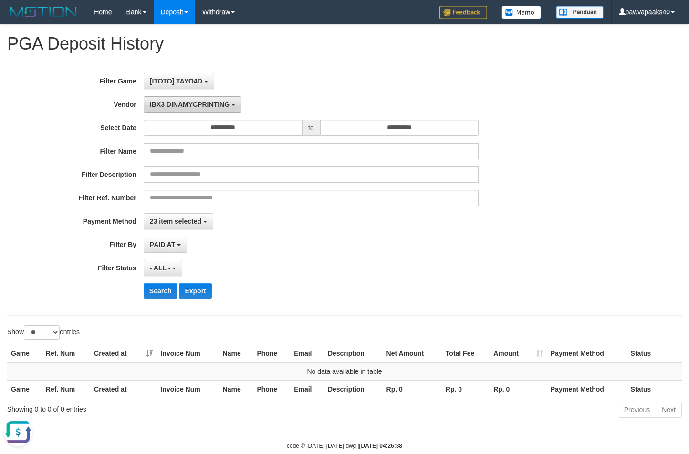
click at [191, 104] on span "IBX3 DINAMYCPRINTING" at bounding box center [190, 105] width 80 height 8
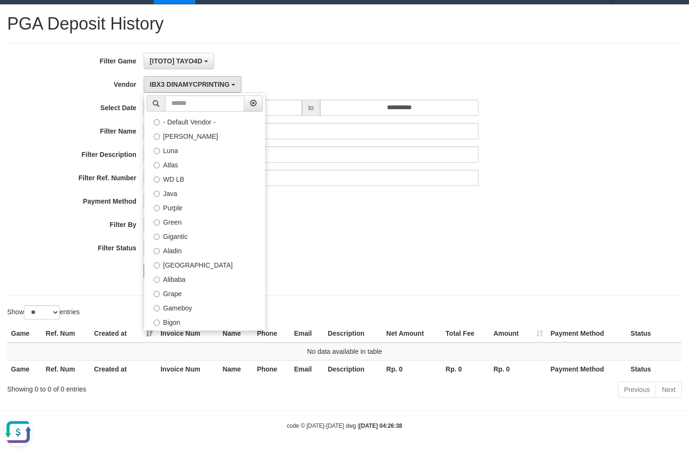
click at [352, 200] on div "23 item selected SELECT ALL - ALL - SELECT PAYMENT METHOD Mandiri BNI OVO CIMB …" at bounding box center [311, 201] width 335 height 16
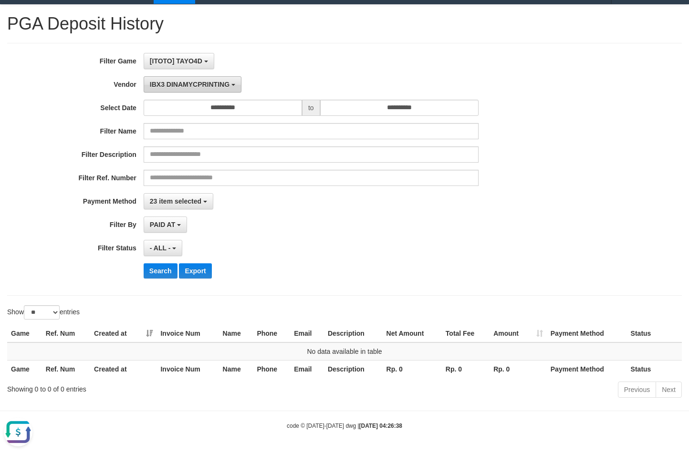
click at [202, 79] on button "IBX3 DINAMYCPRINTING" at bounding box center [193, 84] width 98 height 16
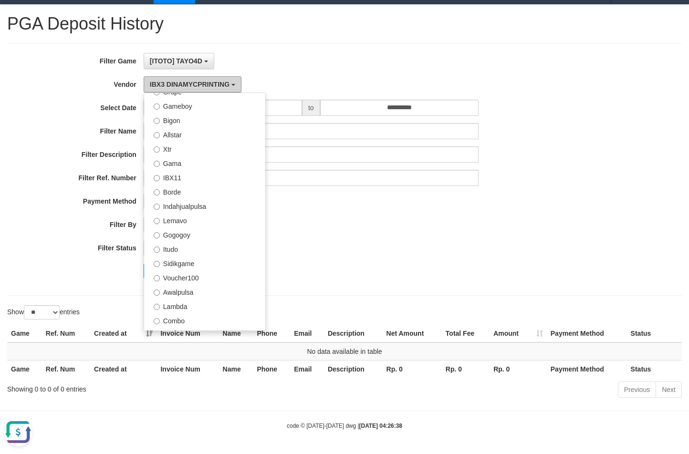
scroll to position [313, 0]
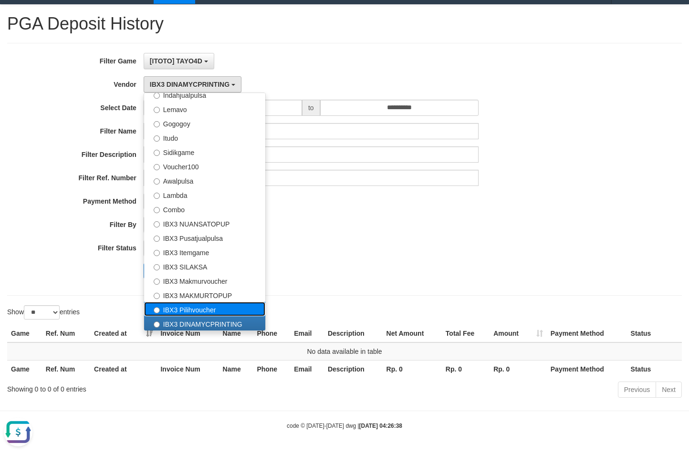
click at [196, 314] on label "IBX3 Pilihvoucher" at bounding box center [204, 309] width 121 height 14
click at [181, 311] on label "IBX3 Pilihvoucher" at bounding box center [204, 309] width 121 height 14
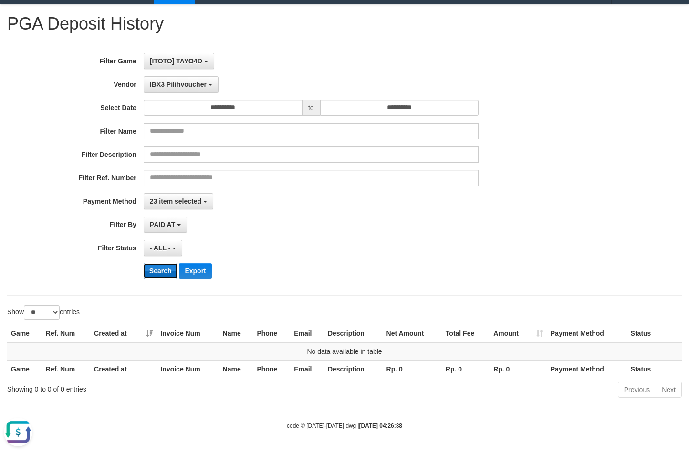
click at [157, 268] on button "Search" at bounding box center [161, 270] width 34 height 15
click at [177, 84] on span "IBX3 Pilihvoucher" at bounding box center [178, 85] width 57 height 8
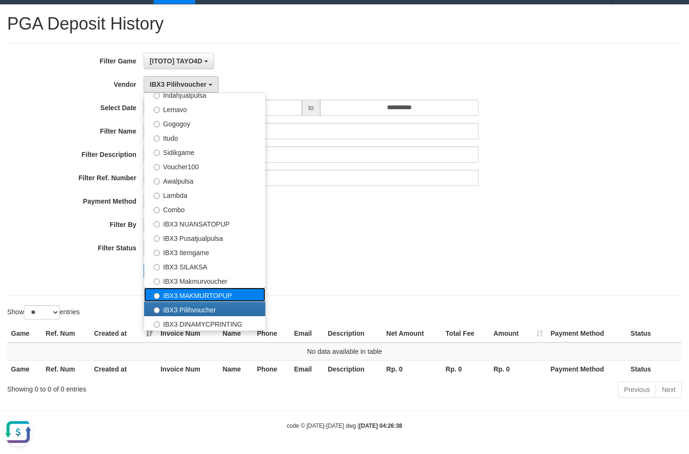
click at [196, 295] on label "IBX3 MAKMURTOPUP" at bounding box center [204, 295] width 121 height 14
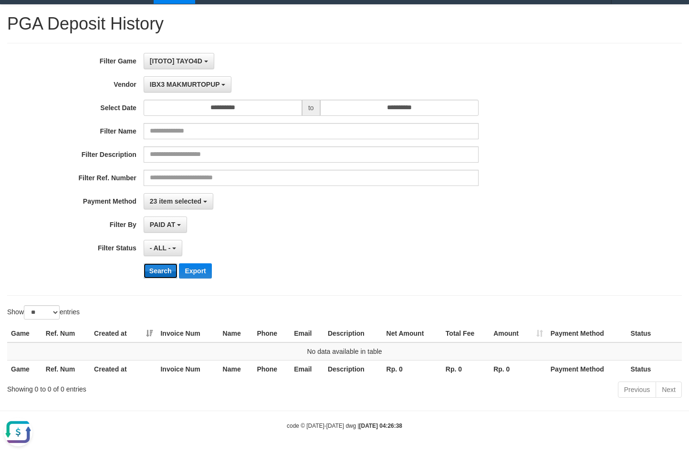
click at [148, 267] on button "Search" at bounding box center [161, 270] width 34 height 15
click at [190, 91] on button "IBX3 MAKMURTOPUP" at bounding box center [188, 84] width 88 height 16
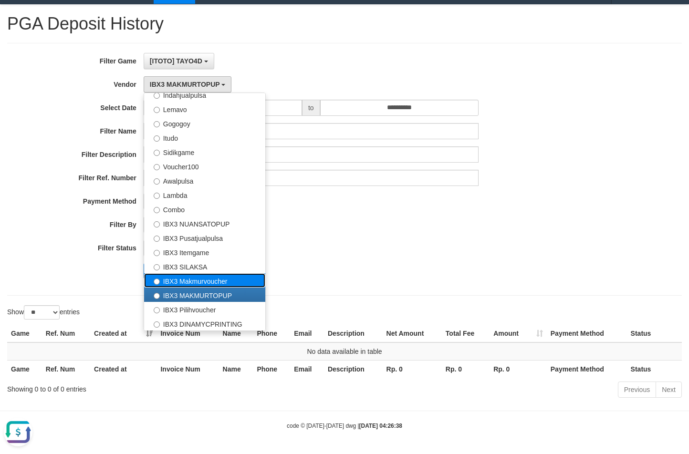
click at [187, 278] on label "IBX3 Makmurvoucher" at bounding box center [204, 280] width 121 height 14
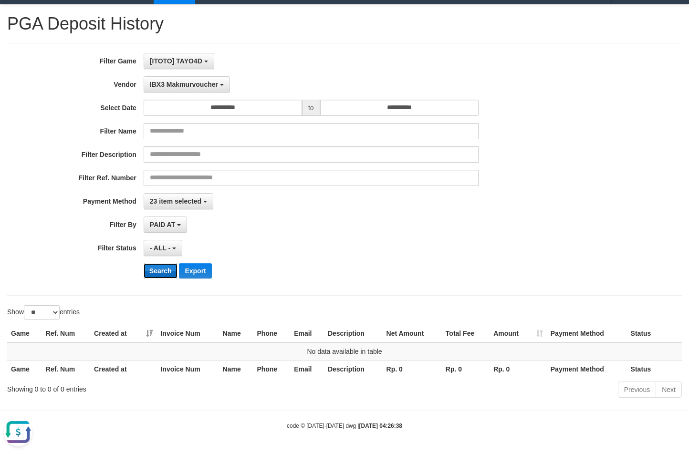
click at [162, 268] on button "Search" at bounding box center [161, 270] width 34 height 15
click at [198, 91] on button "IBX3 Makmurvoucher" at bounding box center [187, 84] width 86 height 16
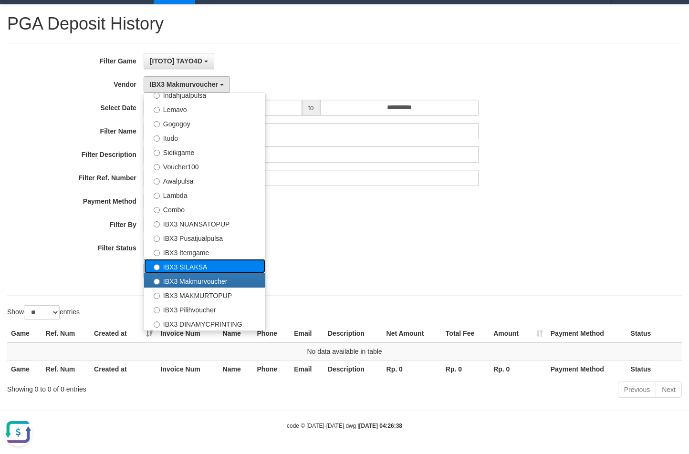
click at [186, 266] on label "IBX3 SILAKSA" at bounding box center [204, 266] width 121 height 14
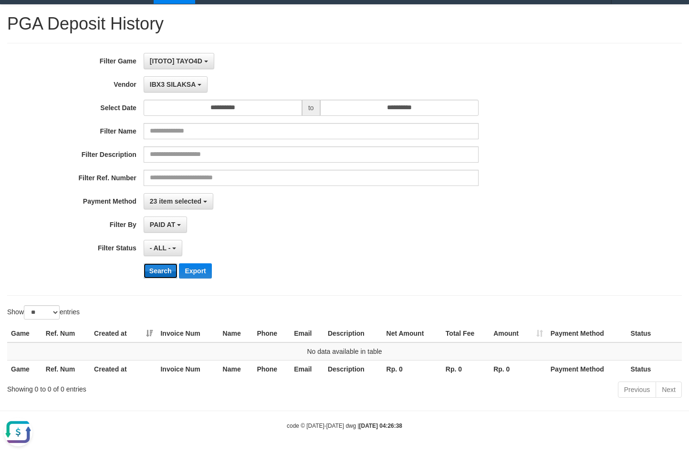
click at [155, 268] on button "Search" at bounding box center [161, 270] width 34 height 15
click at [181, 91] on button "IBX3 SILAKSA" at bounding box center [176, 84] width 64 height 16
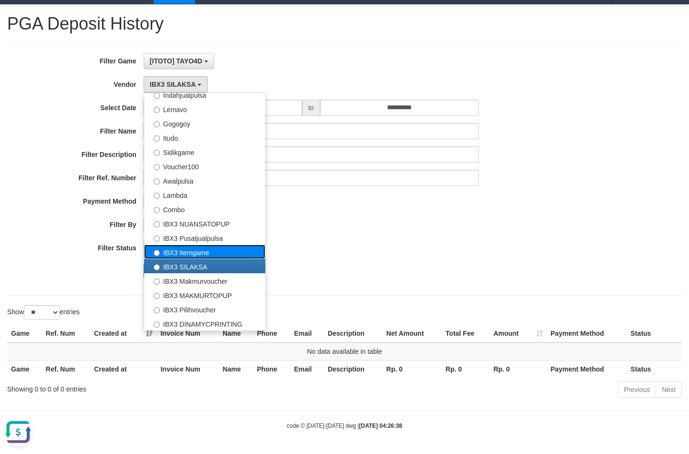
click at [174, 251] on label "IBX3 Itemgame" at bounding box center [204, 252] width 121 height 14
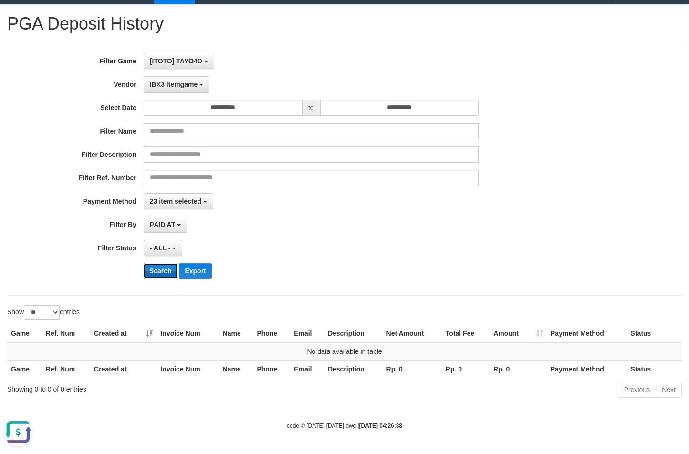
drag, startPoint x: 157, startPoint y: 276, endPoint x: 185, endPoint y: 188, distance: 92.0
click at [156, 276] on button "Search" at bounding box center [161, 270] width 34 height 15
click at [180, 89] on button "IBX3 Itemgame" at bounding box center [177, 84] width 66 height 16
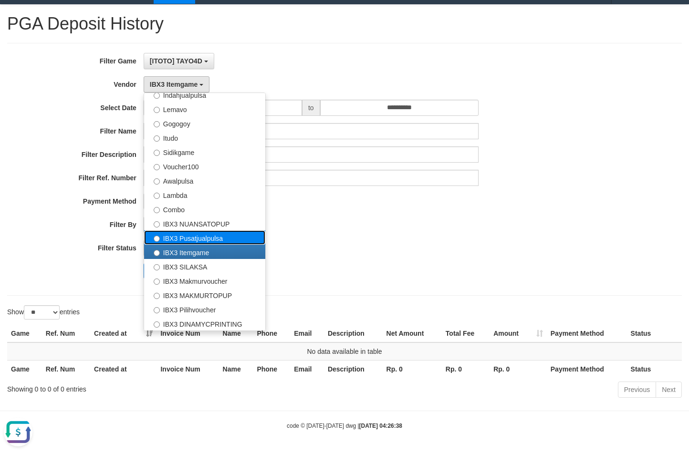
click at [176, 237] on label "IBX3 Pusatjualpulsa" at bounding box center [204, 237] width 121 height 14
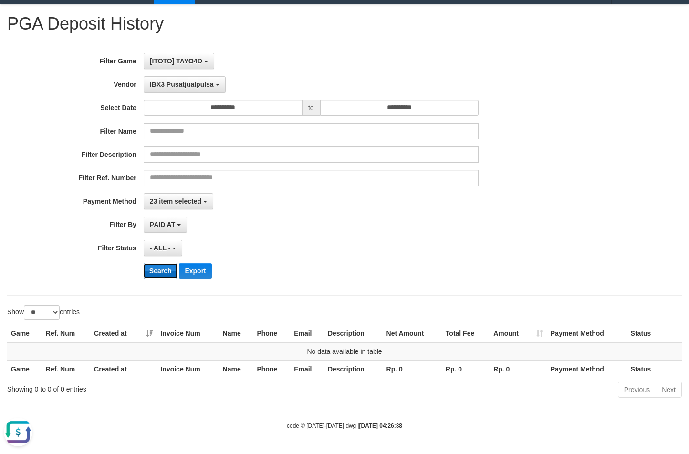
click at [159, 275] on button "Search" at bounding box center [161, 270] width 34 height 15
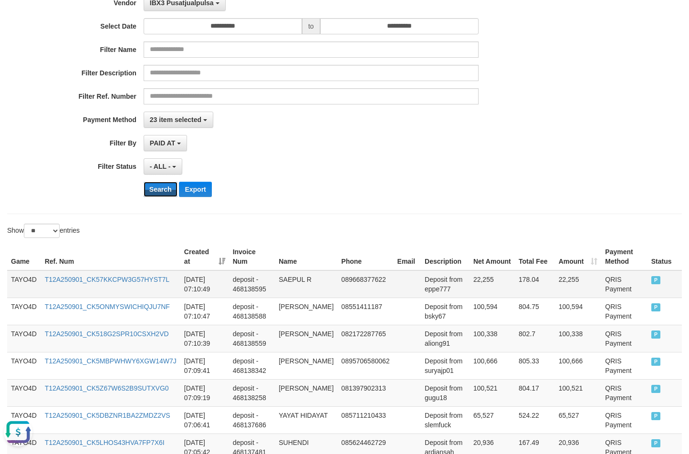
scroll to position [211, 0]
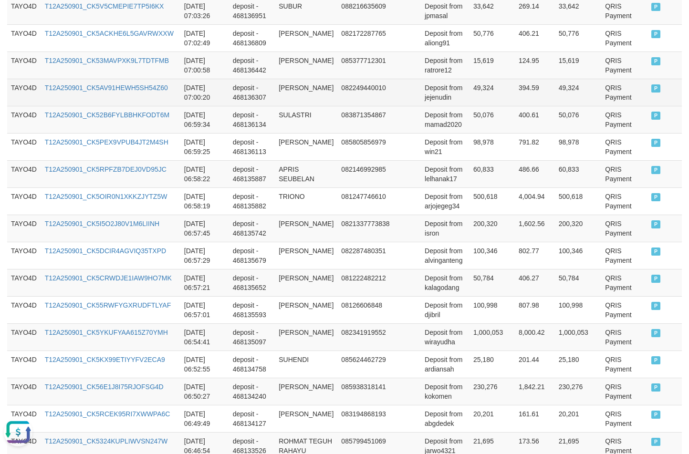
click at [444, 106] on td "Deposit from jejenudin" at bounding box center [445, 92] width 49 height 27
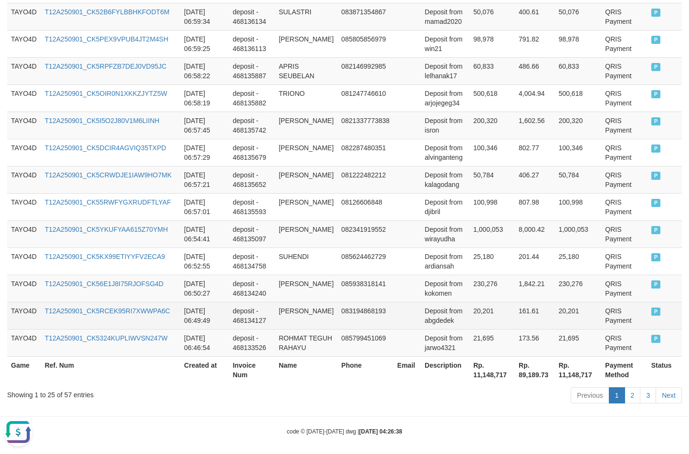
scroll to position [749, 0]
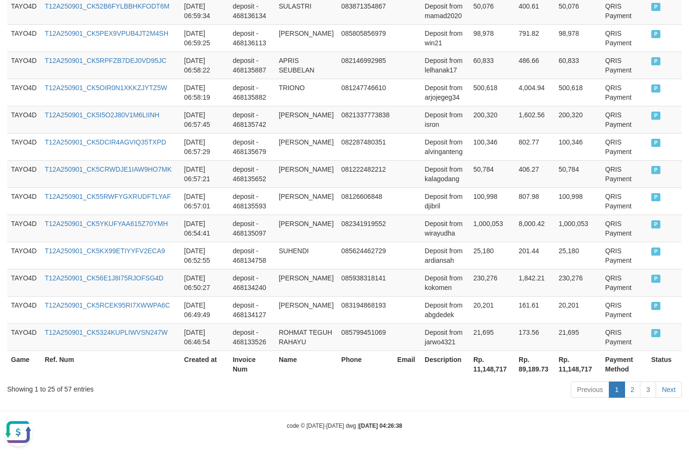
click at [487, 365] on th "Rp. 11,148,717" at bounding box center [491, 364] width 45 height 27
click at [59, 392] on div "Showing 1 to 25 of 57 entries" at bounding box center [143, 387] width 273 height 13
click at [70, 391] on div "Showing 1 to 25 of 57 entries" at bounding box center [143, 387] width 273 height 13
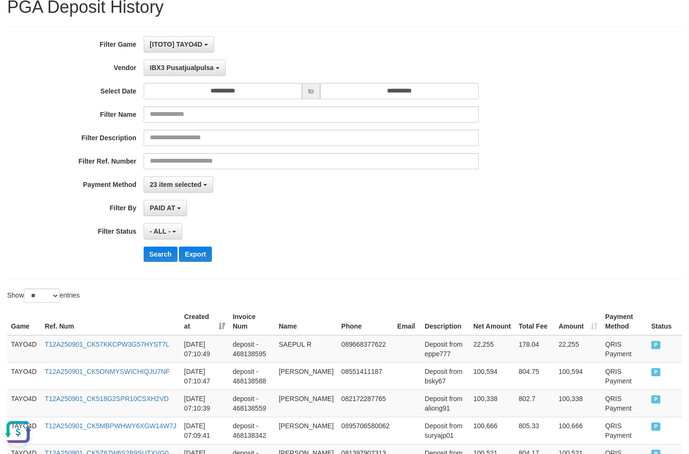
scroll to position [33, 0]
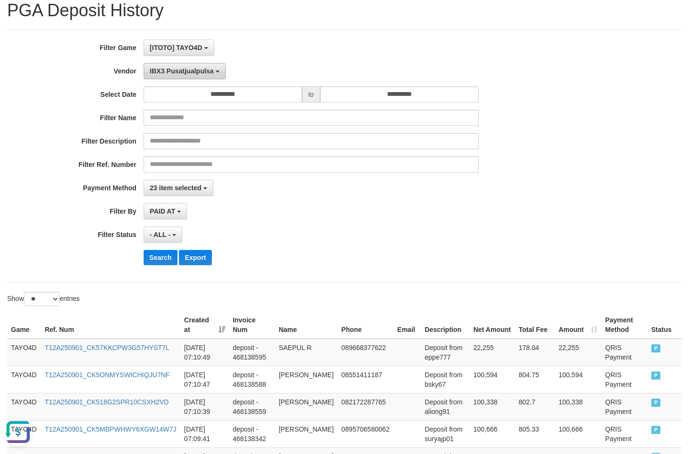
click at [186, 72] on span "IBX3 Pusatjualpulsa" at bounding box center [182, 71] width 64 height 8
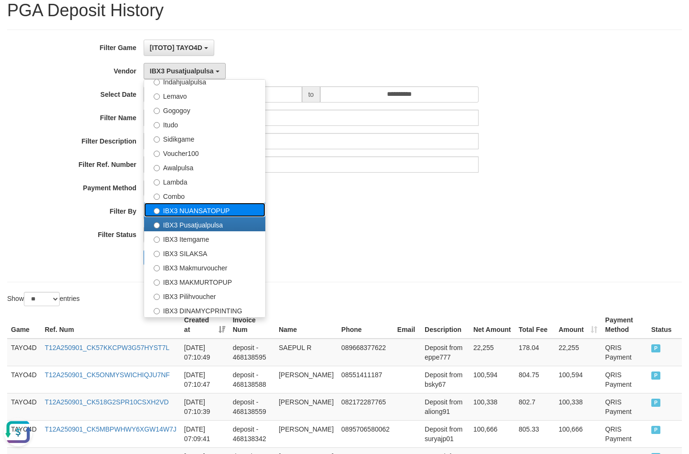
click at [206, 206] on label "IBX3 NUANSATOPUP" at bounding box center [204, 210] width 121 height 14
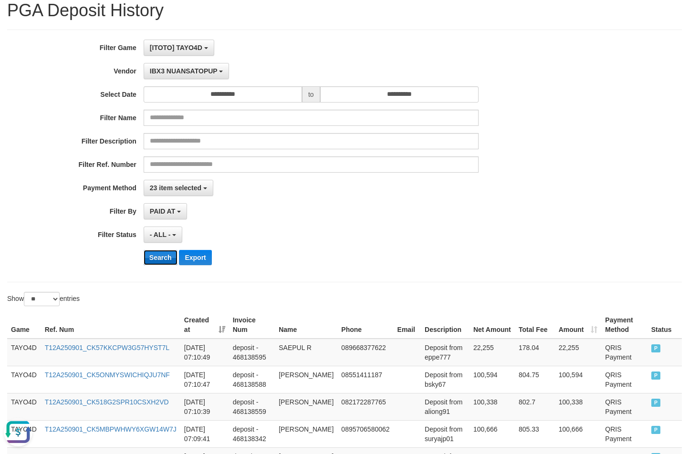
click at [162, 261] on button "Search" at bounding box center [161, 257] width 34 height 15
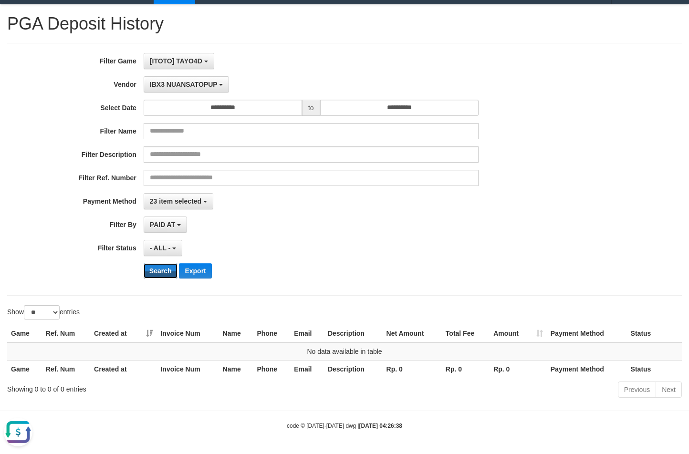
scroll to position [20, 0]
click at [203, 89] on button "IBX3 NUANSATOPUP" at bounding box center [186, 84] width 85 height 16
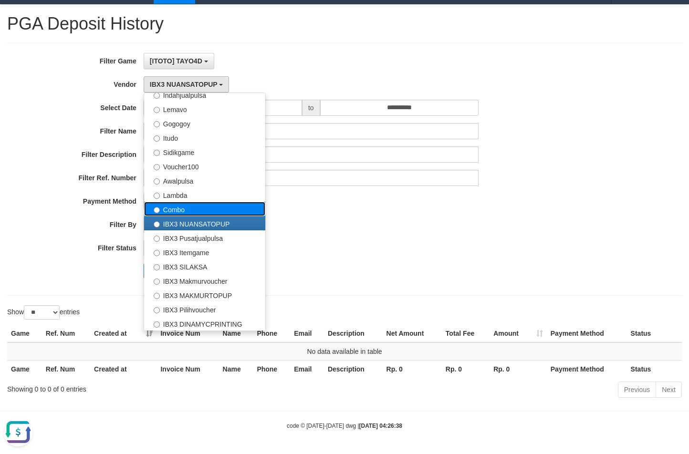
click at [191, 208] on label "Combo" at bounding box center [204, 209] width 121 height 14
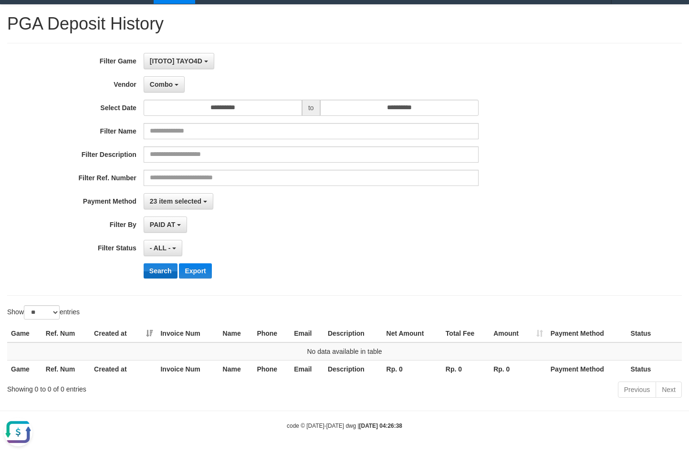
click at [164, 263] on div "**********" at bounding box center [287, 169] width 574 height 233
click at [162, 266] on button "Search" at bounding box center [161, 270] width 34 height 15
click at [170, 81] on span "Combo" at bounding box center [161, 85] width 23 height 8
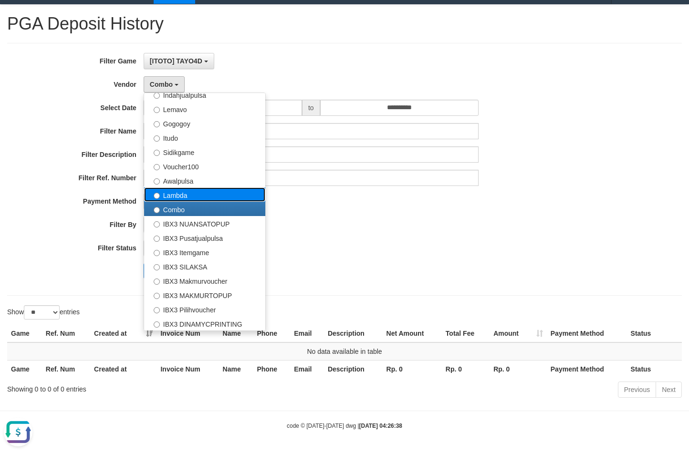
click at [198, 198] on label "Lambda" at bounding box center [204, 194] width 121 height 14
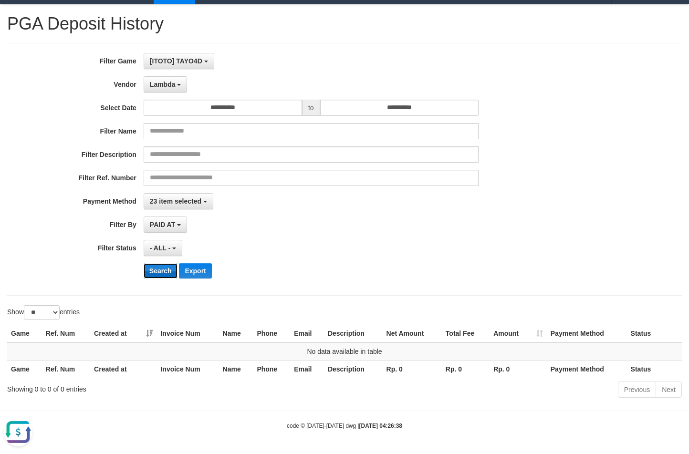
drag, startPoint x: 157, startPoint y: 271, endPoint x: 156, endPoint y: 237, distance: 34.3
click at [156, 271] on button "Search" at bounding box center [161, 270] width 34 height 15
click at [169, 84] on span "Lambda" at bounding box center [163, 85] width 26 height 8
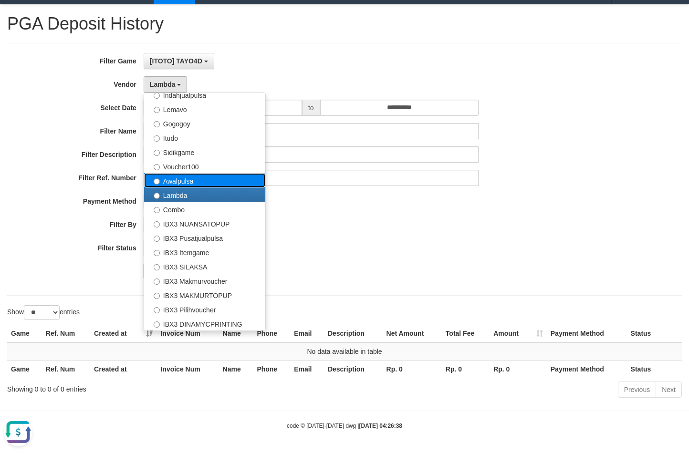
click at [160, 184] on label "Awalpulsa" at bounding box center [204, 180] width 121 height 14
select select "**********"
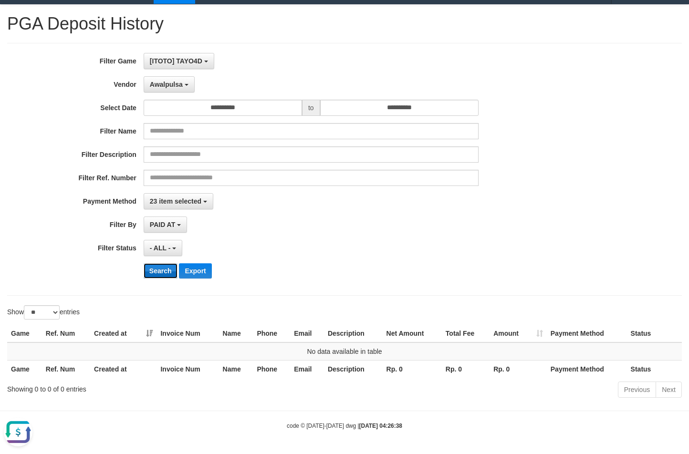
click at [154, 268] on button "Search" at bounding box center [161, 270] width 34 height 15
click at [168, 91] on button "Awalpulsa" at bounding box center [169, 84] width 51 height 16
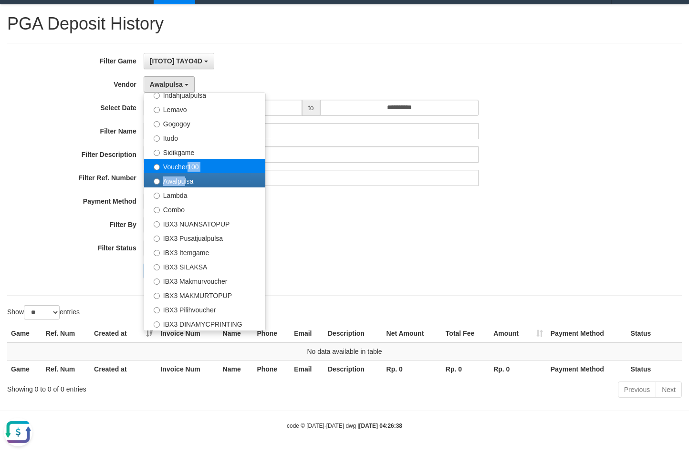
drag, startPoint x: 181, startPoint y: 173, endPoint x: 185, endPoint y: 169, distance: 6.1
click at [185, 169] on ul "- Default Vendor - Lucy Luna Atlas WD LB Java Purple Green Gigantic Aladin Duba…" at bounding box center [205, 212] width 122 height 238
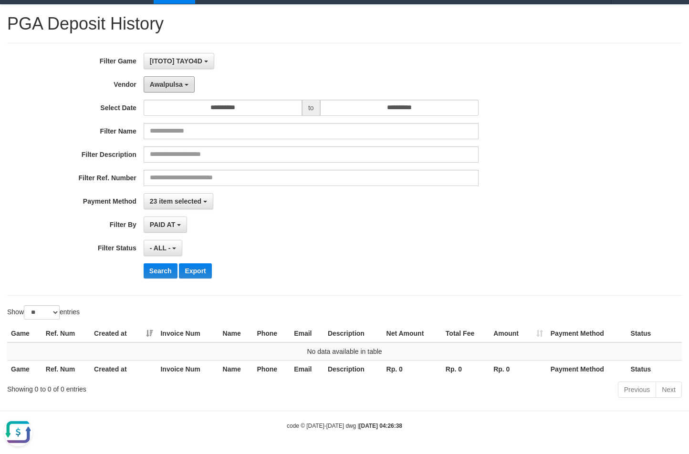
drag, startPoint x: 172, startPoint y: 88, endPoint x: 175, endPoint y: 103, distance: 15.0
click at [172, 86] on span "Awalpulsa" at bounding box center [166, 85] width 33 height 8
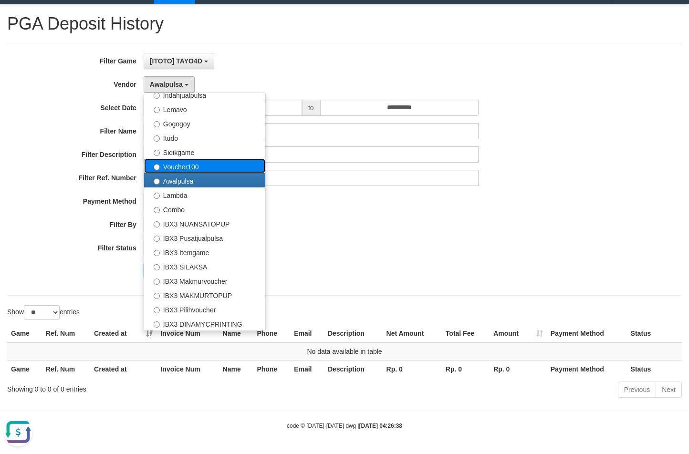
click at [183, 165] on label "Voucher100" at bounding box center [204, 166] width 121 height 14
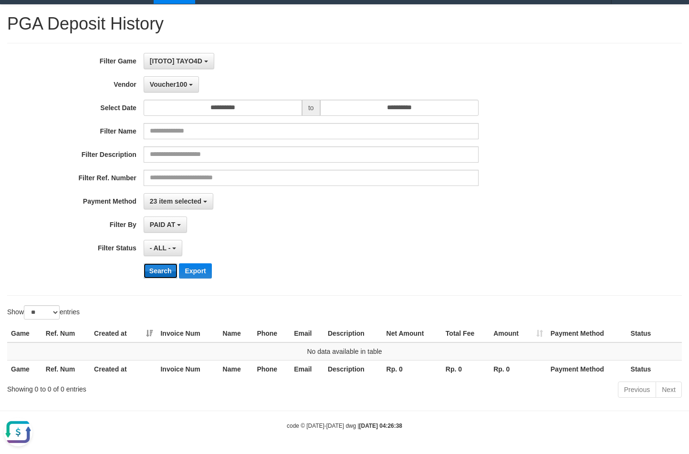
click at [163, 274] on button "Search" at bounding box center [161, 270] width 34 height 15
click at [168, 79] on button "Voucher100" at bounding box center [171, 84] width 55 height 16
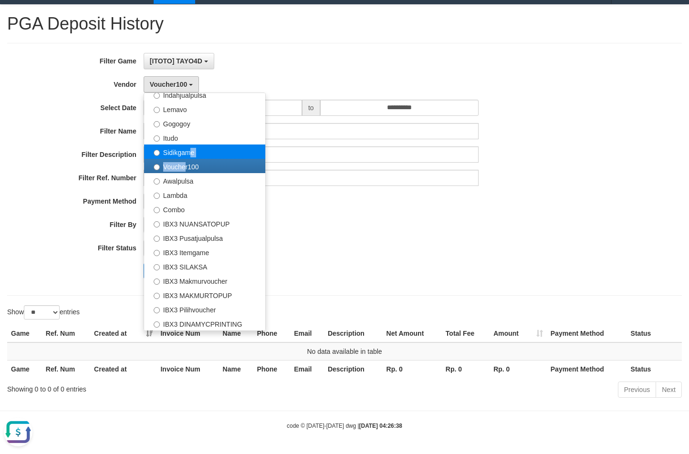
drag, startPoint x: 180, startPoint y: 164, endPoint x: 186, endPoint y: 154, distance: 12.0
click at [186, 154] on ul "- Default Vendor - Lucy Luna Atlas WD LB Java Purple Green Gigantic Aladin Duba…" at bounding box center [205, 212] width 122 height 238
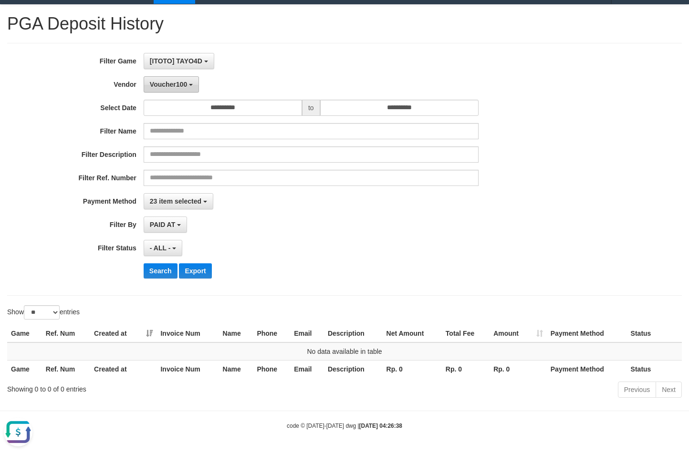
click at [175, 79] on button "Voucher100" at bounding box center [171, 84] width 55 height 16
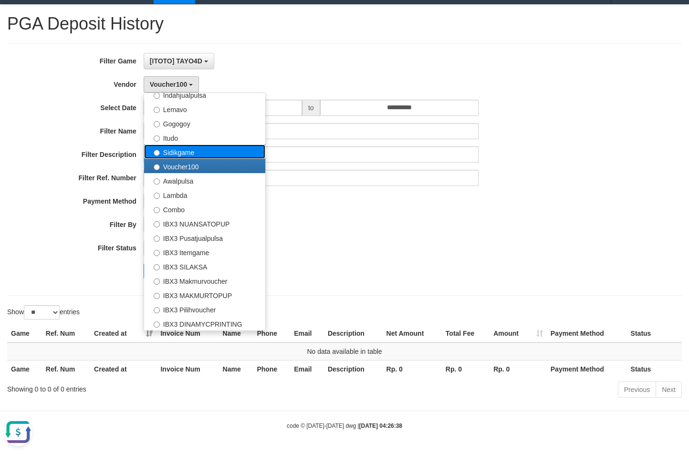
click at [178, 153] on label "Sidikgame" at bounding box center [204, 151] width 121 height 14
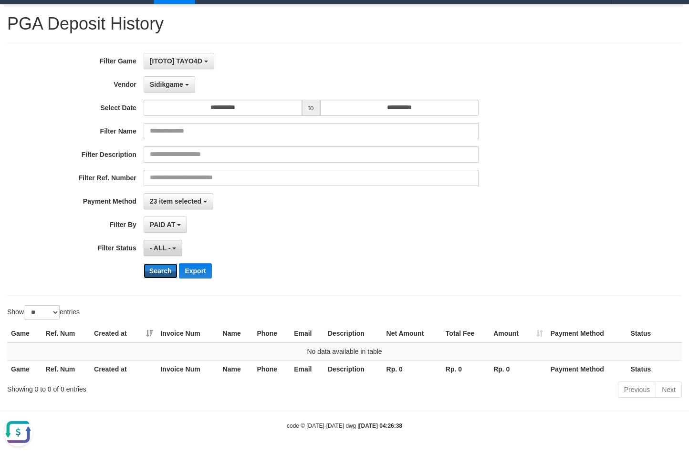
drag, startPoint x: 160, startPoint y: 270, endPoint x: 166, endPoint y: 245, distance: 25.6
click at [160, 267] on button "Search" at bounding box center [161, 270] width 34 height 15
click at [178, 88] on button "Sidikgame" at bounding box center [170, 84] width 52 height 16
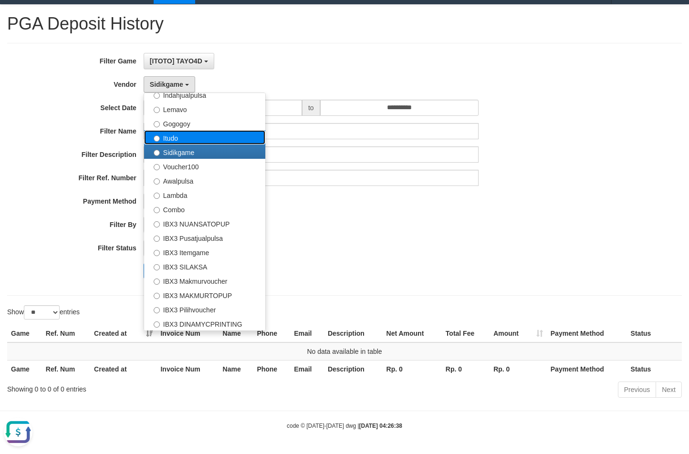
click at [198, 140] on label "Itudo" at bounding box center [204, 137] width 121 height 14
select select "**********"
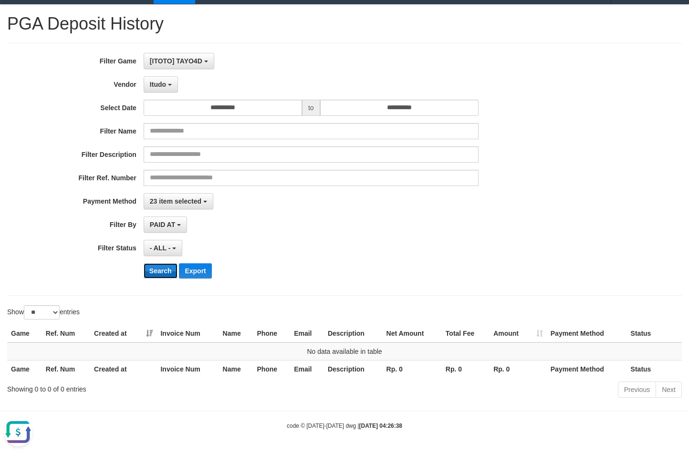
drag, startPoint x: 155, startPoint y: 275, endPoint x: 154, endPoint y: 269, distance: 5.8
click at [155, 274] on button "Search" at bounding box center [161, 270] width 34 height 15
click at [157, 80] on button "Itudo" at bounding box center [161, 84] width 34 height 16
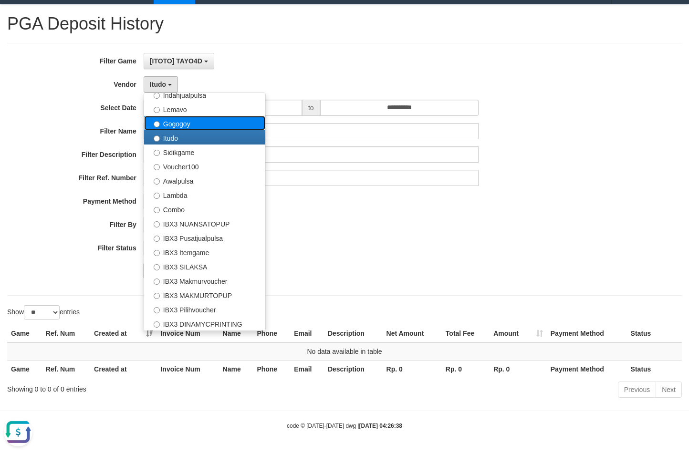
click at [190, 124] on label "Gogogoy" at bounding box center [204, 123] width 121 height 14
select select "**********"
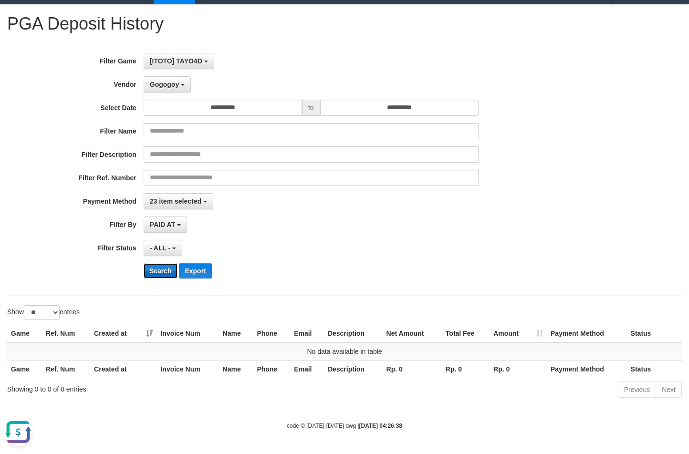
click at [155, 267] on button "Search" at bounding box center [161, 270] width 34 height 15
click at [174, 84] on span "Gogogoy" at bounding box center [164, 85] width 29 height 8
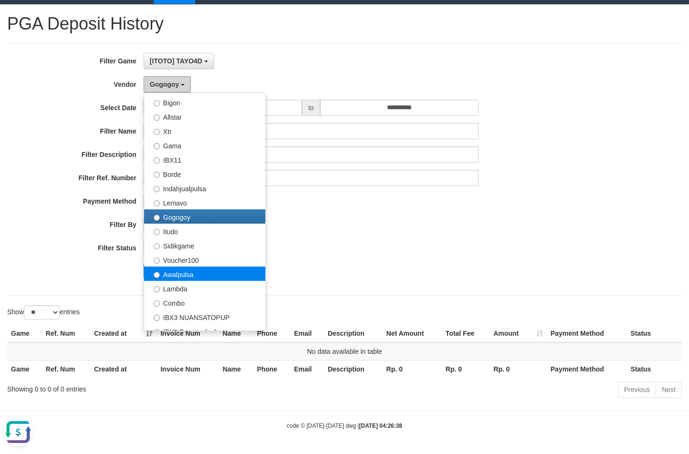
scroll to position [217, 0]
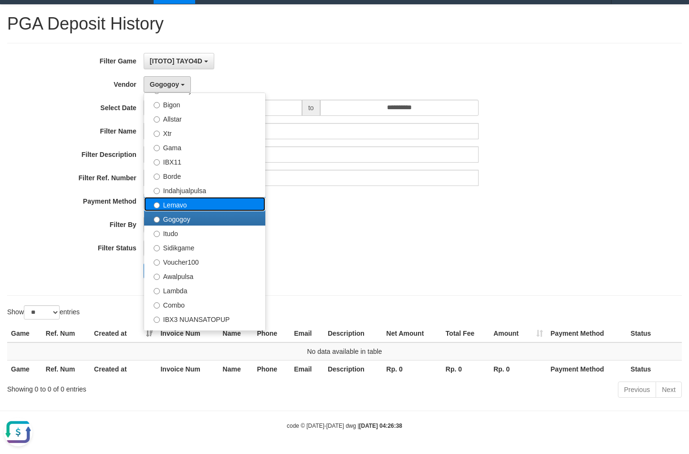
click at [192, 203] on label "Lemavo" at bounding box center [204, 204] width 121 height 14
select select "**********"
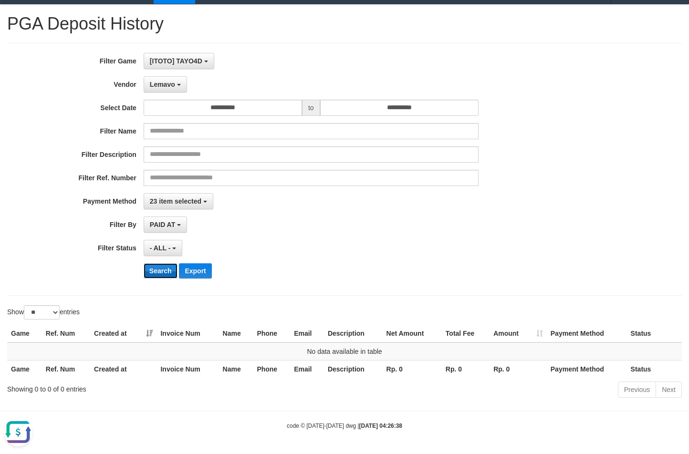
click at [160, 266] on button "Search" at bounding box center [161, 270] width 34 height 15
click at [164, 86] on span "Lemavo" at bounding box center [162, 85] width 25 height 8
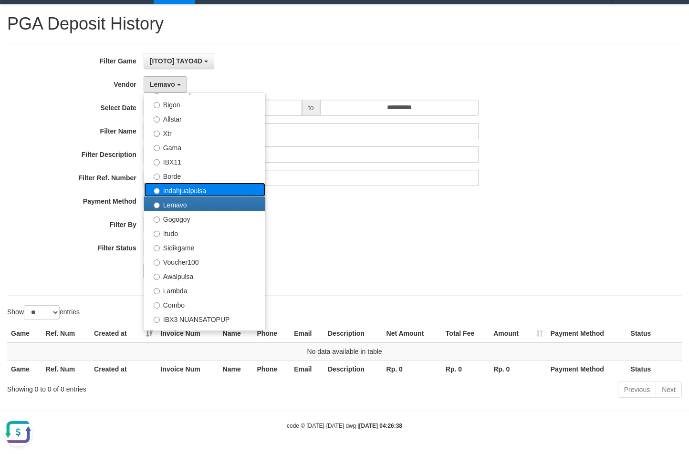
click at [174, 189] on label "Indahjualpulsa" at bounding box center [204, 190] width 121 height 14
select select "**********"
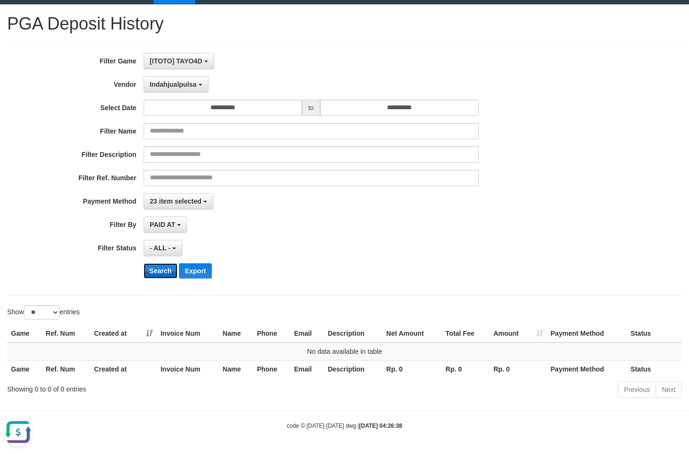
click at [166, 274] on button "Search" at bounding box center [161, 270] width 34 height 15
click at [171, 90] on button "Indahjualpulsa" at bounding box center [176, 84] width 65 height 16
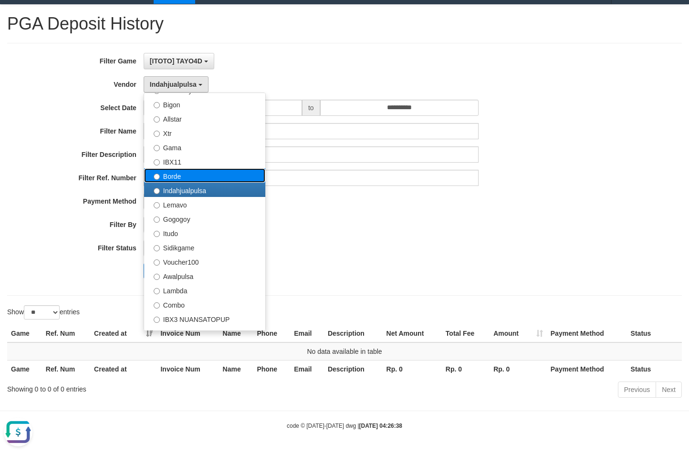
click at [170, 175] on label "Borde" at bounding box center [204, 175] width 121 height 14
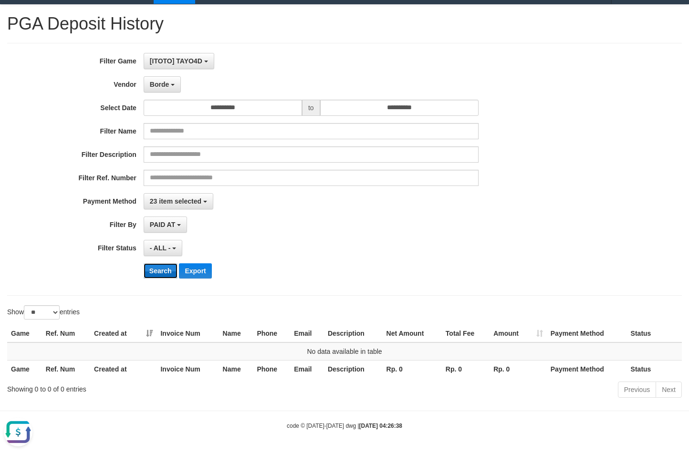
click at [165, 274] on button "Search" at bounding box center [161, 270] width 34 height 15
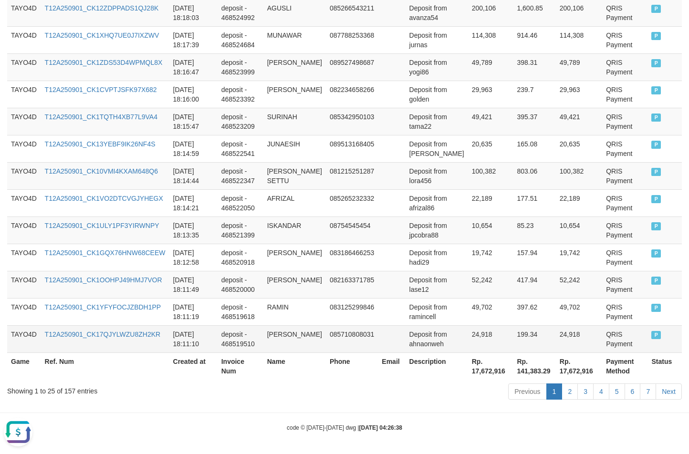
scroll to position [730, 0]
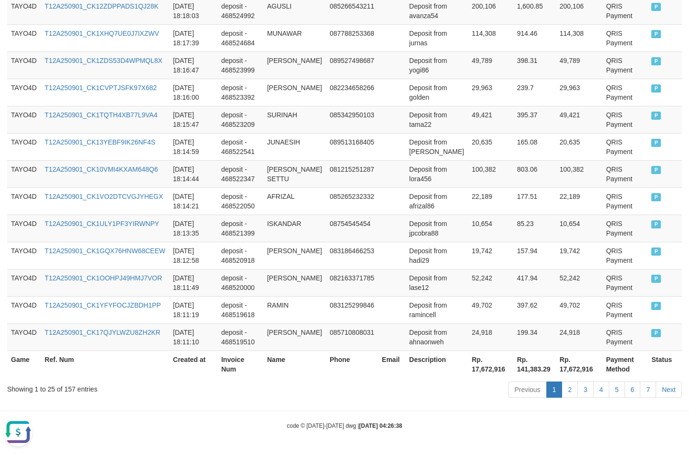
click at [72, 388] on div "Showing 1 to 25 of 157 entries" at bounding box center [143, 387] width 273 height 13
drag, startPoint x: 438, startPoint y: 395, endPoint x: 482, endPoint y: 380, distance: 46.0
click at [441, 394] on div "Previous 1 2 3 4 5 6 7 Next" at bounding box center [487, 391] width 387 height 21
click at [477, 370] on th "Rp. 17,672,916" at bounding box center [490, 364] width 45 height 27
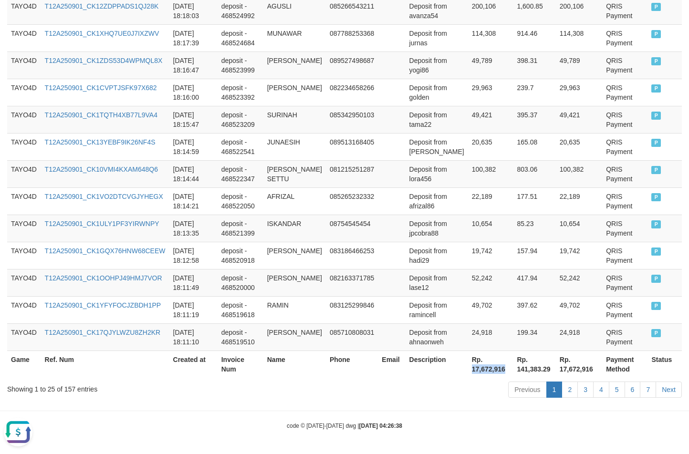
click at [477, 370] on th "Rp. 17,672,916" at bounding box center [490, 364] width 45 height 27
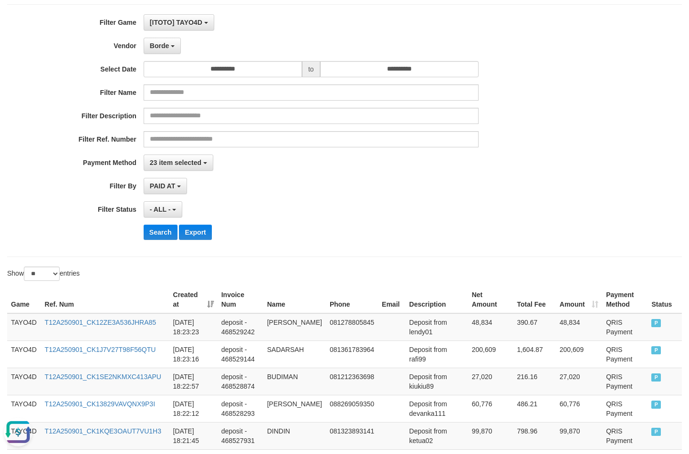
scroll to position [0, 0]
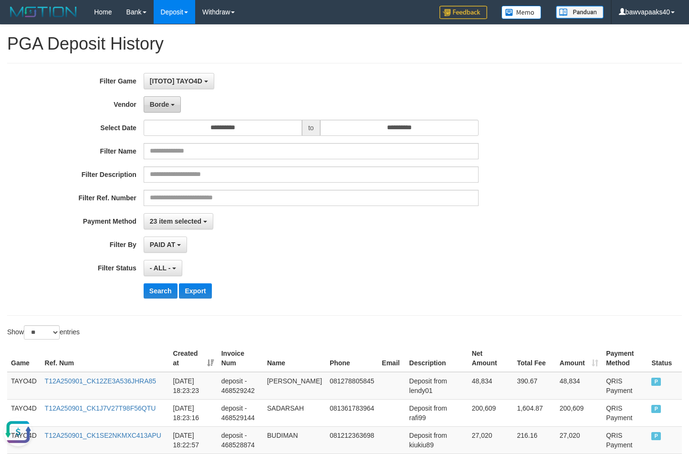
click at [165, 100] on button "Borde" at bounding box center [162, 104] width 37 height 16
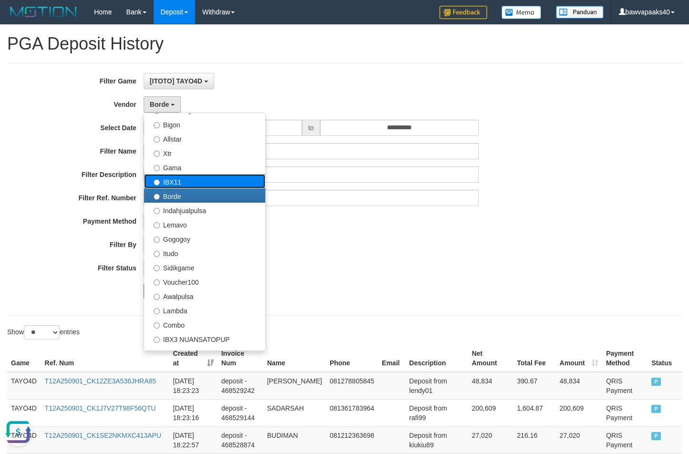
click at [196, 186] on label "IBX11" at bounding box center [204, 181] width 121 height 14
select select "**********"
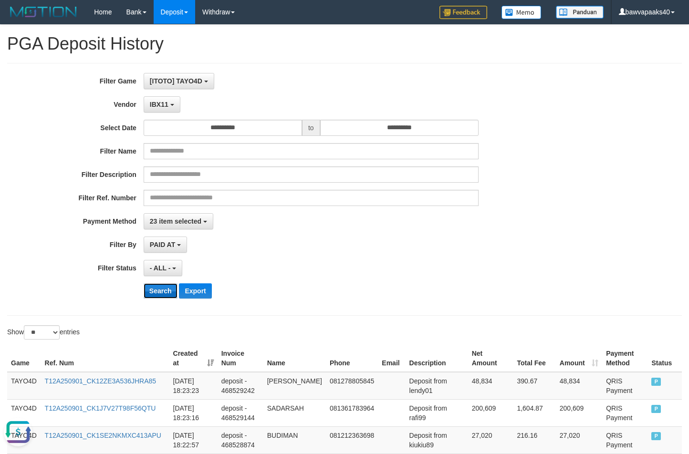
click at [162, 288] on button "Search" at bounding box center [161, 290] width 34 height 15
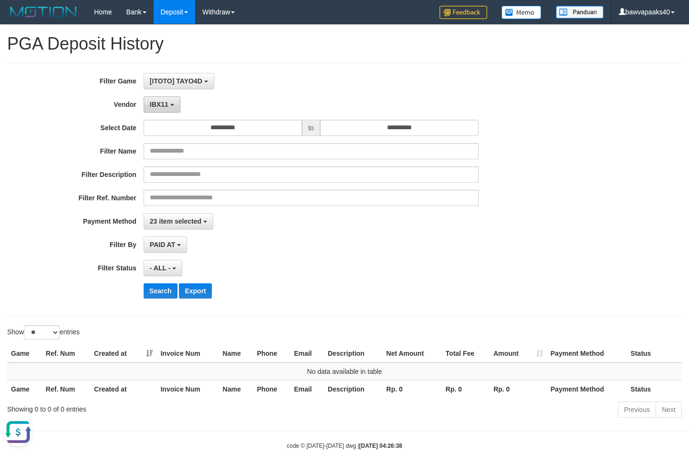
click at [164, 110] on button "IBX11" at bounding box center [162, 104] width 37 height 16
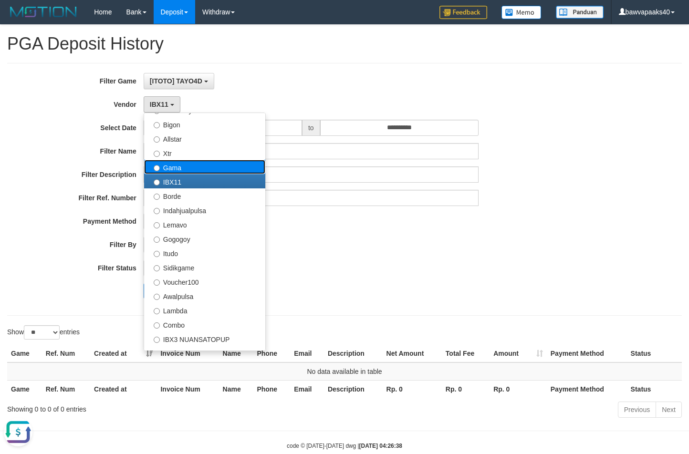
click at [170, 170] on label "Gama" at bounding box center [204, 167] width 121 height 14
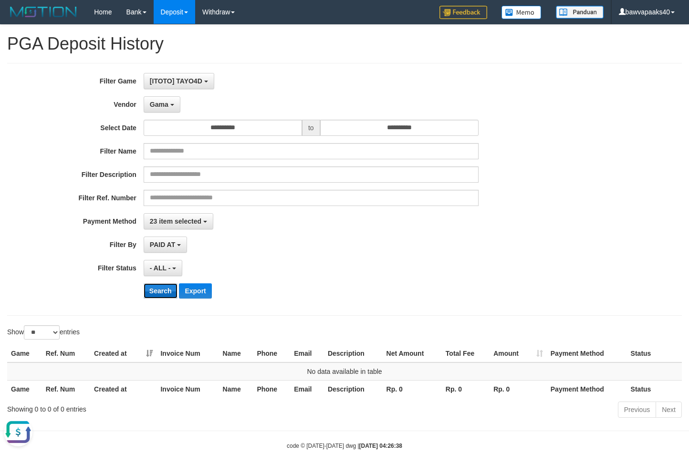
click at [159, 284] on button "Search" at bounding box center [161, 290] width 34 height 15
click at [164, 101] on span "Gama" at bounding box center [159, 105] width 19 height 8
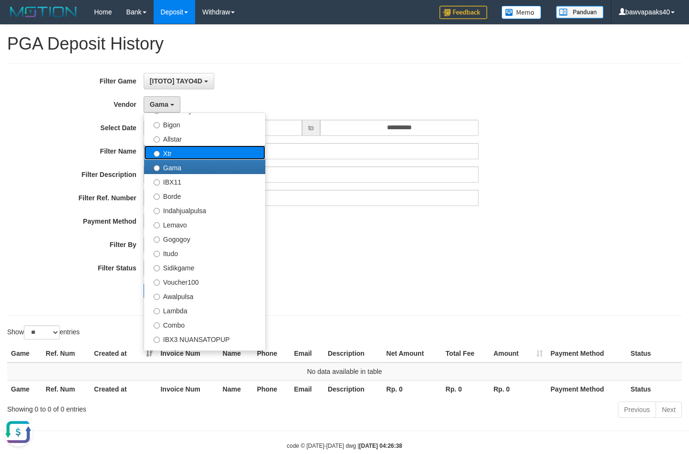
click at [177, 156] on label "Xtr" at bounding box center [204, 152] width 121 height 14
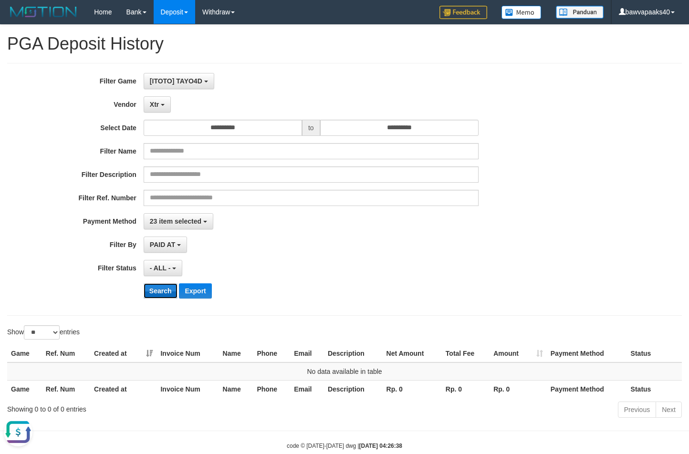
drag, startPoint x: 167, startPoint y: 290, endPoint x: 166, endPoint y: 279, distance: 11.0
click at [167, 290] on button "Search" at bounding box center [161, 290] width 34 height 15
click at [65, 275] on div "**********" at bounding box center [287, 268] width 574 height 16
click at [156, 89] on div "**********" at bounding box center [287, 189] width 574 height 233
click at [155, 104] on span "Xtr" at bounding box center [154, 105] width 9 height 8
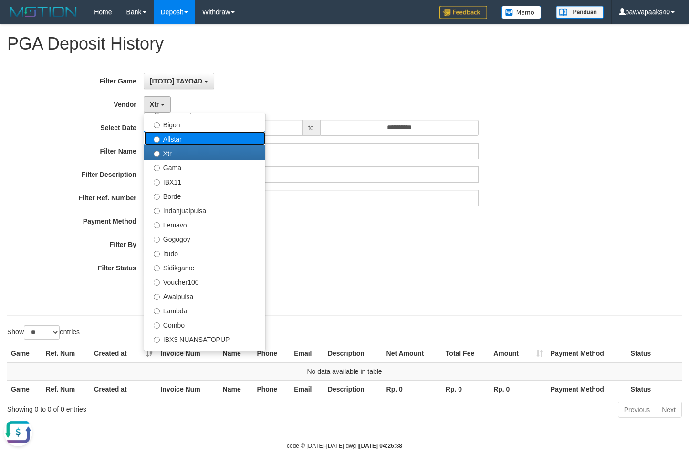
click at [192, 139] on label "Allstar" at bounding box center [204, 138] width 121 height 14
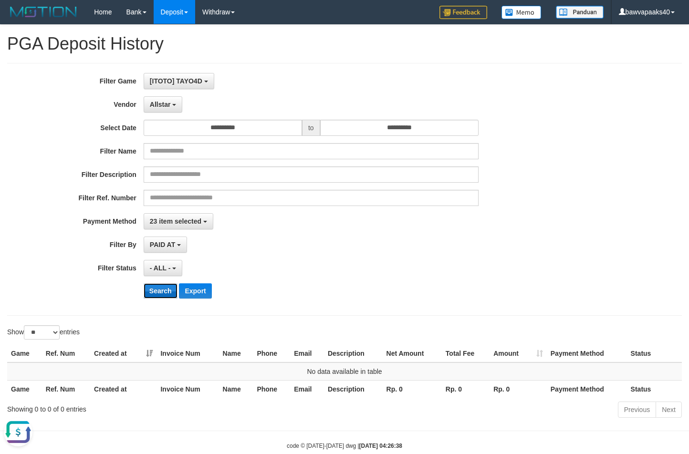
click at [159, 292] on button "Search" at bounding box center [161, 290] width 34 height 15
click at [167, 107] on span "Allstar" at bounding box center [160, 105] width 21 height 8
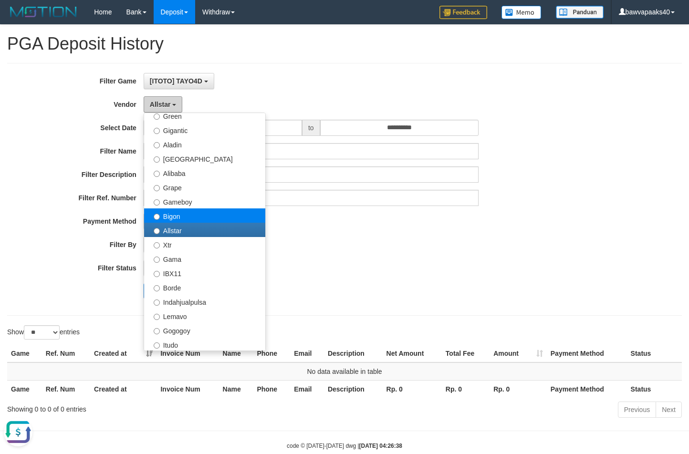
scroll to position [122, 0]
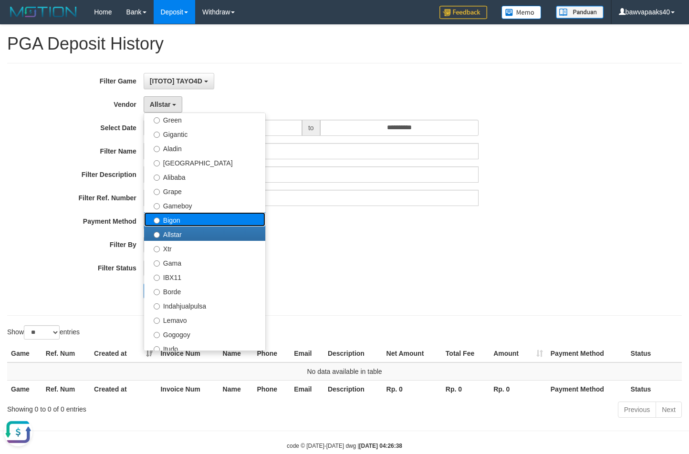
click at [185, 220] on label "Bigon" at bounding box center [204, 219] width 121 height 14
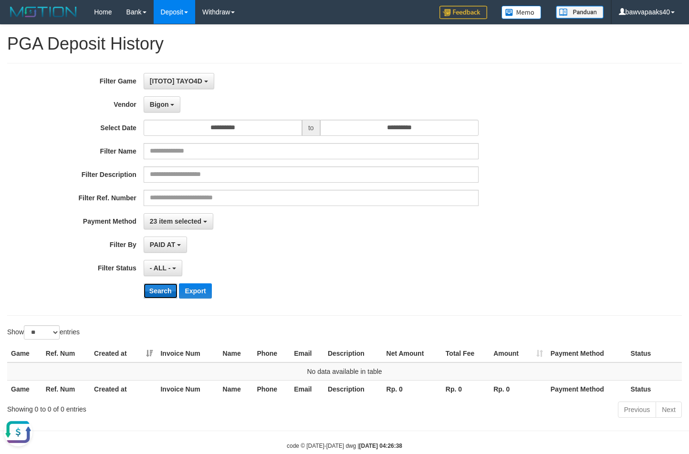
click at [165, 289] on button "Search" at bounding box center [161, 290] width 34 height 15
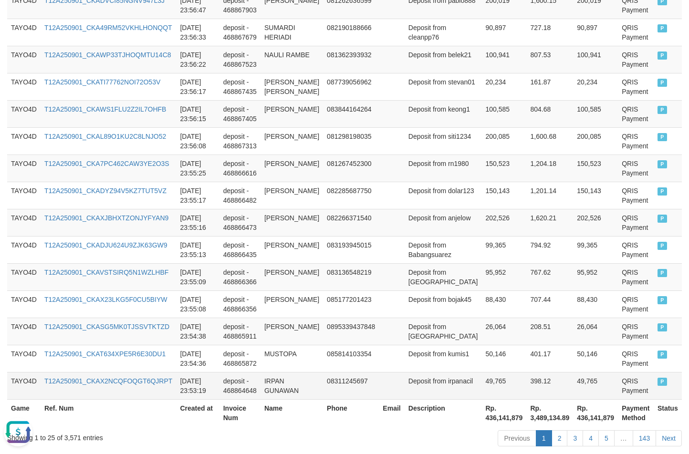
scroll to position [730, 0]
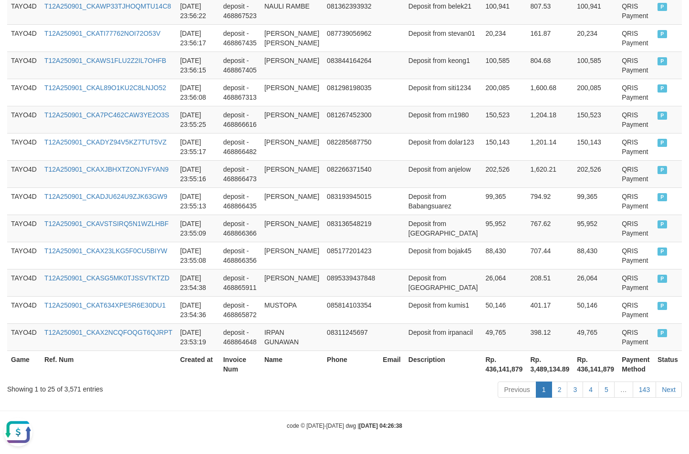
click at [72, 389] on div "Showing 1 to 25 of 3,571 entries" at bounding box center [143, 387] width 273 height 13
click at [72, 390] on div "Showing 1 to 25 of 3,571 entries" at bounding box center [143, 387] width 273 height 13
click at [482, 371] on th "Rp. 436,141,879" at bounding box center [504, 364] width 45 height 27
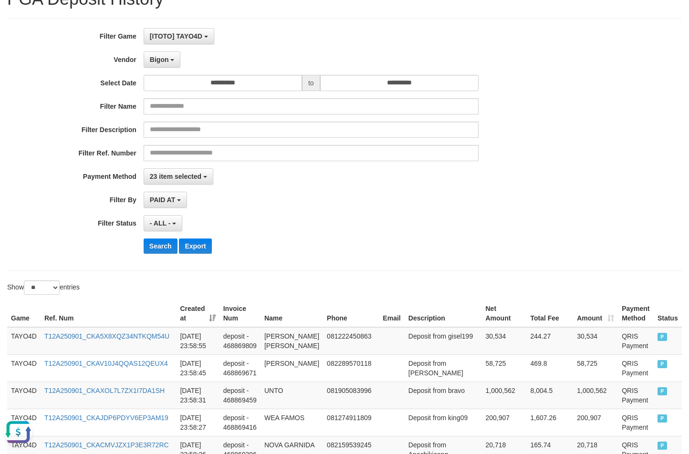
scroll to position [0, 0]
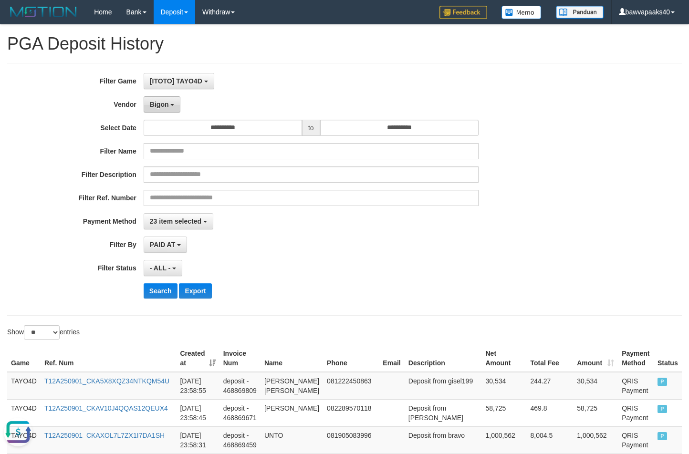
click at [173, 106] on b "button" at bounding box center [172, 105] width 4 height 2
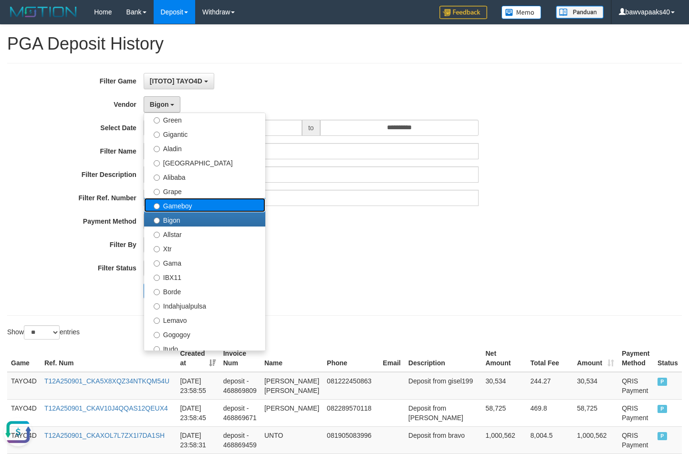
click at [198, 209] on label "Gameboy" at bounding box center [204, 205] width 121 height 14
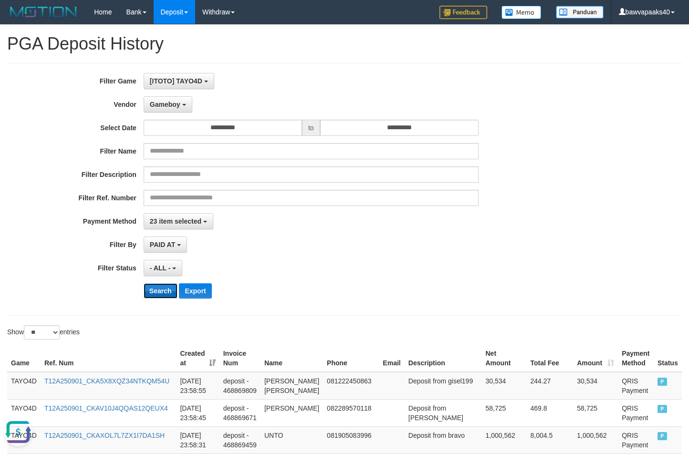
click at [151, 293] on button "Search" at bounding box center [161, 290] width 34 height 15
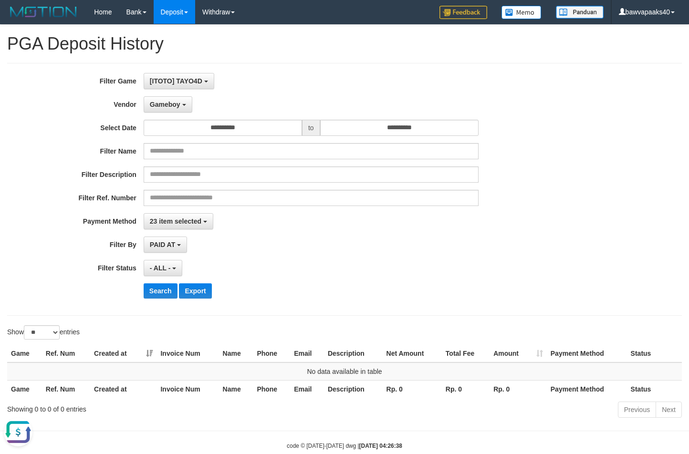
click at [174, 113] on div "**********" at bounding box center [287, 189] width 574 height 233
click at [176, 103] on span "Gameboy" at bounding box center [165, 105] width 31 height 8
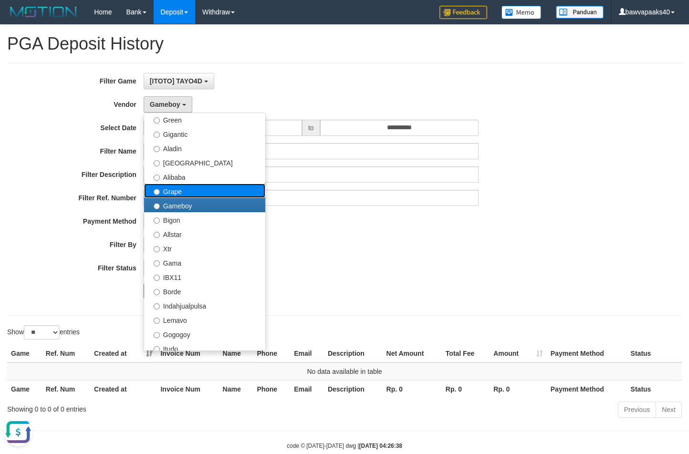
click at [187, 192] on label "Grape" at bounding box center [204, 191] width 121 height 14
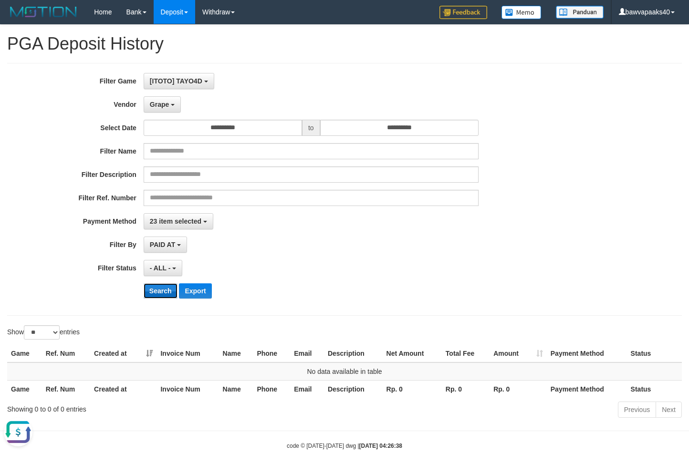
click at [156, 297] on button "Search" at bounding box center [161, 290] width 34 height 15
click at [163, 102] on span "Grape" at bounding box center [159, 105] width 19 height 8
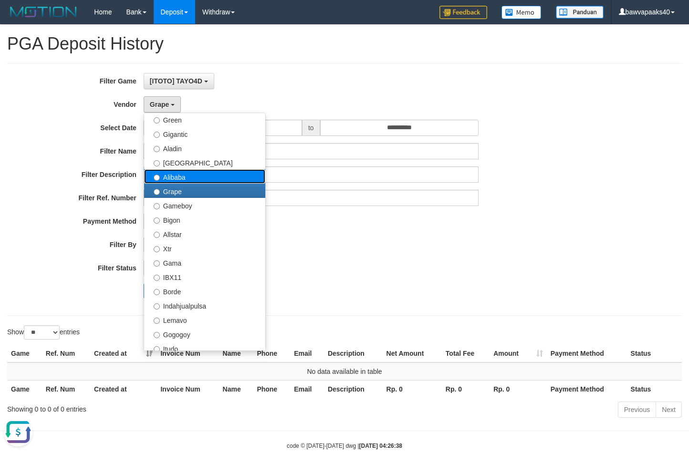
click at [189, 181] on label "Alibaba" at bounding box center [204, 176] width 121 height 14
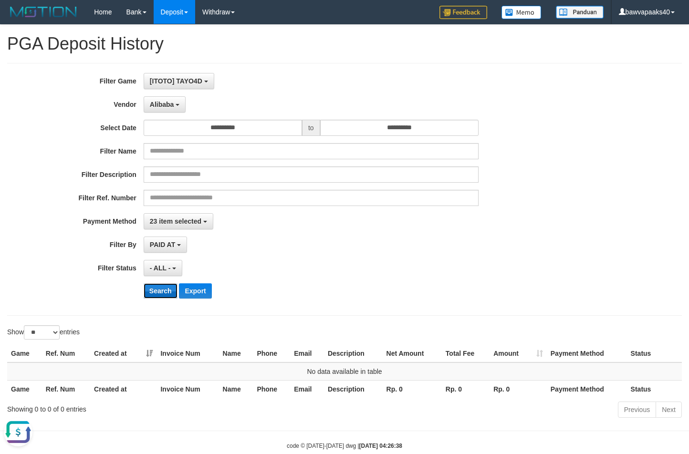
click at [162, 290] on button "Search" at bounding box center [161, 290] width 34 height 15
click at [176, 102] on button "Alibaba" at bounding box center [165, 104] width 42 height 16
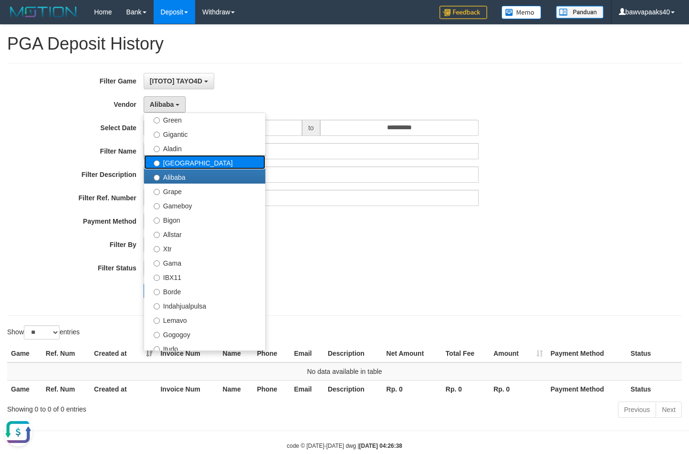
click at [185, 166] on label "Dubai" at bounding box center [204, 162] width 121 height 14
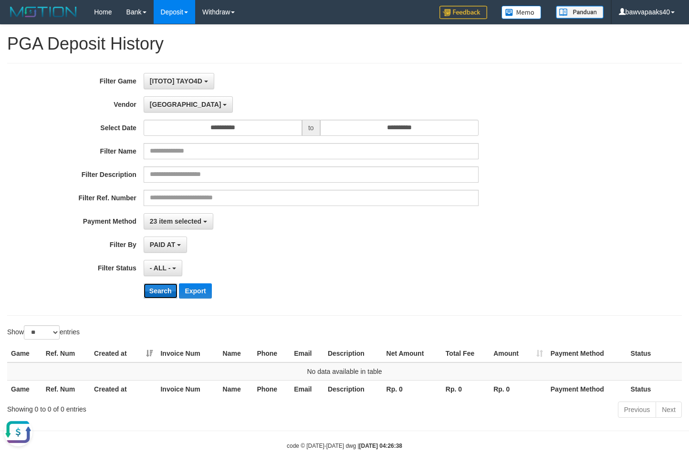
click at [153, 294] on button "Search" at bounding box center [161, 290] width 34 height 15
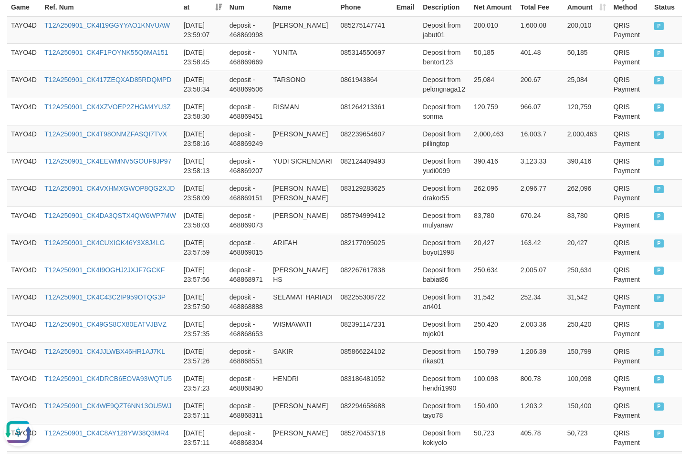
scroll to position [720, 0]
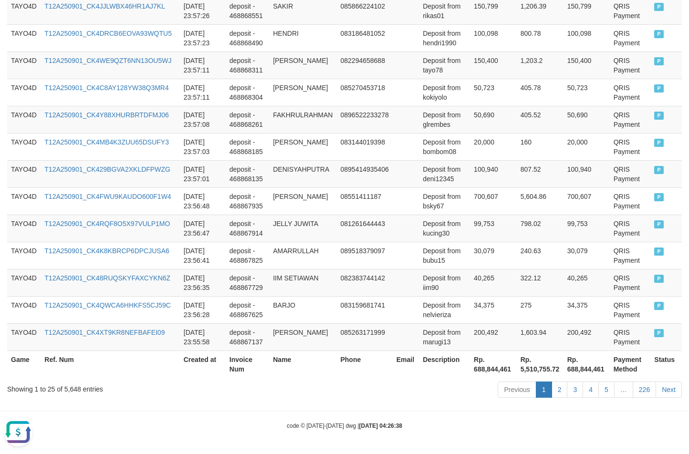
click at [74, 390] on div "Showing 1 to 25 of 5,648 entries" at bounding box center [143, 387] width 273 height 13
click at [472, 370] on th "Rp. 688,844,461" at bounding box center [493, 364] width 47 height 27
click at [473, 370] on th "Rp. 688,844,461" at bounding box center [493, 364] width 47 height 27
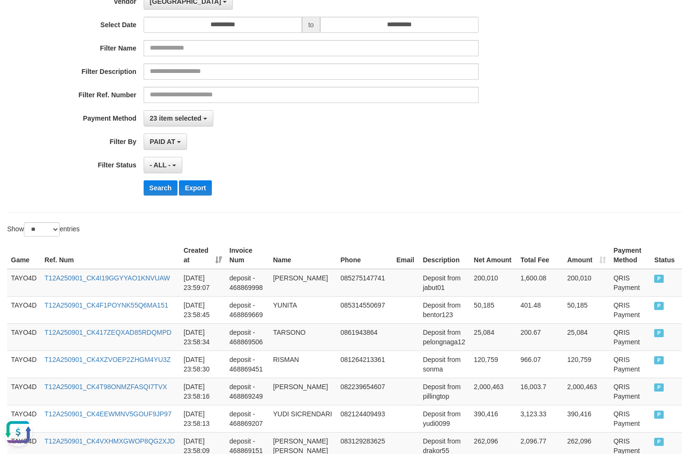
scroll to position [5, 0]
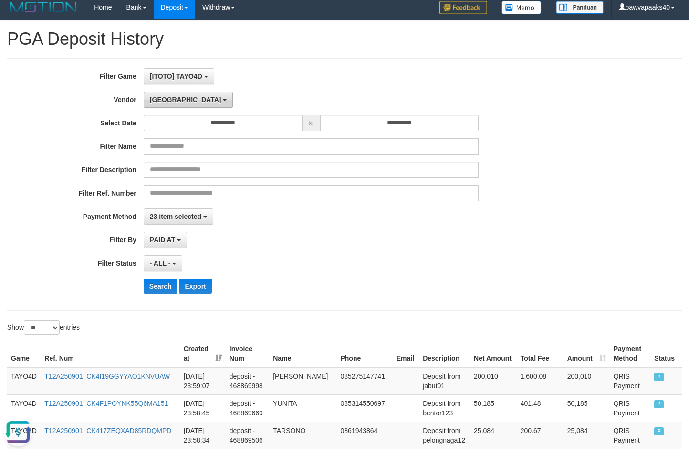
drag, startPoint x: 159, startPoint y: 98, endPoint x: 159, endPoint y: 121, distance: 22.4
click at [158, 98] on span "Dubai" at bounding box center [186, 100] width 72 height 8
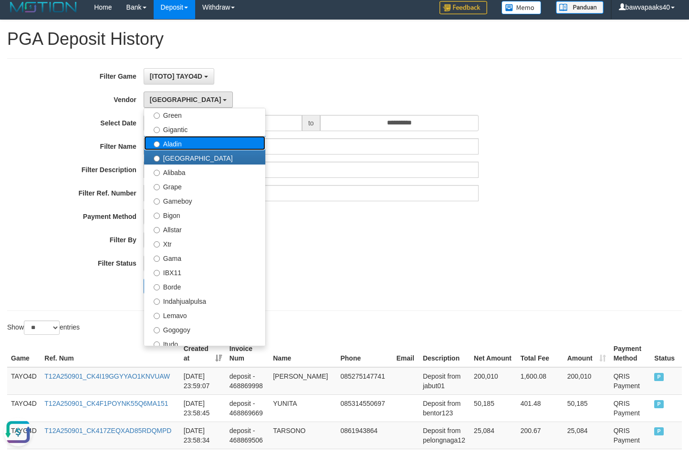
click at [185, 146] on label "Aladin" at bounding box center [204, 143] width 121 height 14
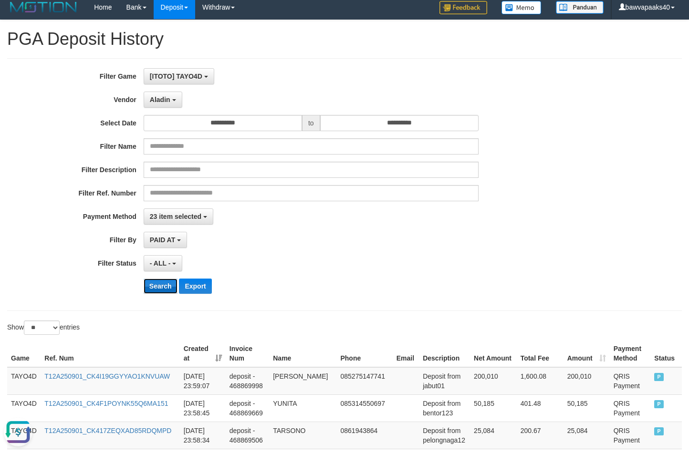
click at [157, 289] on button "Search" at bounding box center [161, 286] width 34 height 15
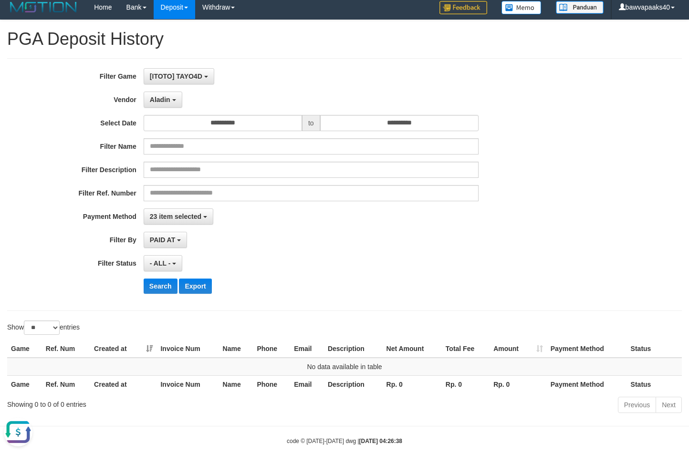
click at [168, 88] on div "**********" at bounding box center [287, 184] width 574 height 233
click at [164, 103] on span "Aladin" at bounding box center [160, 100] width 21 height 8
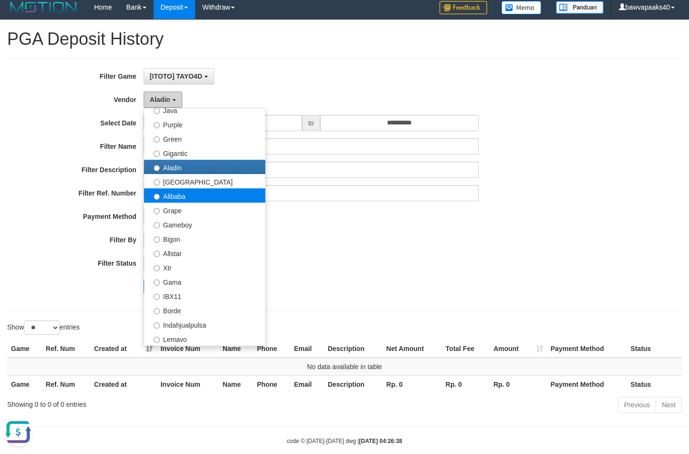
scroll to position [74, 0]
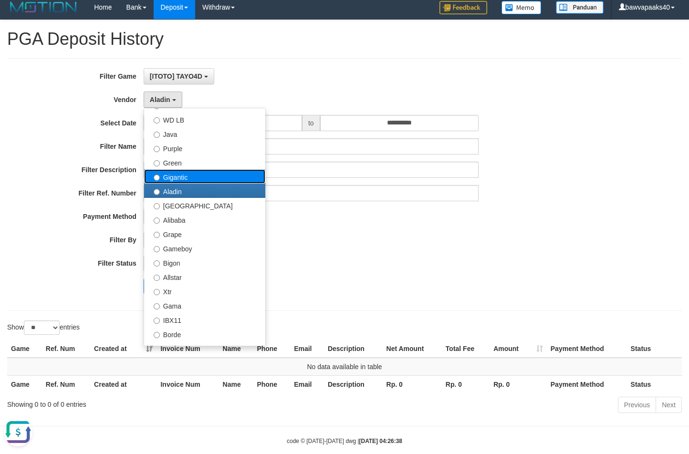
click at [199, 178] on label "Gigantic" at bounding box center [204, 176] width 121 height 14
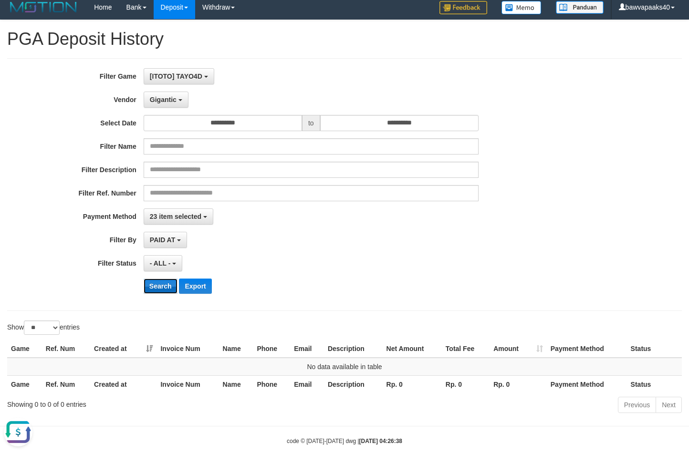
click at [166, 287] on button "Search" at bounding box center [161, 286] width 34 height 15
click at [157, 109] on div "**********" at bounding box center [287, 184] width 574 height 233
click at [162, 103] on span "Gigantic" at bounding box center [163, 100] width 27 height 8
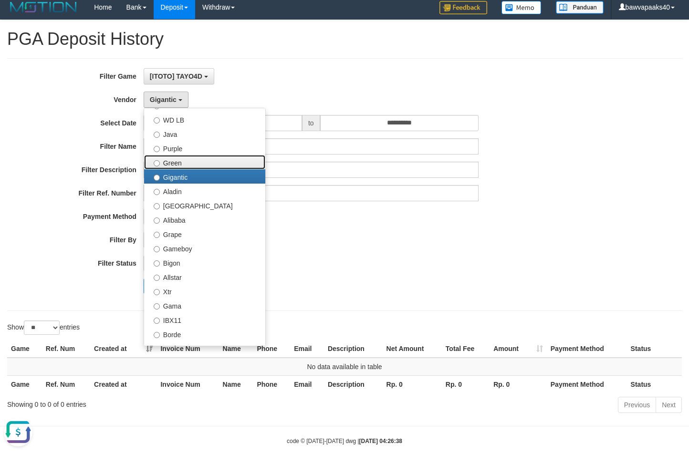
click at [189, 165] on label "Green" at bounding box center [204, 162] width 121 height 14
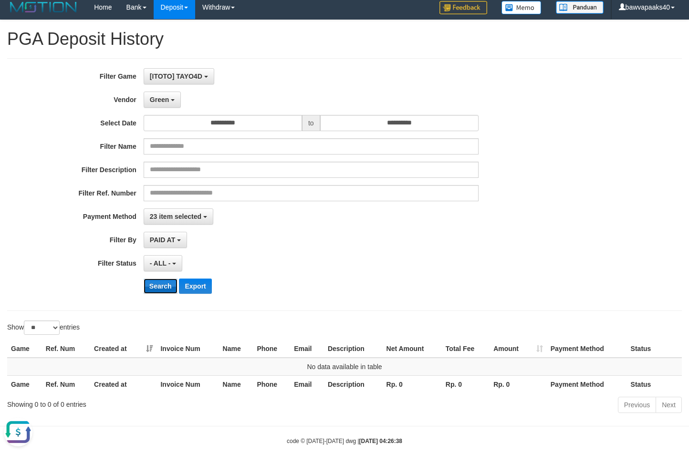
drag, startPoint x: 158, startPoint y: 287, endPoint x: 180, endPoint y: 172, distance: 116.5
click at [157, 286] on button "Search" at bounding box center [161, 286] width 34 height 15
click at [166, 103] on button "Green" at bounding box center [162, 100] width 37 height 16
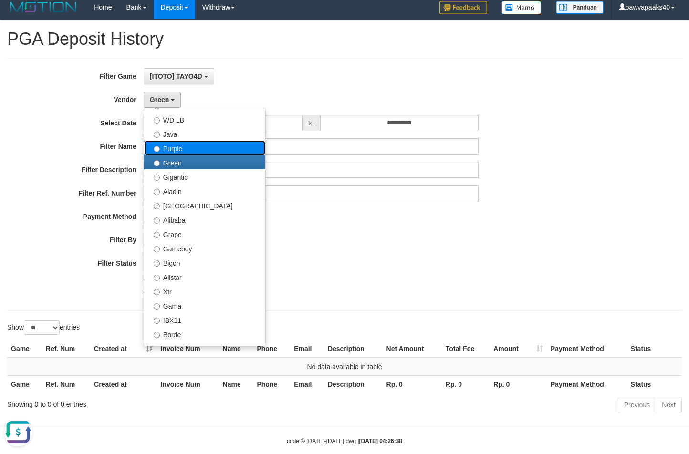
click at [180, 146] on label "Purple" at bounding box center [204, 148] width 121 height 14
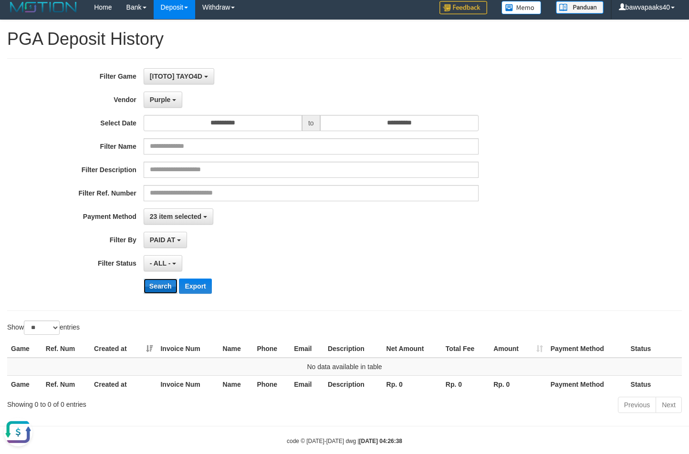
click at [169, 285] on button "Search" at bounding box center [161, 286] width 34 height 15
click at [174, 110] on div "**********" at bounding box center [287, 184] width 574 height 233
click at [174, 106] on button "Purple" at bounding box center [163, 100] width 39 height 16
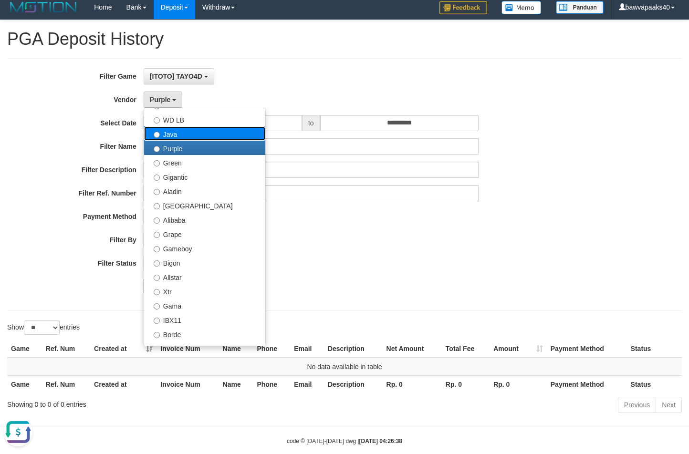
click at [185, 138] on label "Java" at bounding box center [204, 133] width 121 height 14
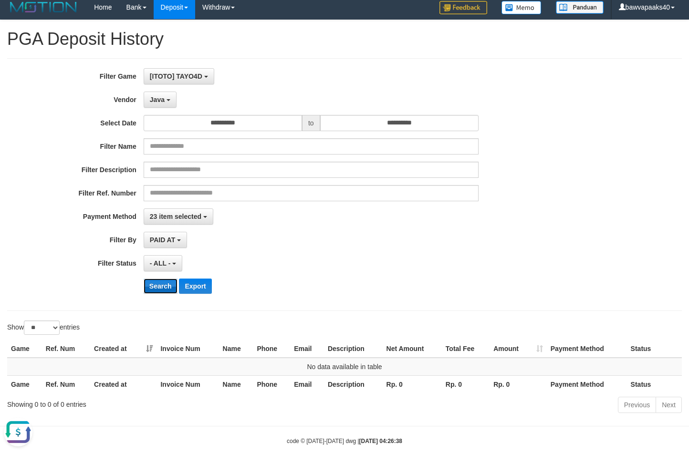
click at [161, 281] on button "Search" at bounding box center [161, 286] width 34 height 15
click at [170, 103] on button "Java" at bounding box center [160, 100] width 33 height 16
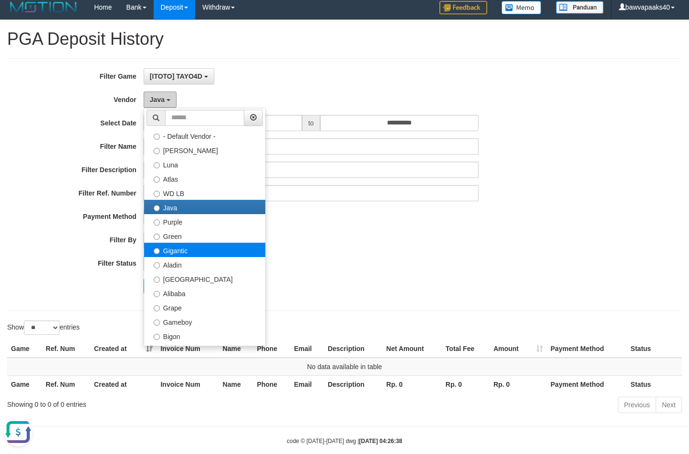
scroll to position [0, 0]
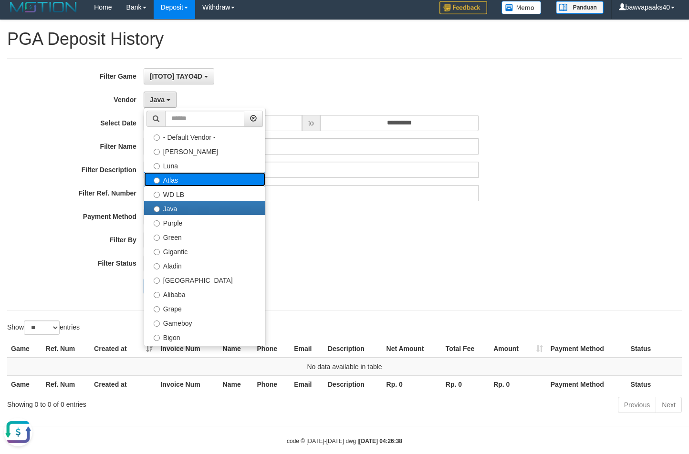
click at [202, 184] on label "Atlas" at bounding box center [204, 179] width 121 height 14
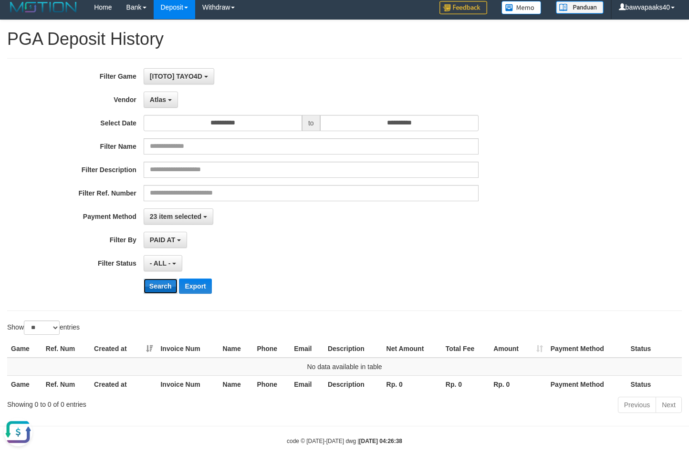
click at [169, 287] on button "Search" at bounding box center [161, 286] width 34 height 15
click at [166, 104] on button "Atlas" at bounding box center [161, 100] width 34 height 16
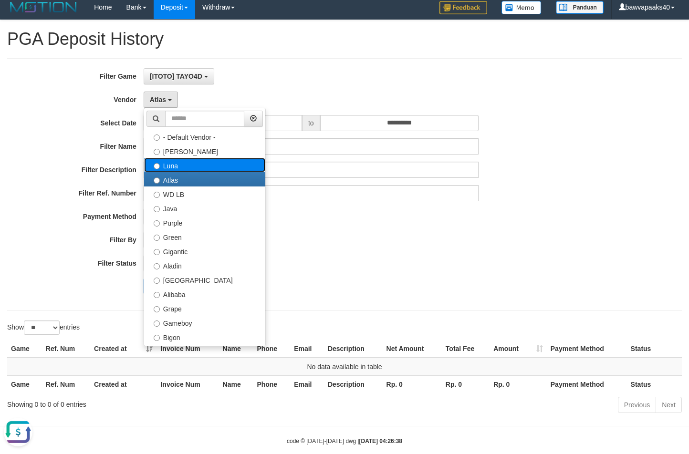
click at [176, 163] on label "Luna" at bounding box center [204, 165] width 121 height 14
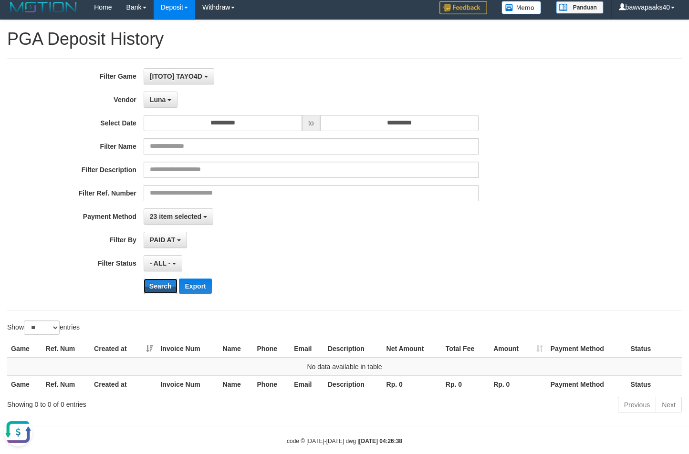
drag, startPoint x: 159, startPoint y: 285, endPoint x: 164, endPoint y: 252, distance: 32.8
click at [158, 285] on button "Search" at bounding box center [161, 286] width 34 height 15
click at [163, 97] on span "Luna" at bounding box center [158, 100] width 16 height 8
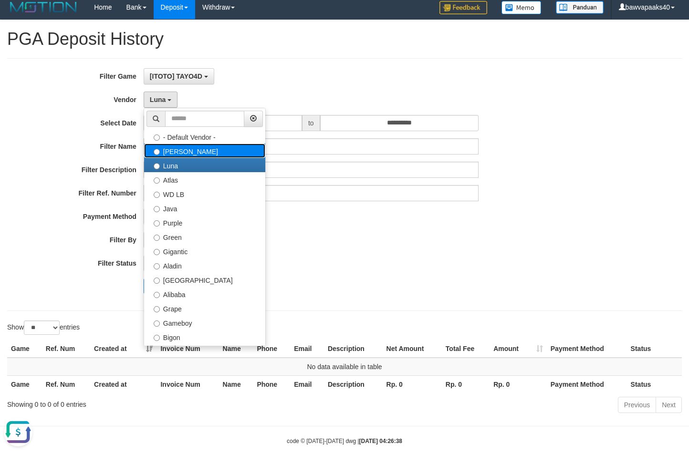
click at [176, 154] on label "Lucy" at bounding box center [204, 151] width 121 height 14
select select "**********"
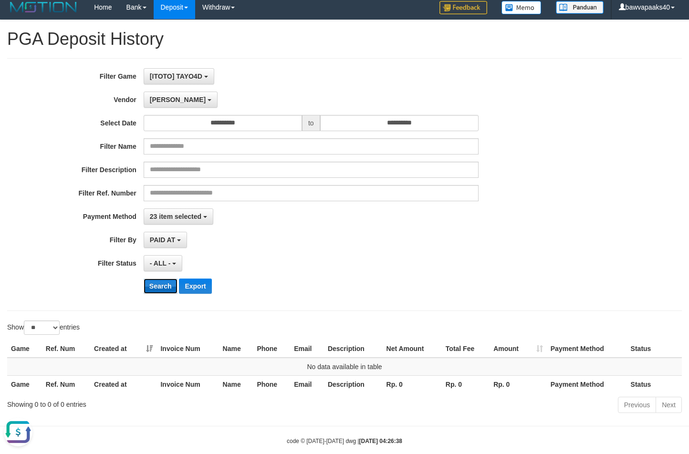
click at [160, 289] on button "Search" at bounding box center [161, 286] width 34 height 15
click at [164, 104] on button "Lucy" at bounding box center [181, 100] width 74 height 16
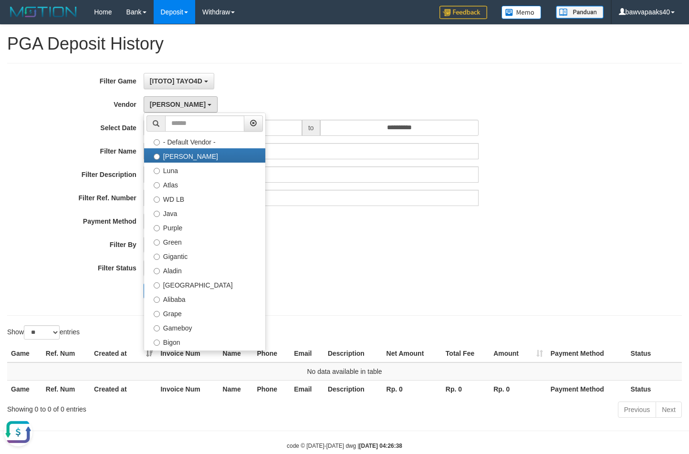
drag, startPoint x: 443, startPoint y: 189, endPoint x: 229, endPoint y: 170, distance: 214.9
click at [442, 185] on div "**********" at bounding box center [287, 189] width 574 height 233
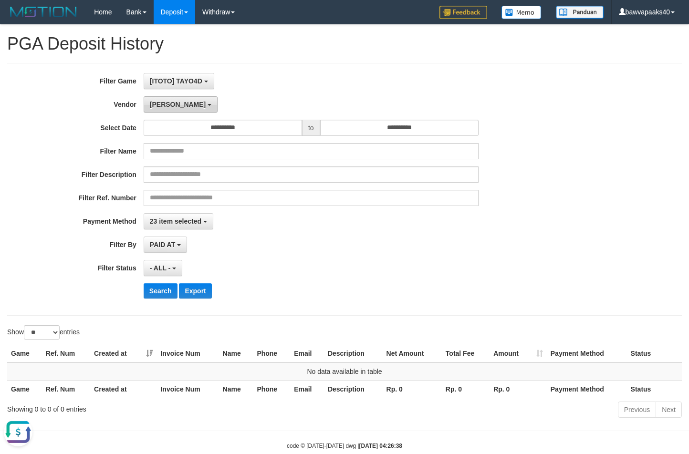
click at [161, 110] on button "Lucy" at bounding box center [181, 104] width 74 height 16
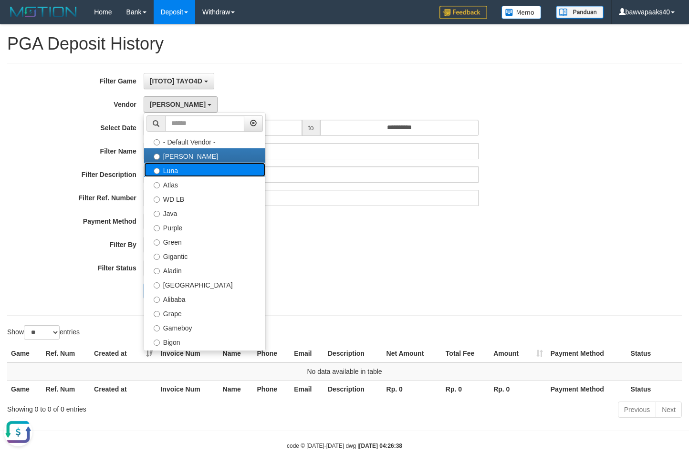
click at [215, 169] on label "Luna" at bounding box center [204, 170] width 121 height 14
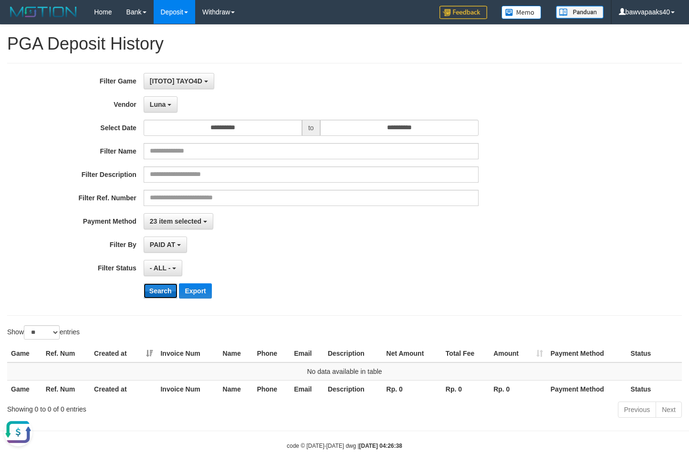
click at [151, 285] on button "Search" at bounding box center [161, 290] width 34 height 15
click at [162, 104] on span "Luna" at bounding box center [158, 105] width 16 height 8
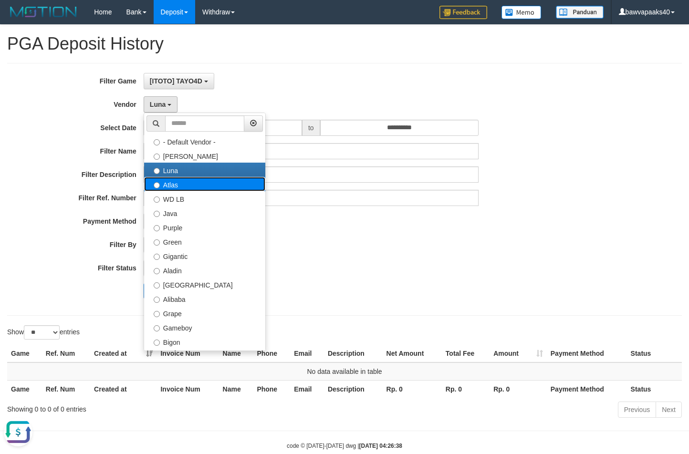
click at [198, 186] on label "Atlas" at bounding box center [204, 184] width 121 height 14
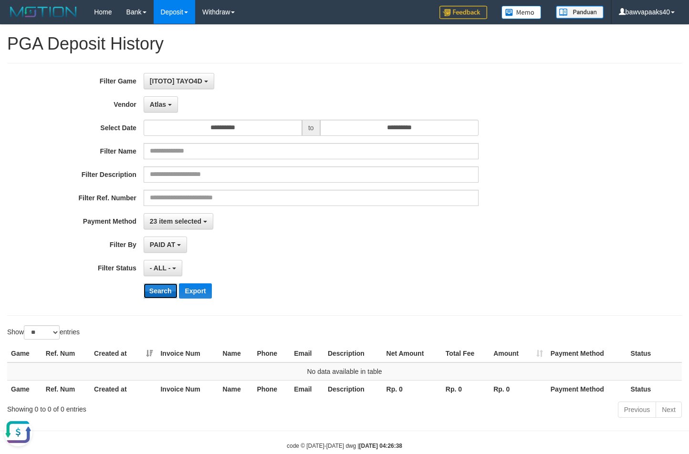
click at [164, 292] on button "Search" at bounding box center [161, 290] width 34 height 15
click at [155, 102] on span "Atlas" at bounding box center [158, 105] width 16 height 8
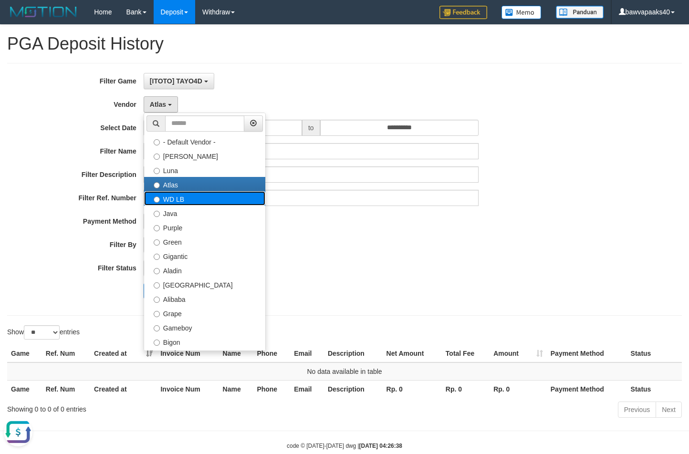
click at [183, 201] on label "WD LB" at bounding box center [204, 198] width 121 height 14
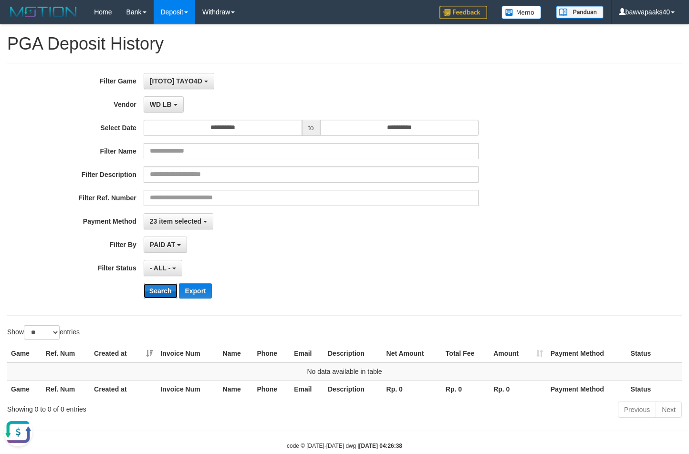
click at [162, 290] on button "Search" at bounding box center [161, 290] width 34 height 15
click at [168, 104] on span "WD LB" at bounding box center [161, 105] width 22 height 8
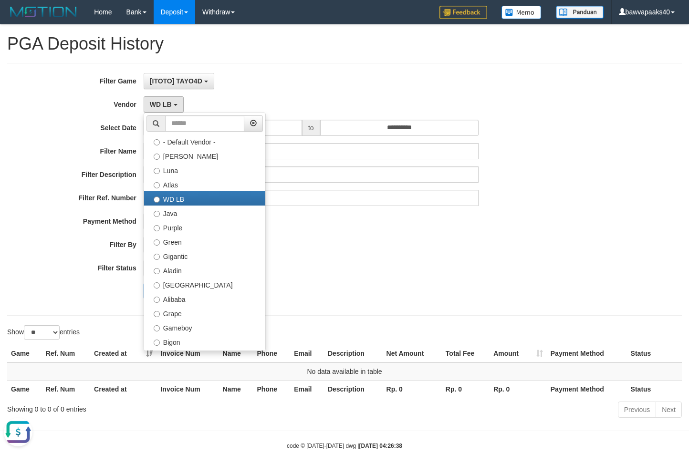
click at [548, 126] on div "**********" at bounding box center [287, 128] width 574 height 16
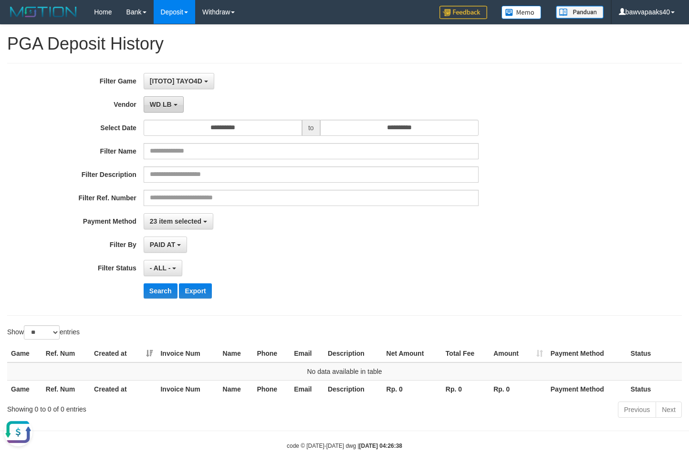
click at [170, 105] on span "WD LB" at bounding box center [161, 105] width 22 height 8
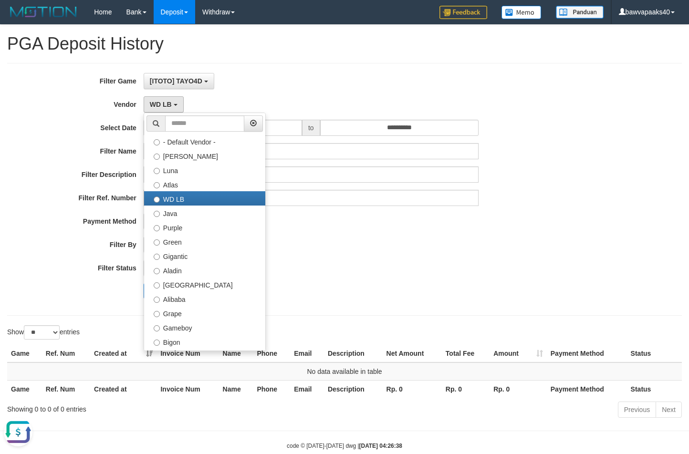
click at [496, 153] on div "Filter Name" at bounding box center [287, 151] width 574 height 16
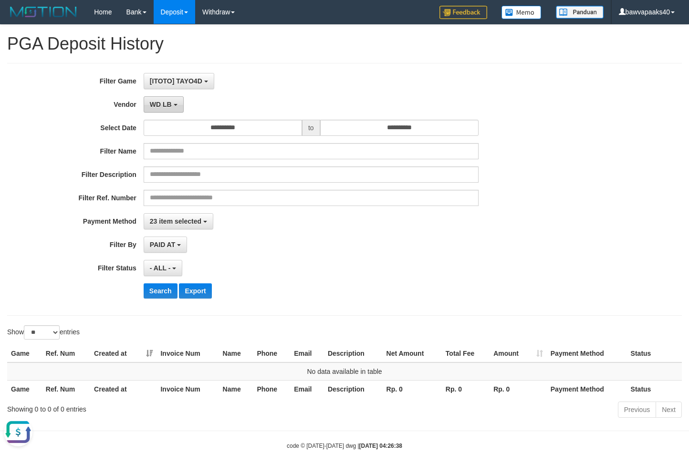
click at [165, 109] on button "WD LB" at bounding box center [164, 104] width 40 height 16
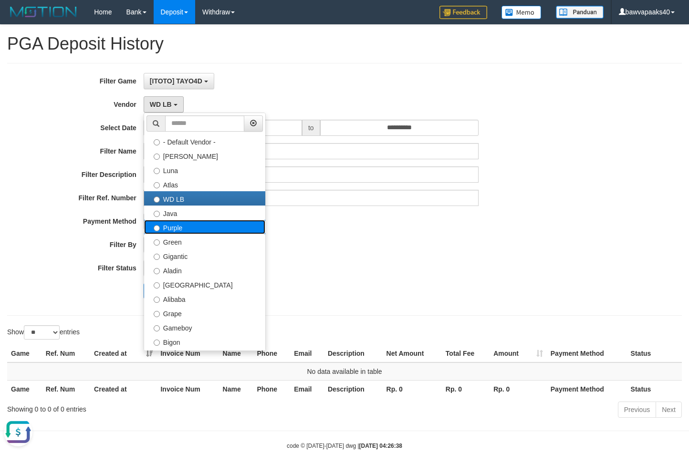
click at [184, 226] on label "Purple" at bounding box center [204, 227] width 121 height 14
select select "**********"
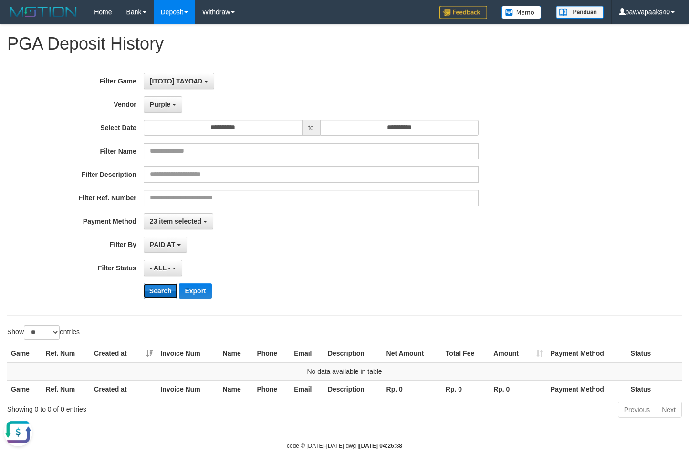
click at [156, 289] on button "Search" at bounding box center [161, 290] width 34 height 15
click at [165, 103] on span "Purple" at bounding box center [160, 105] width 21 height 8
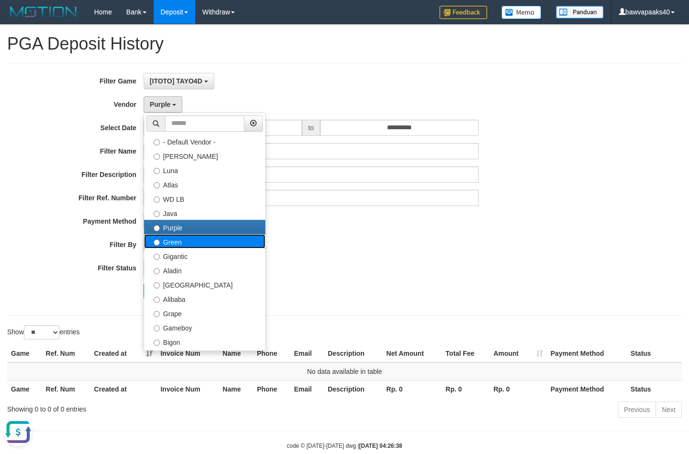
click at [170, 244] on label "Green" at bounding box center [204, 241] width 121 height 14
select select "**********"
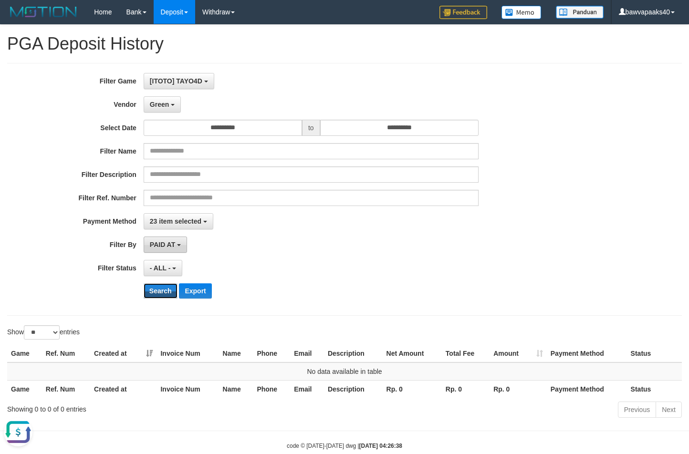
drag, startPoint x: 162, startPoint y: 289, endPoint x: 169, endPoint y: 241, distance: 48.7
click at [161, 290] on button "Search" at bounding box center [161, 290] width 34 height 15
click at [159, 113] on div "**********" at bounding box center [287, 189] width 574 height 233
click at [158, 115] on div "**********" at bounding box center [287, 189] width 574 height 233
click at [161, 108] on button "Green" at bounding box center [162, 104] width 37 height 16
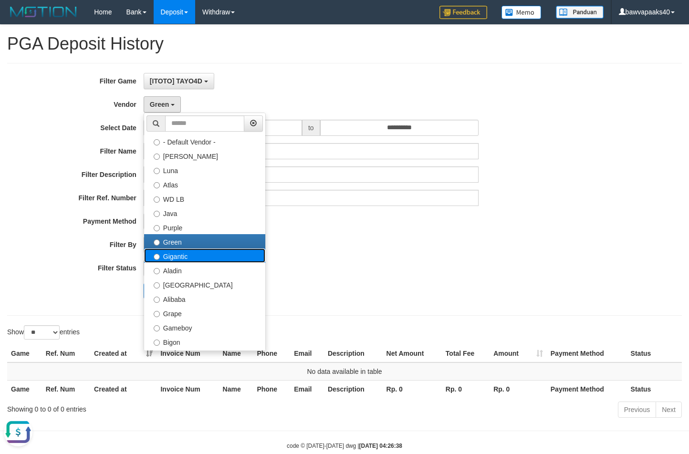
click at [169, 256] on label "Gigantic" at bounding box center [204, 255] width 121 height 14
select select "**********"
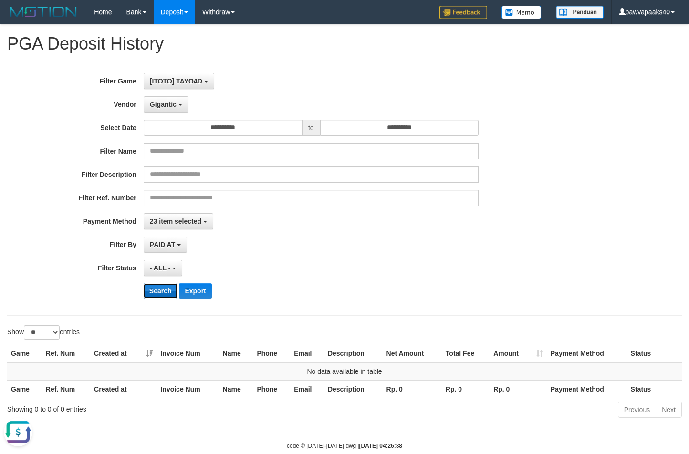
click at [160, 296] on button "Search" at bounding box center [161, 290] width 34 height 15
click at [167, 108] on span "Gigantic" at bounding box center [163, 105] width 27 height 8
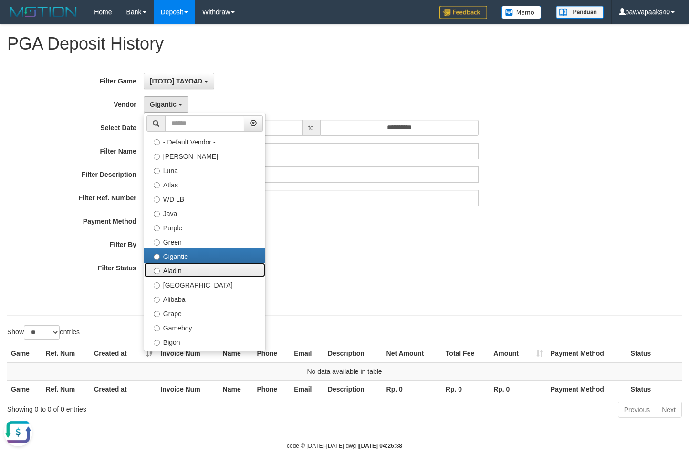
click at [163, 276] on label "Aladin" at bounding box center [204, 270] width 121 height 14
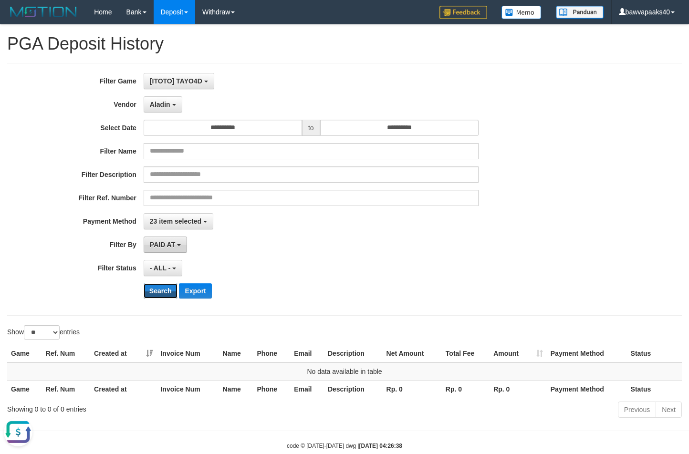
drag, startPoint x: 163, startPoint y: 292, endPoint x: 163, endPoint y: 241, distance: 51.0
click at [161, 289] on button "Search" at bounding box center [161, 290] width 34 height 15
click at [160, 89] on button "[ITOTO] TAYO4D" at bounding box center [179, 81] width 71 height 16
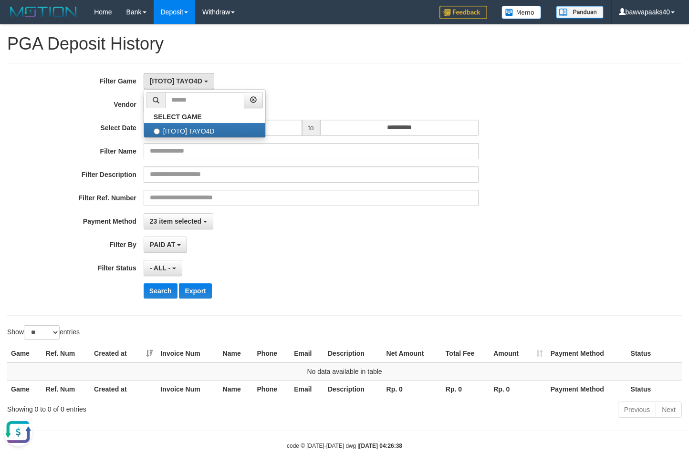
click at [157, 103] on icon at bounding box center [156, 100] width 7 height 7
click at [319, 87] on div "[ITOTO] TAYO4D SELECT GAME [ITOTO] TAYO4D" at bounding box center [311, 81] width 335 height 16
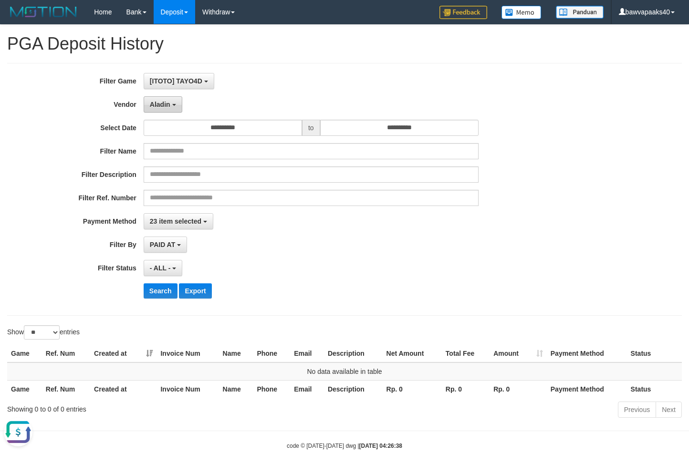
click at [165, 103] on span "Aladin" at bounding box center [160, 105] width 21 height 8
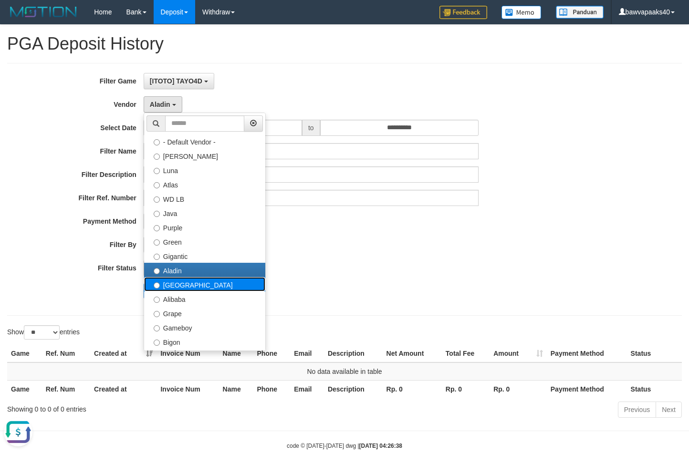
click at [179, 285] on label "Dubai" at bounding box center [204, 284] width 121 height 14
select select "**********"
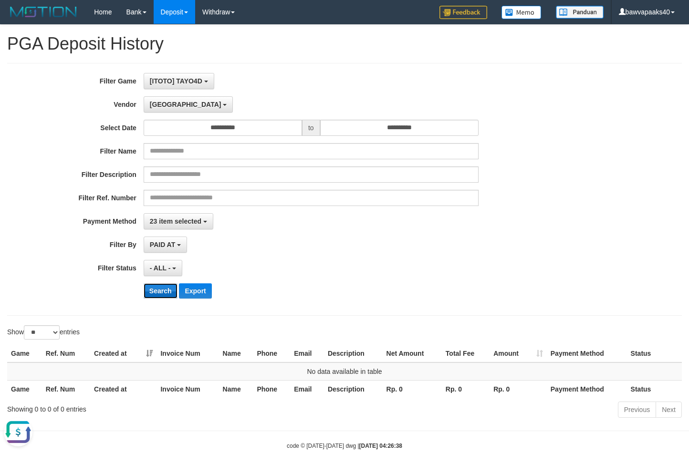
click at [151, 287] on button "Search" at bounding box center [161, 290] width 34 height 15
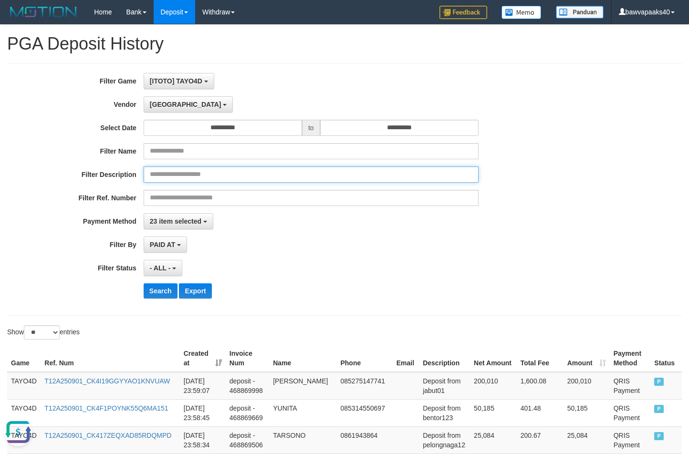
click at [224, 175] on input "text" at bounding box center [311, 174] width 335 height 16
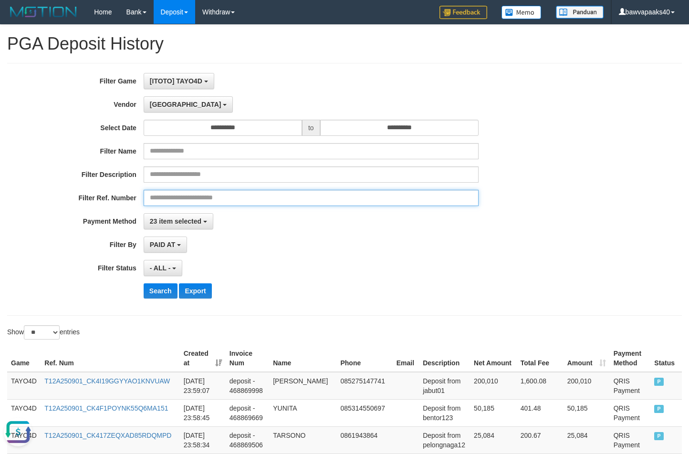
click at [222, 195] on input "text" at bounding box center [311, 198] width 335 height 16
paste input "*********"
type input "*********"
click at [144, 283] on button "Search" at bounding box center [161, 290] width 34 height 15
